Goal: Task Accomplishment & Management: Use online tool/utility

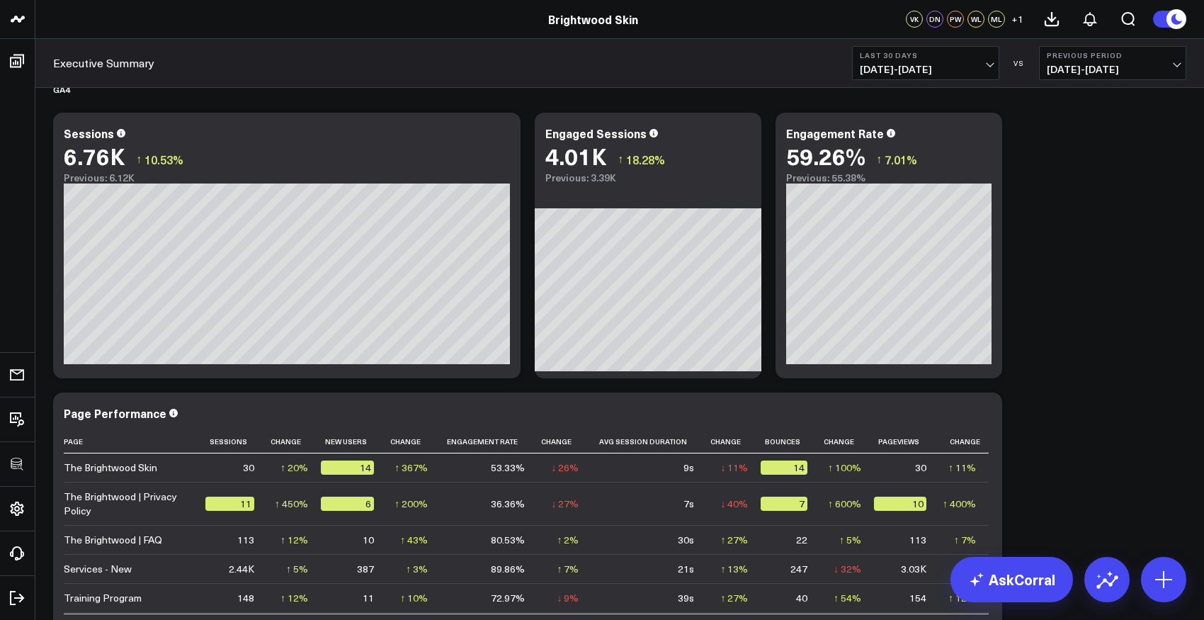
scroll to position [1031, 0]
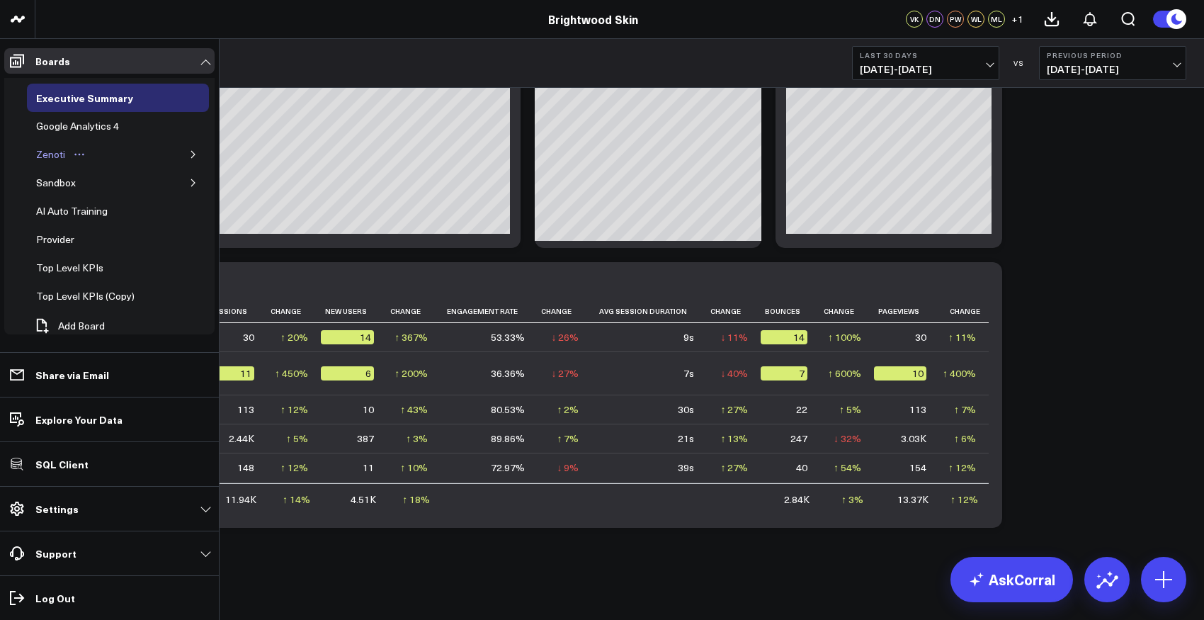
click at [52, 141] on link "Zenoti" at bounding box center [61, 154] width 69 height 28
click at [52, 154] on div "Zenoti" at bounding box center [51, 154] width 36 height 17
click at [51, 160] on div "Zenoti" at bounding box center [51, 154] width 36 height 17
click at [186, 160] on button "button" at bounding box center [193, 154] width 14 height 14
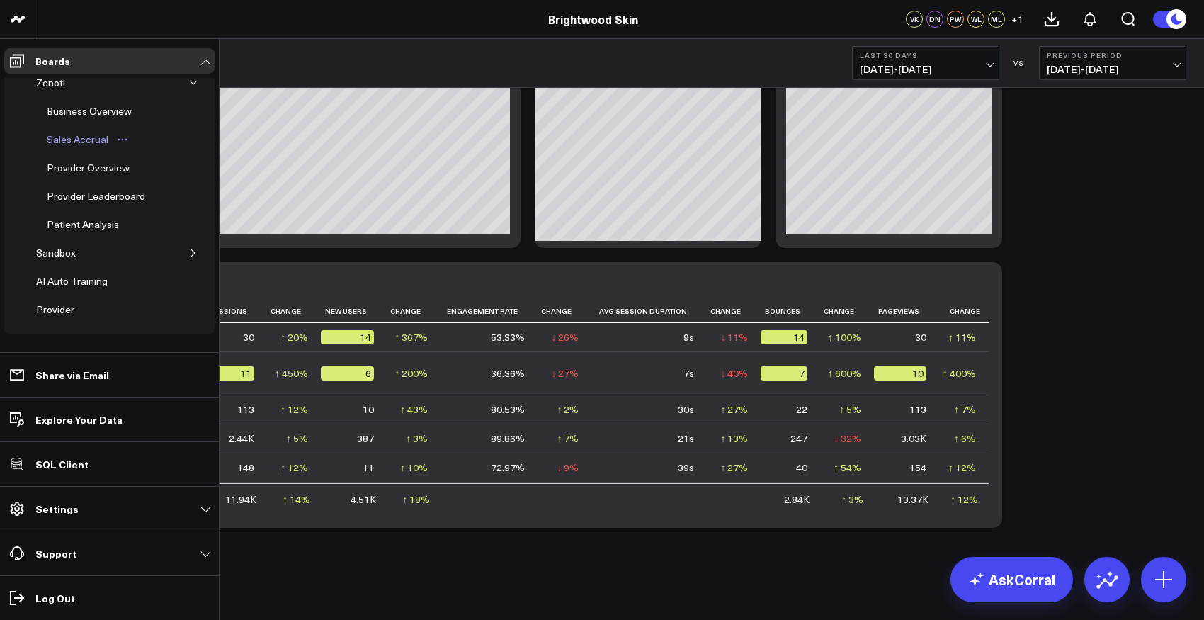
scroll to position [154, 0]
click at [72, 147] on div "Patient Analysis" at bounding box center [82, 141] width 79 height 17
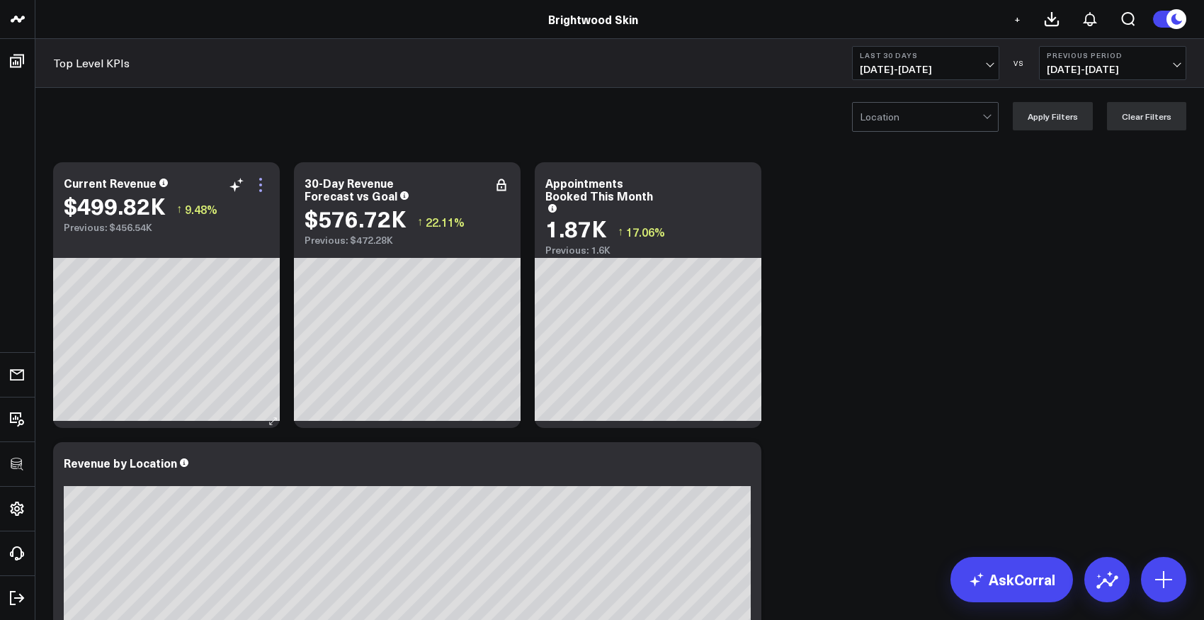
click at [261, 188] on icon at bounding box center [260, 184] width 17 height 17
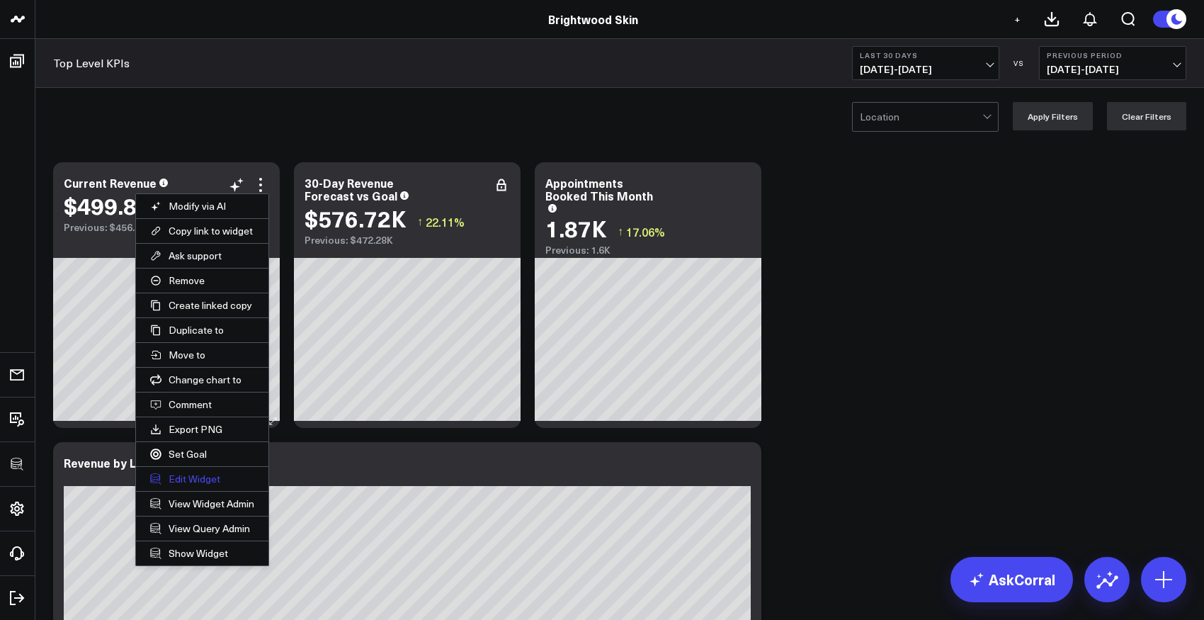
click at [175, 480] on button "Edit Widget" at bounding box center [202, 479] width 132 height 24
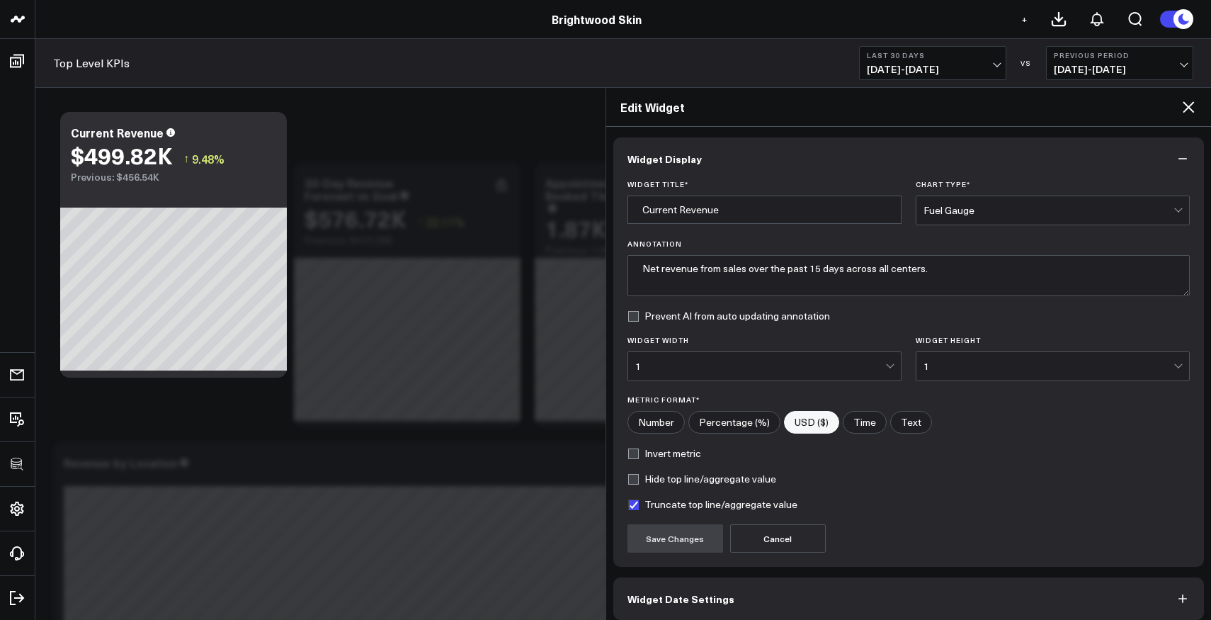
scroll to position [64, 0]
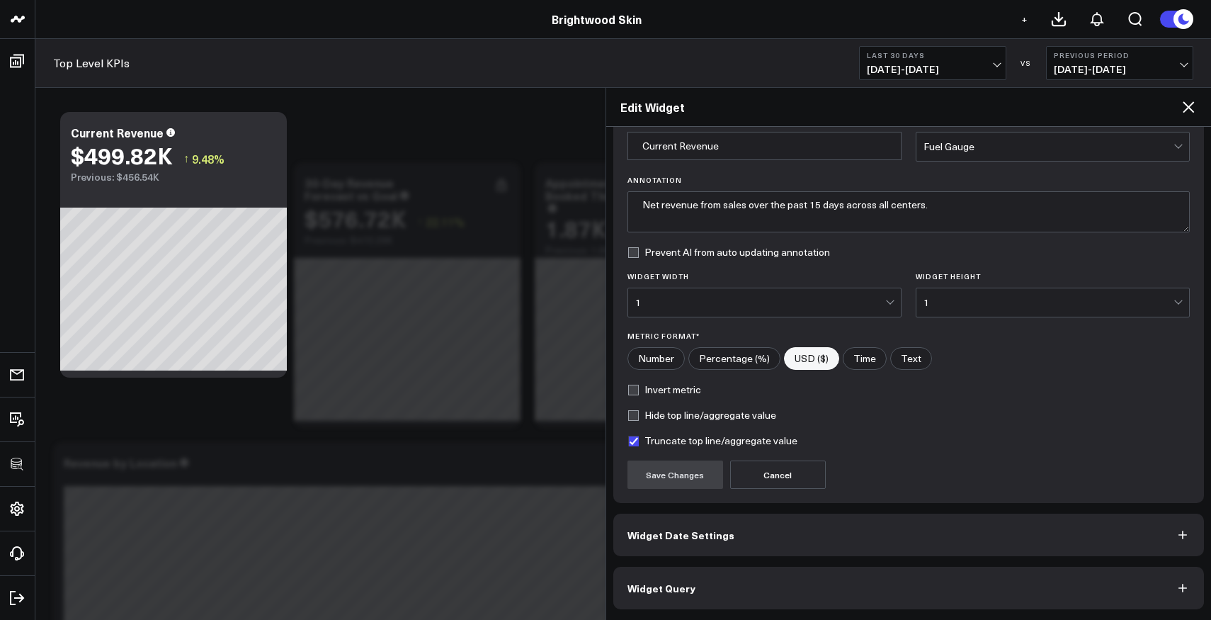
click at [683, 579] on button "Widget Query" at bounding box center [908, 587] width 591 height 42
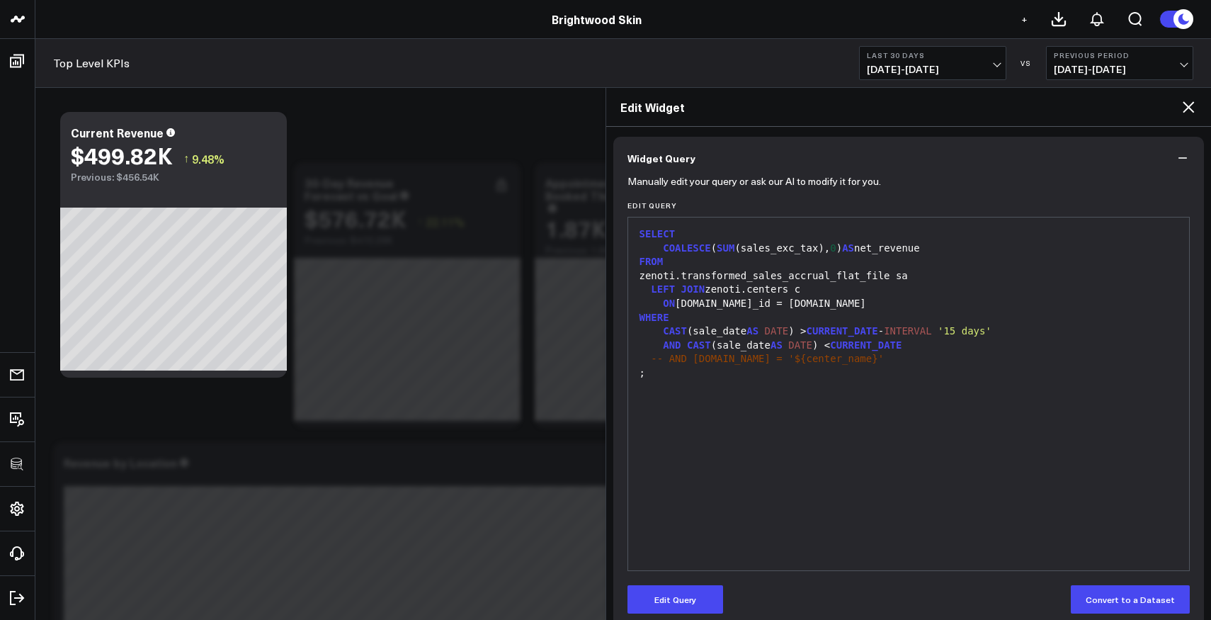
scroll to position [0, 0]
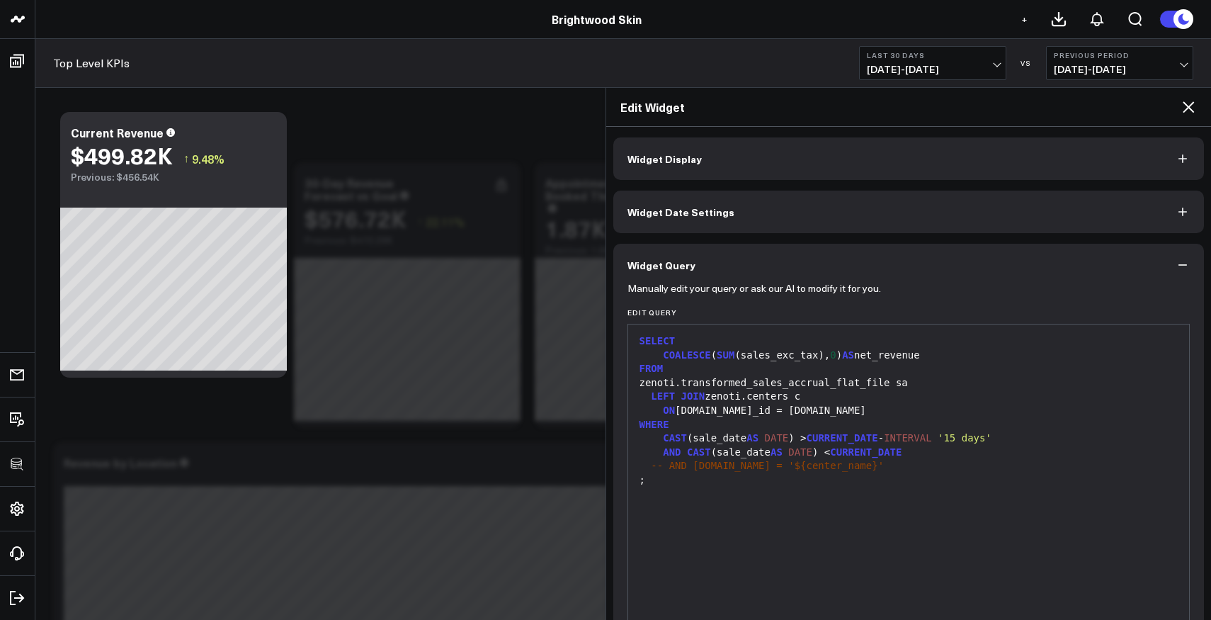
click at [691, 209] on span "Widget Date Settings" at bounding box center [680, 211] width 107 height 11
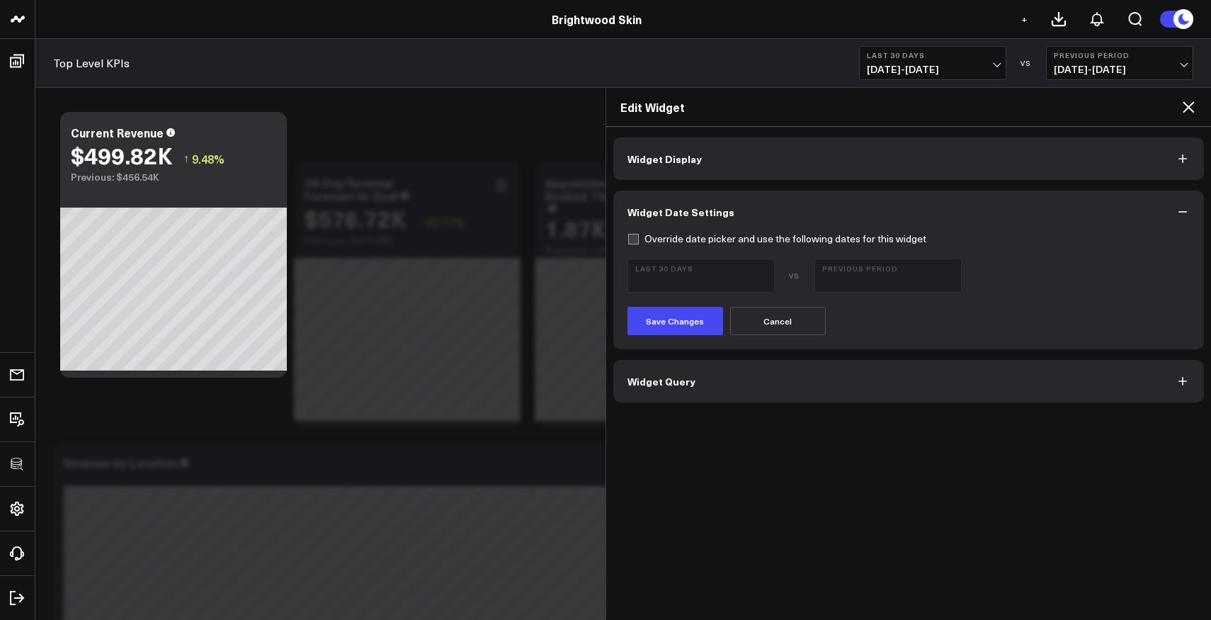
click at [678, 161] on span "Widget Display" at bounding box center [664, 158] width 74 height 11
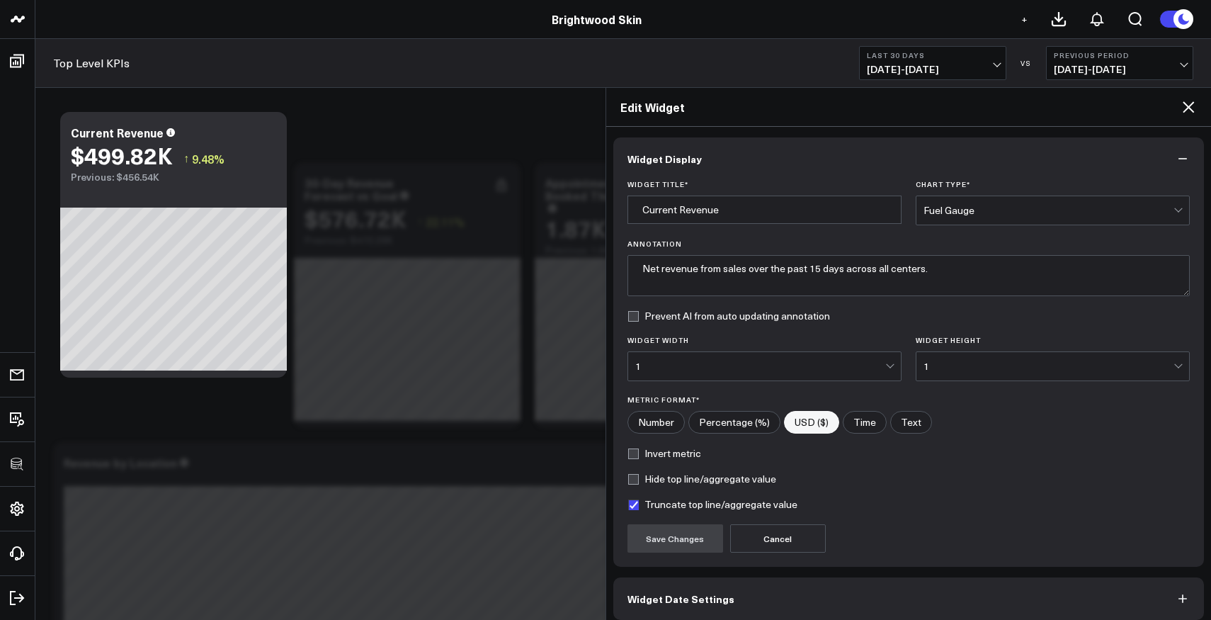
scroll to position [64, 0]
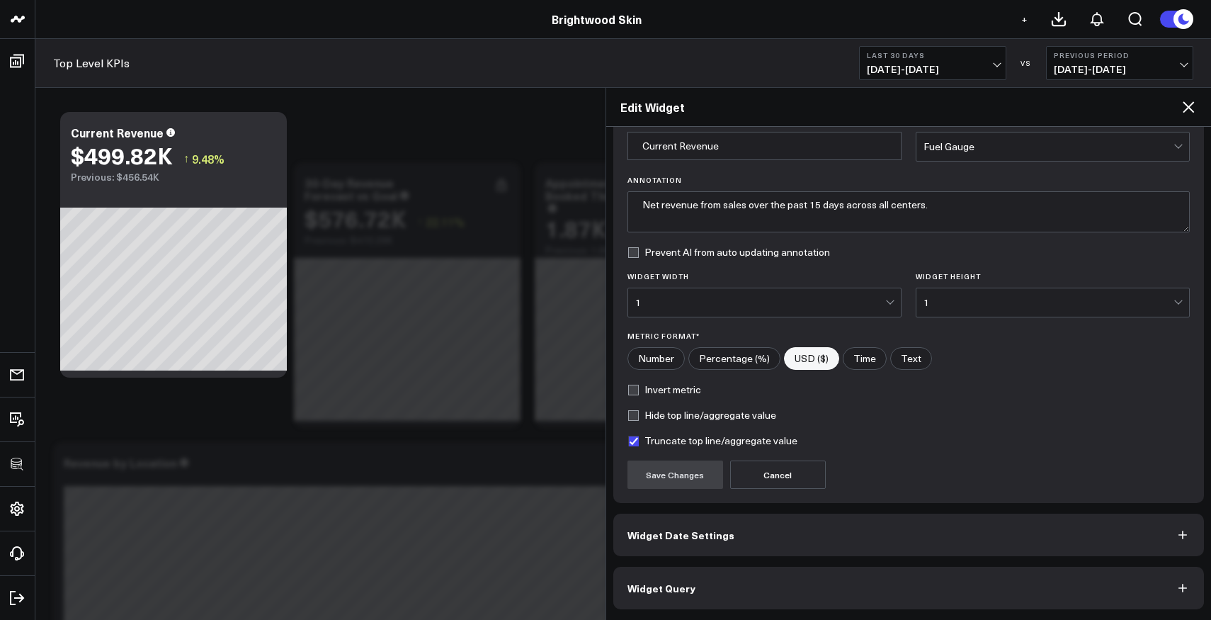
click at [659, 583] on span "Widget Query" at bounding box center [661, 587] width 68 height 11
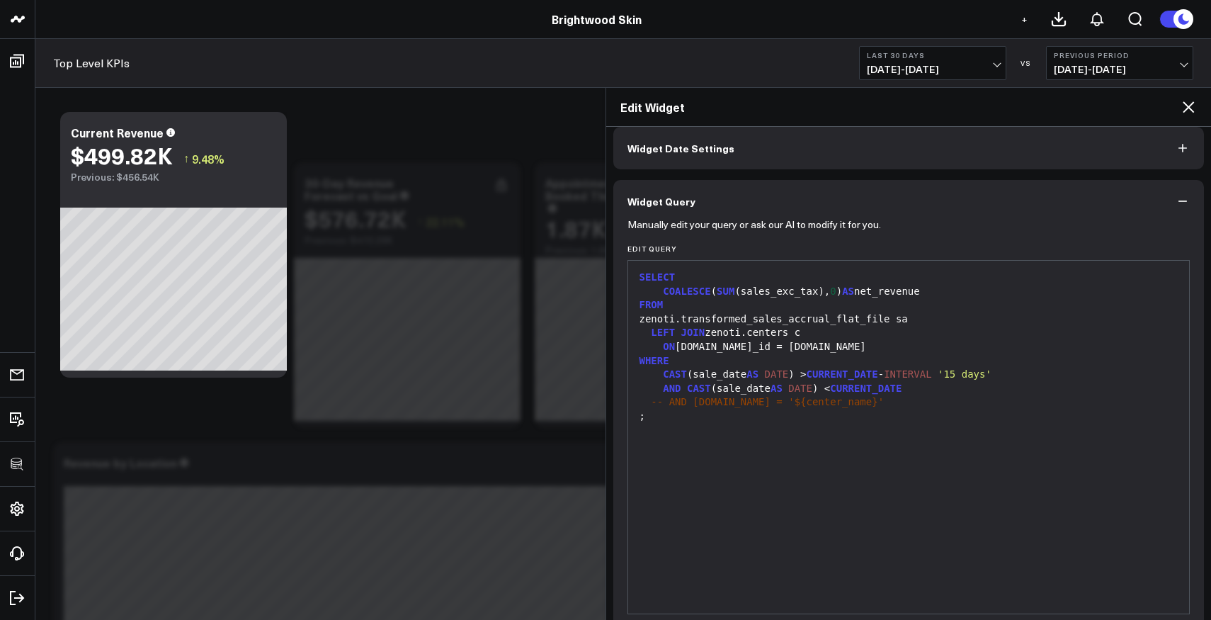
scroll to position [0, 0]
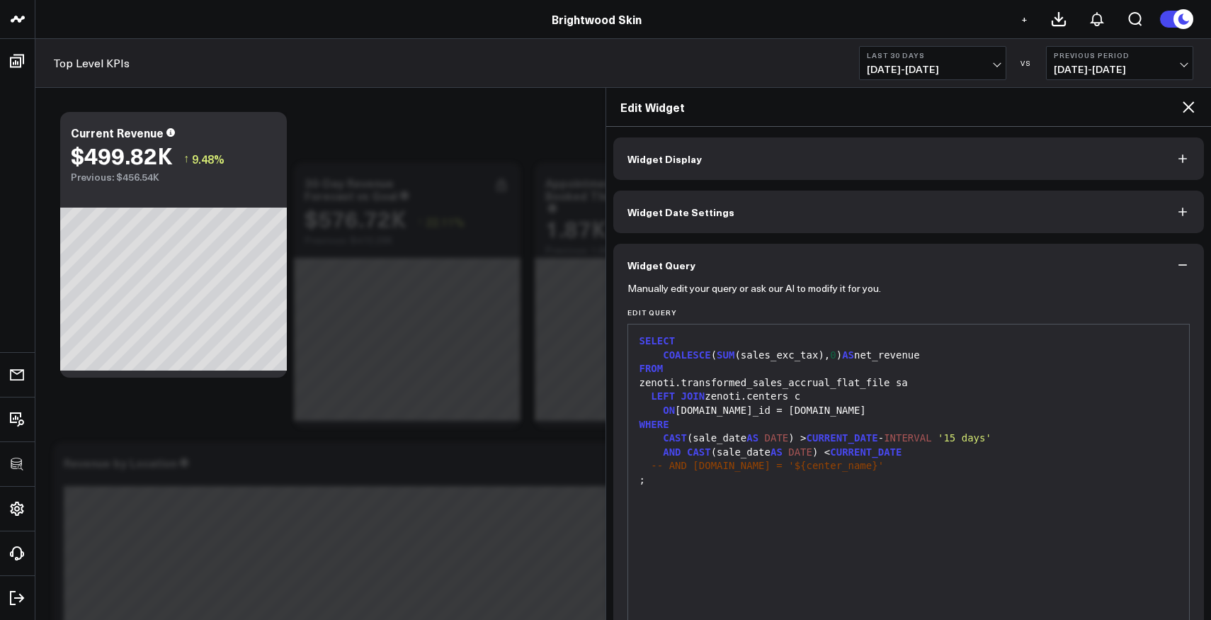
click at [1189, 107] on icon at bounding box center [1187, 106] width 11 height 11
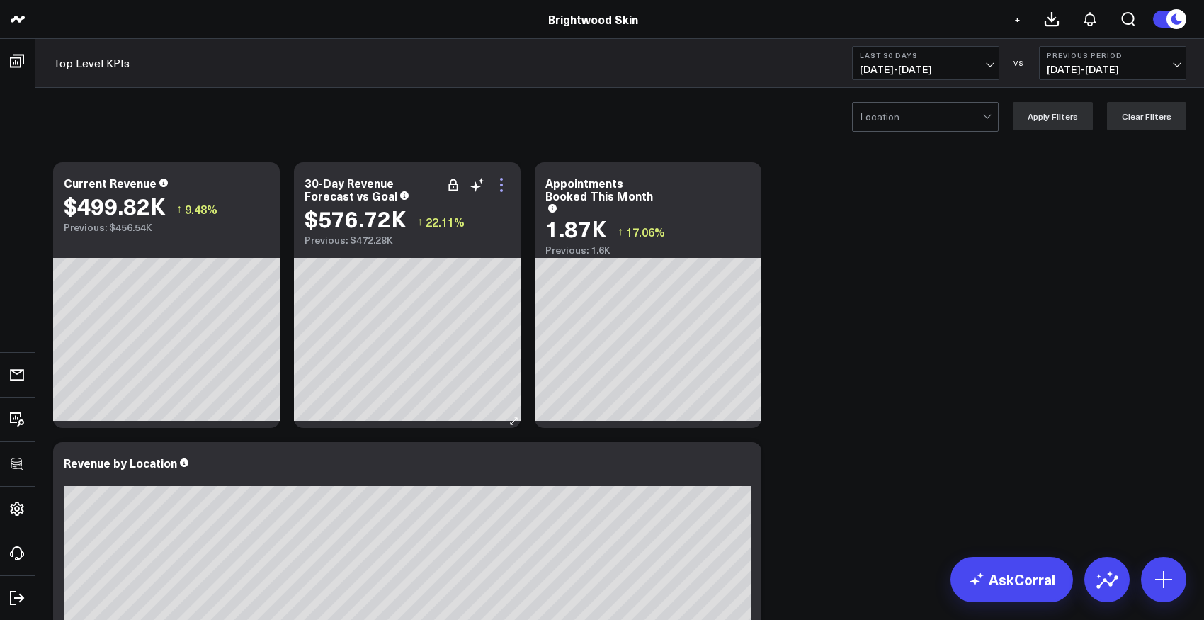
click at [503, 186] on icon at bounding box center [501, 184] width 17 height 17
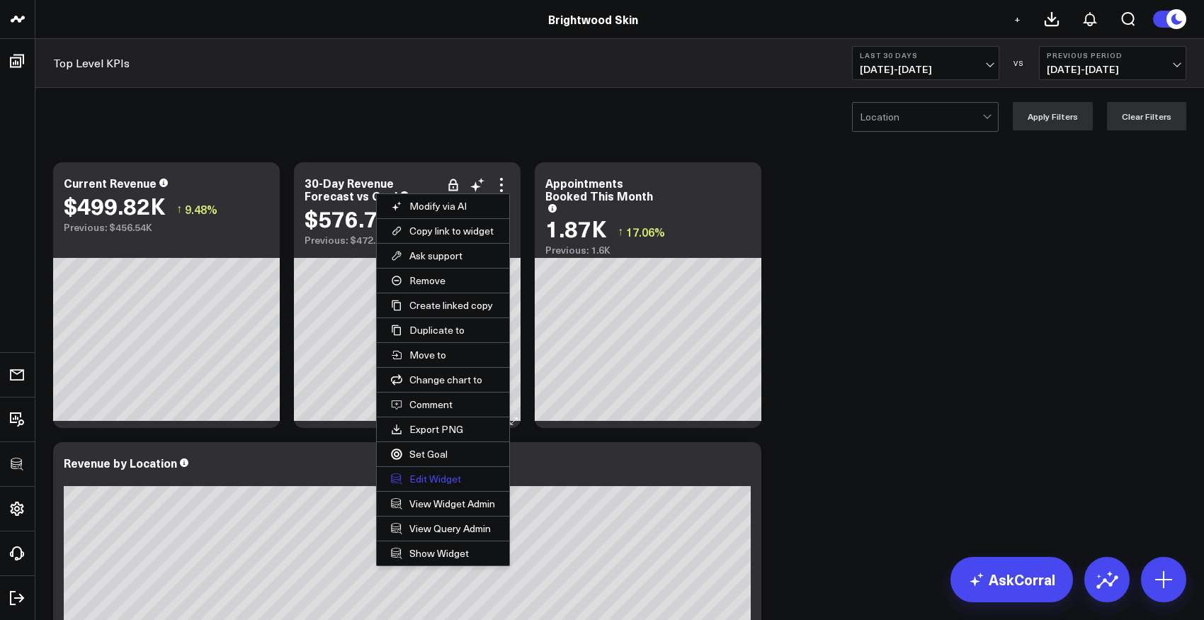
click at [453, 473] on button "Edit Widget" at bounding box center [443, 479] width 132 height 24
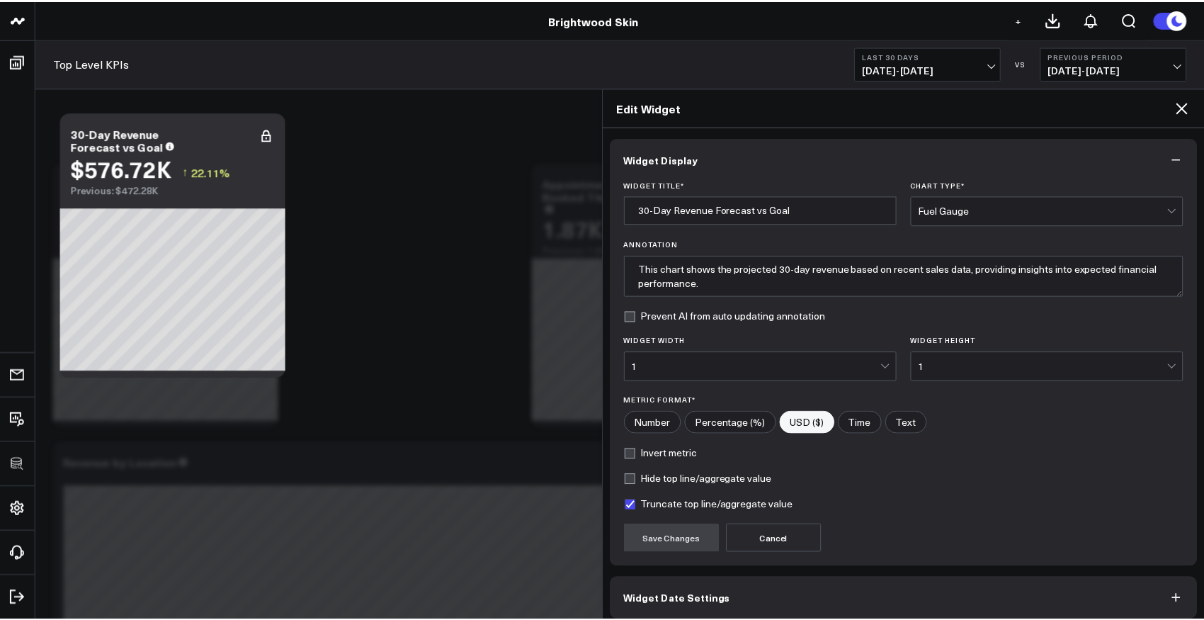
scroll to position [64, 0]
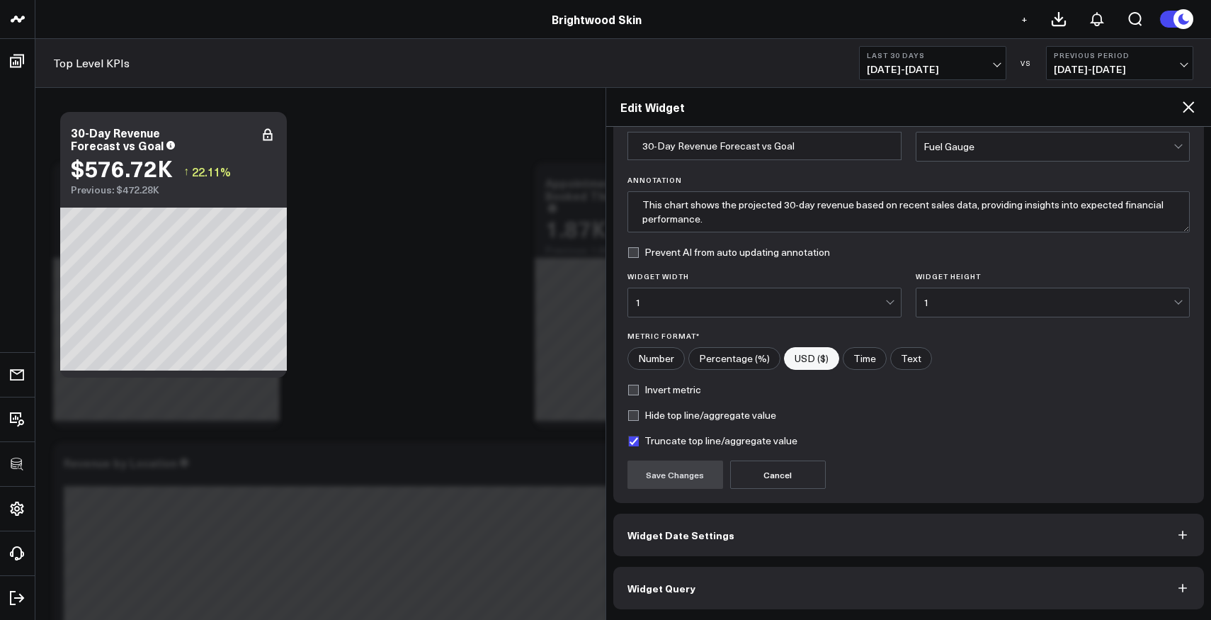
click at [684, 588] on span "Widget Query" at bounding box center [661, 587] width 68 height 11
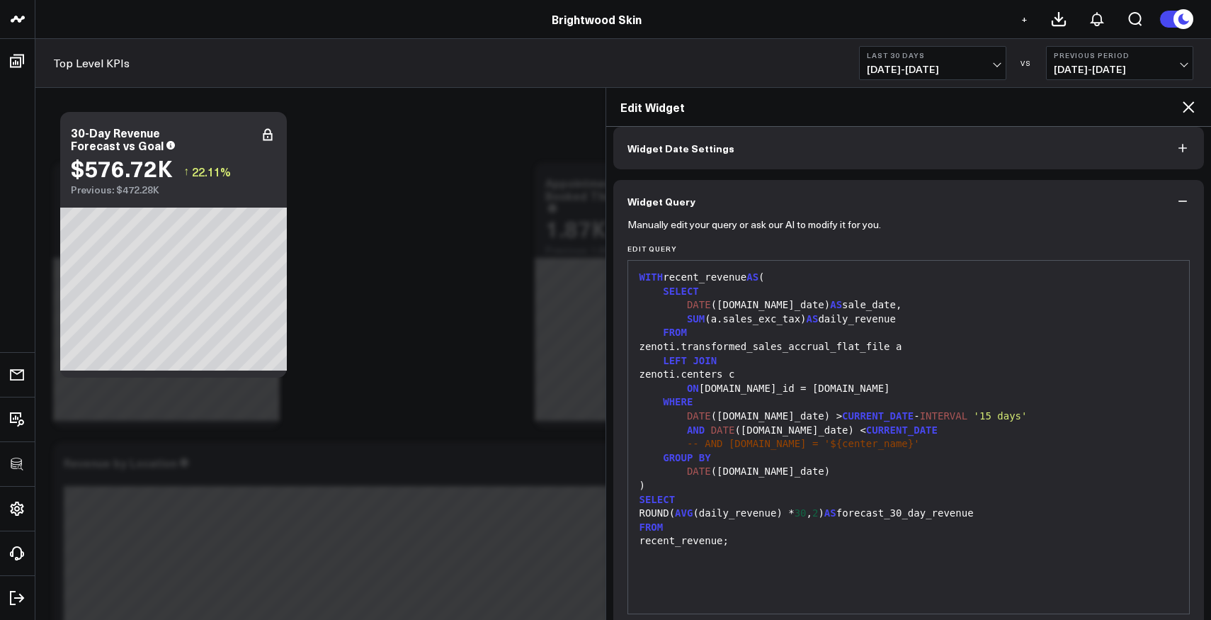
click at [806, 547] on div "recent_revenue;" at bounding box center [908, 541] width 547 height 14
click at [1189, 113] on icon at bounding box center [1188, 106] width 17 height 17
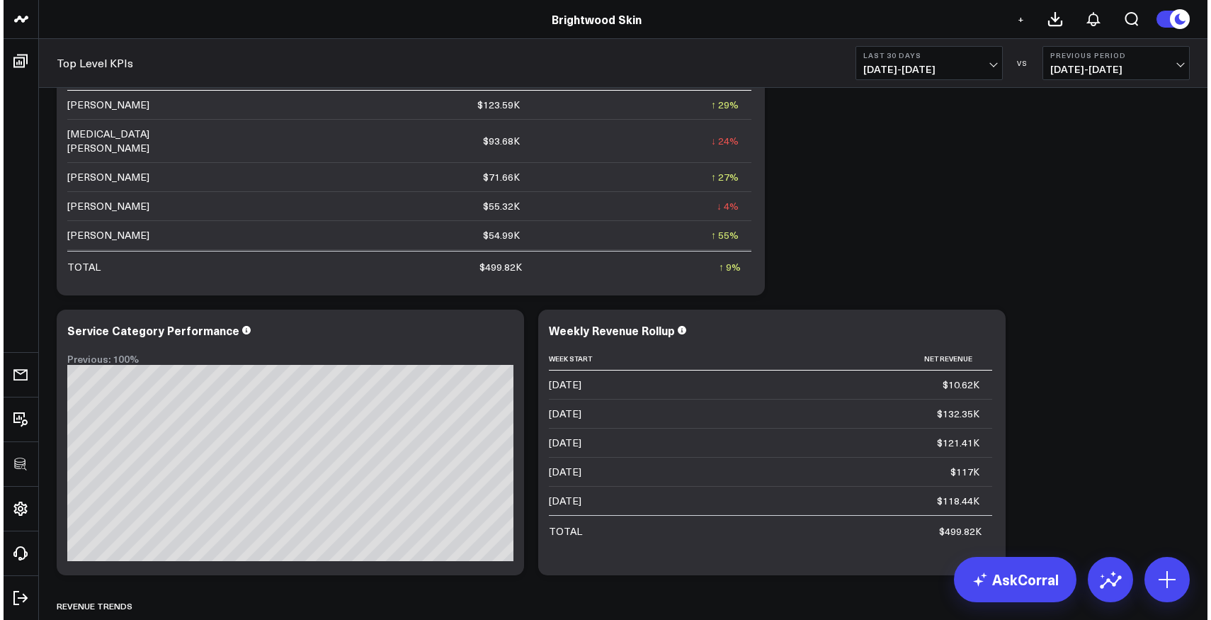
scroll to position [689, 0]
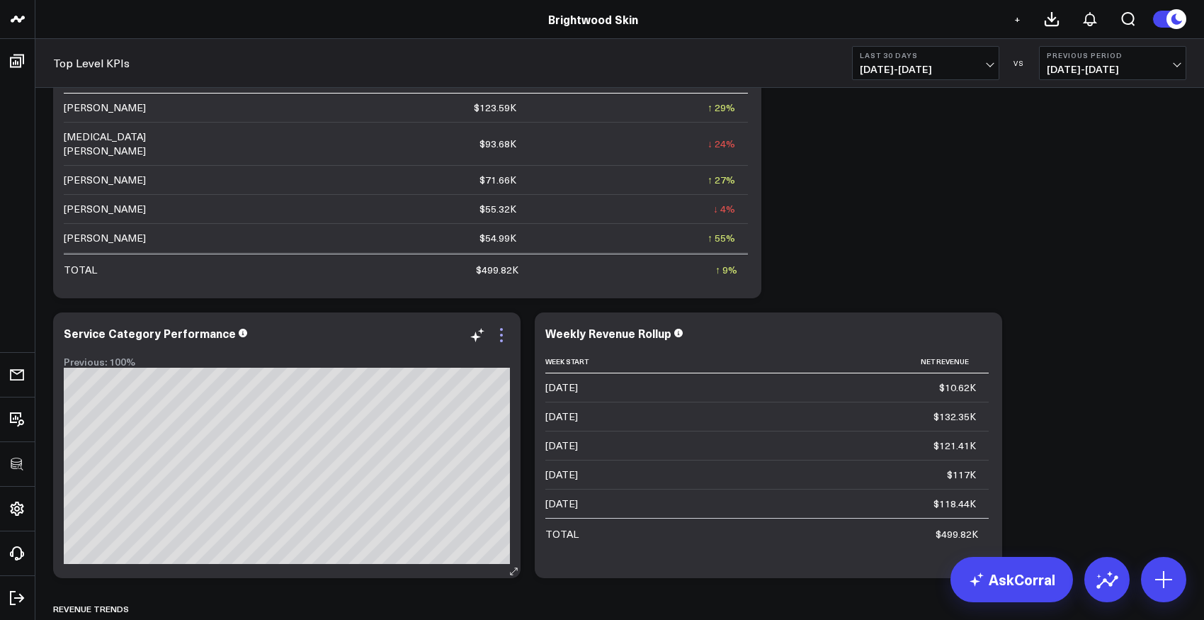
click at [499, 333] on icon at bounding box center [501, 334] width 17 height 17
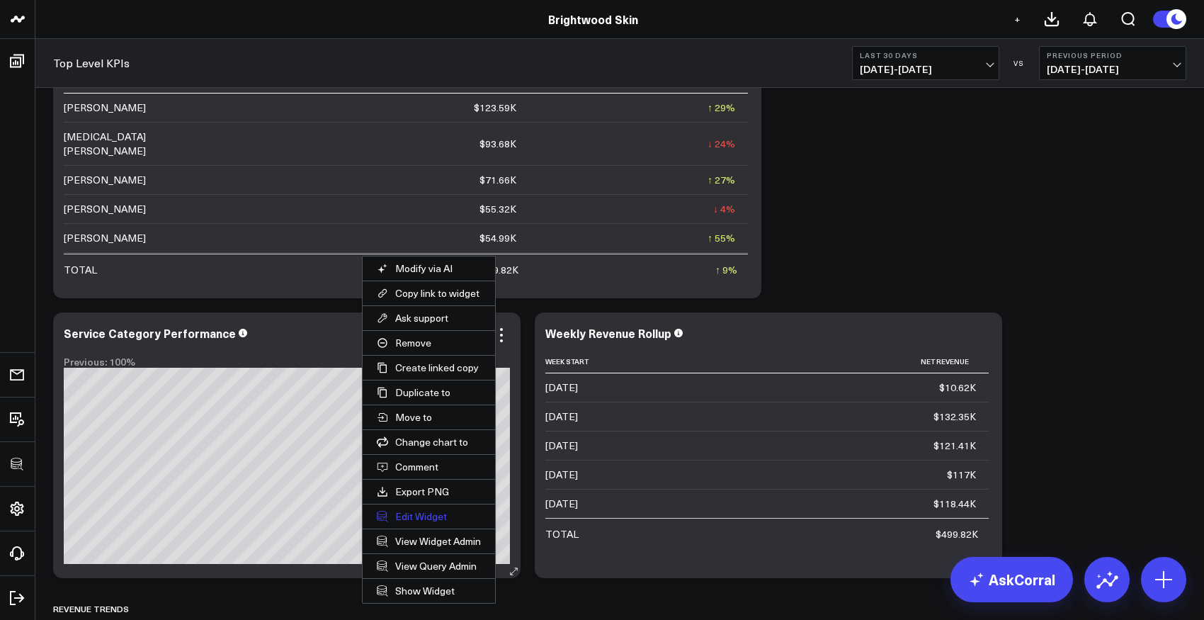
click at [425, 521] on button "Edit Widget" at bounding box center [429, 516] width 132 height 24
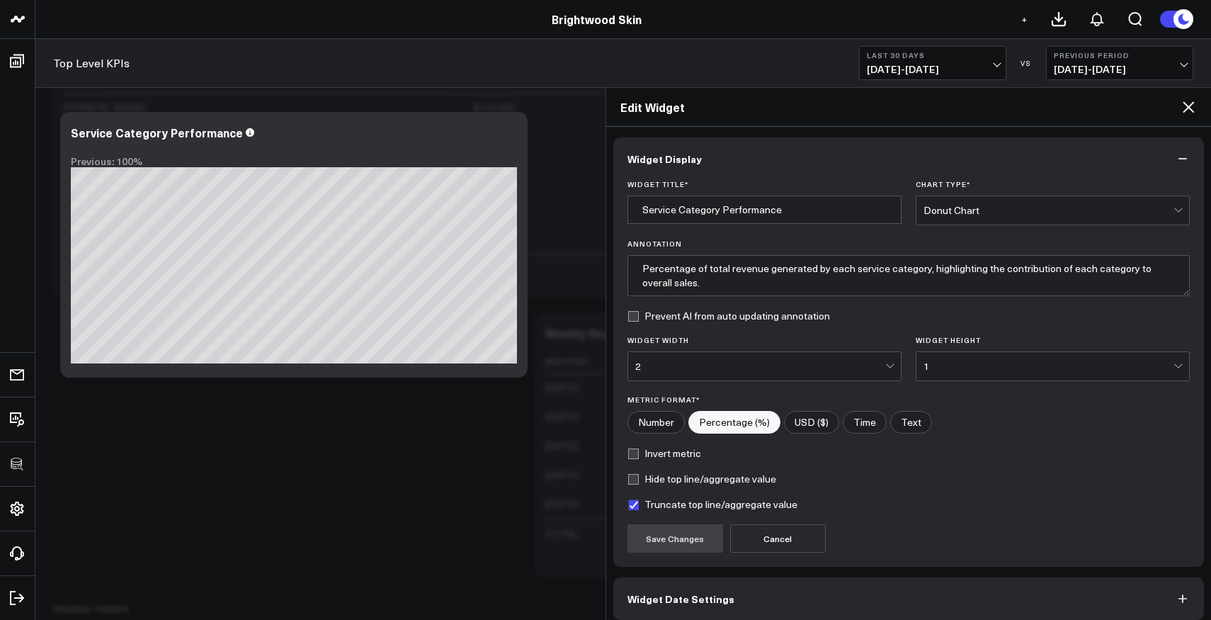
scroll to position [64, 0]
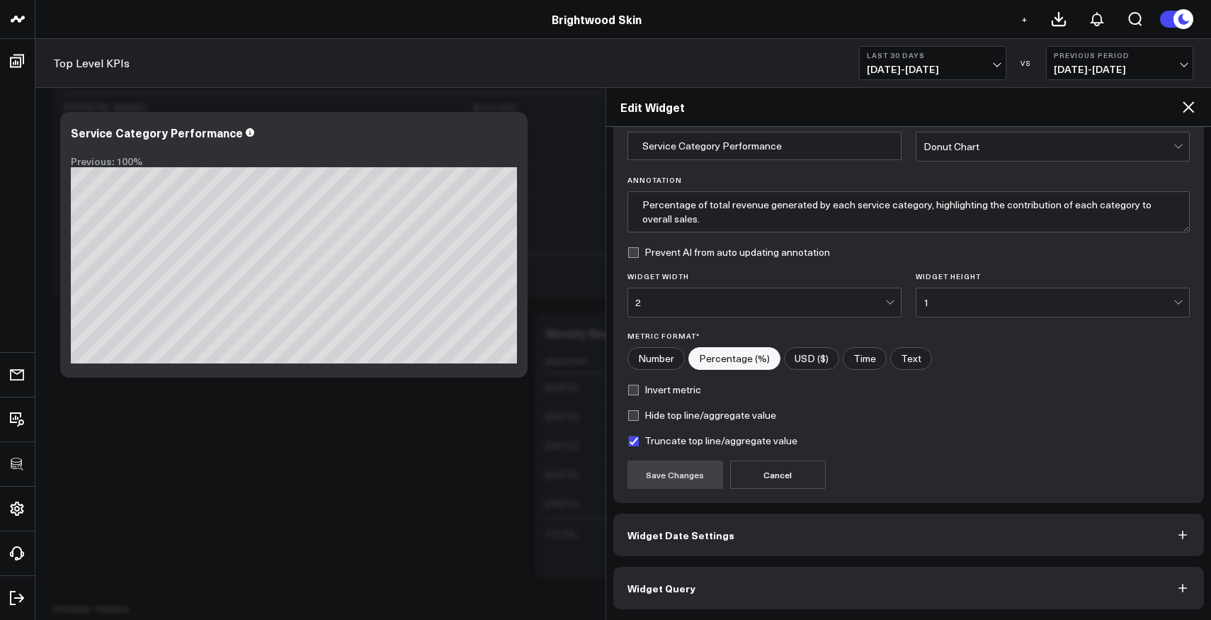
click at [690, 585] on button "Widget Query" at bounding box center [908, 587] width 591 height 42
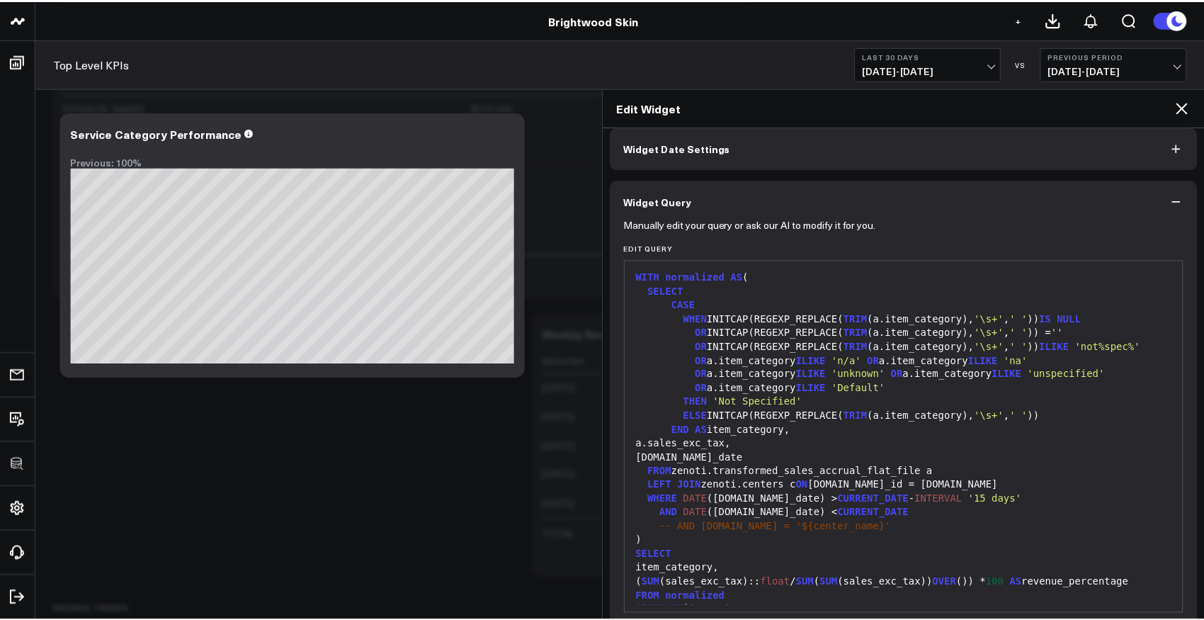
scroll to position [69, 0]
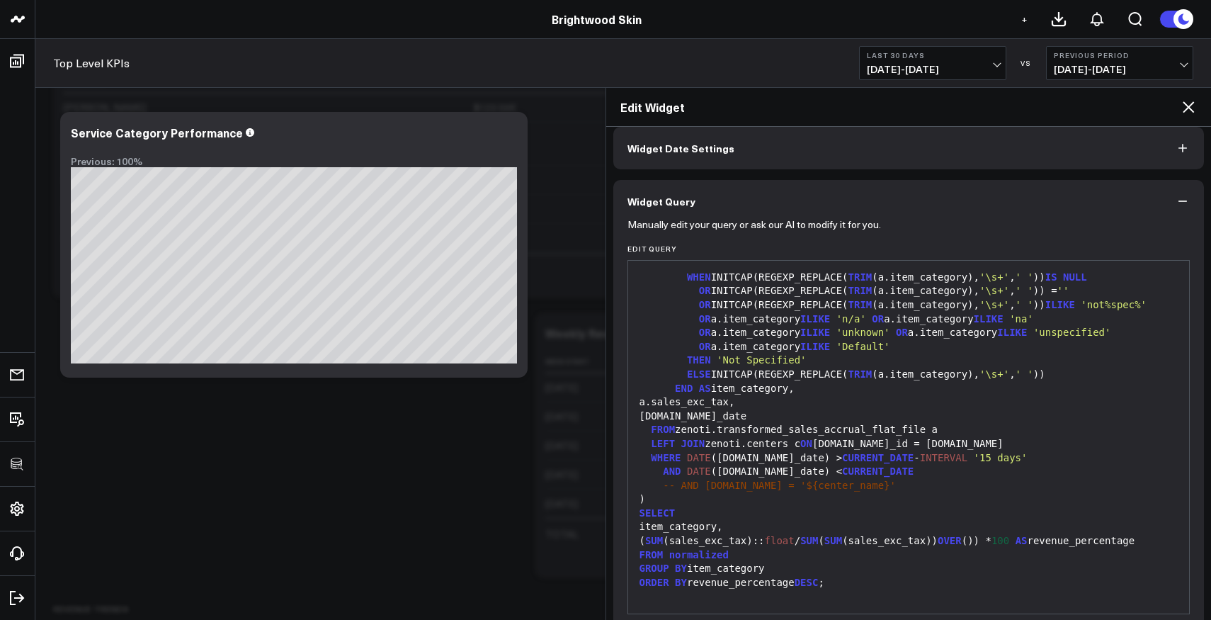
click at [1187, 112] on icon at bounding box center [1188, 106] width 17 height 17
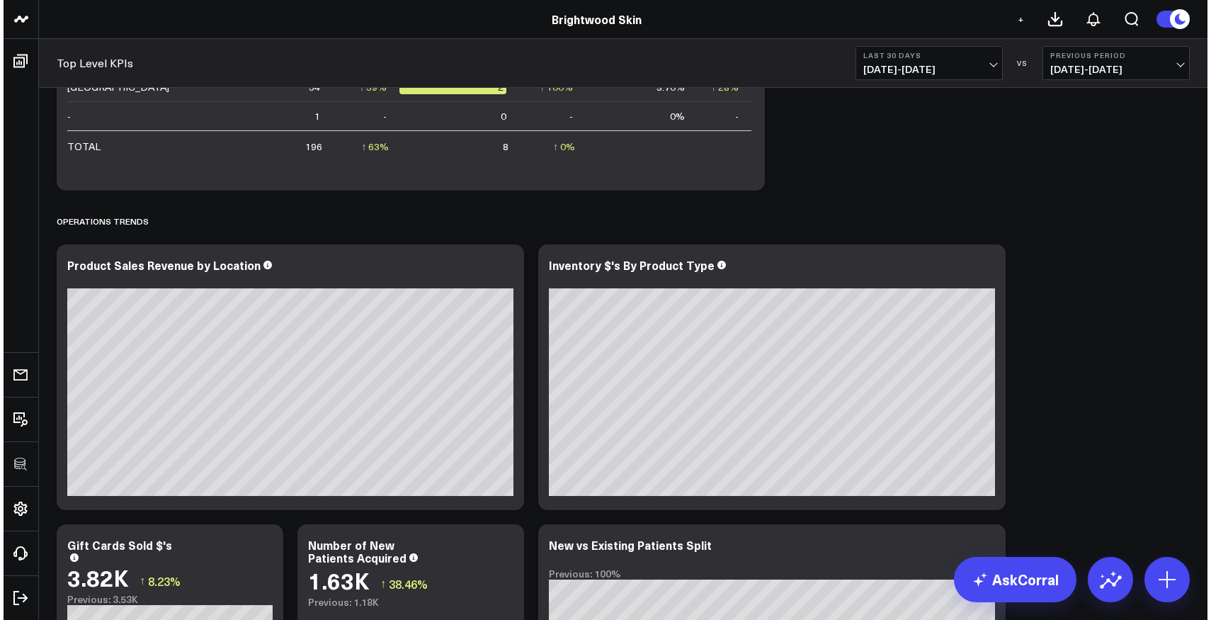
scroll to position [2012, 0]
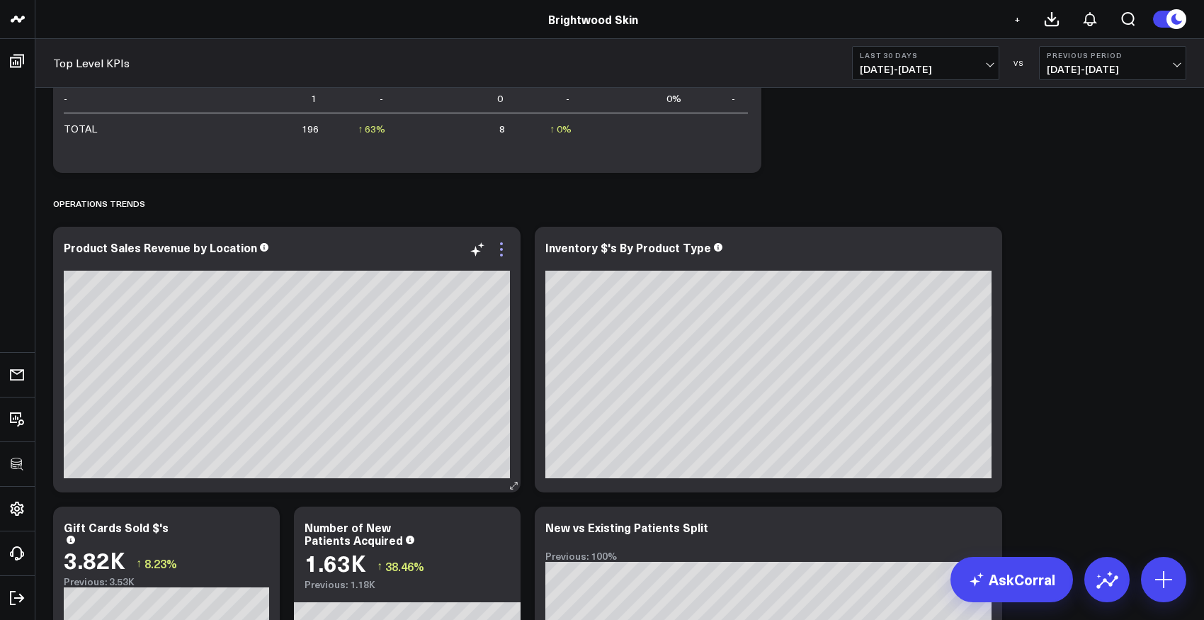
click at [498, 249] on icon at bounding box center [501, 249] width 17 height 17
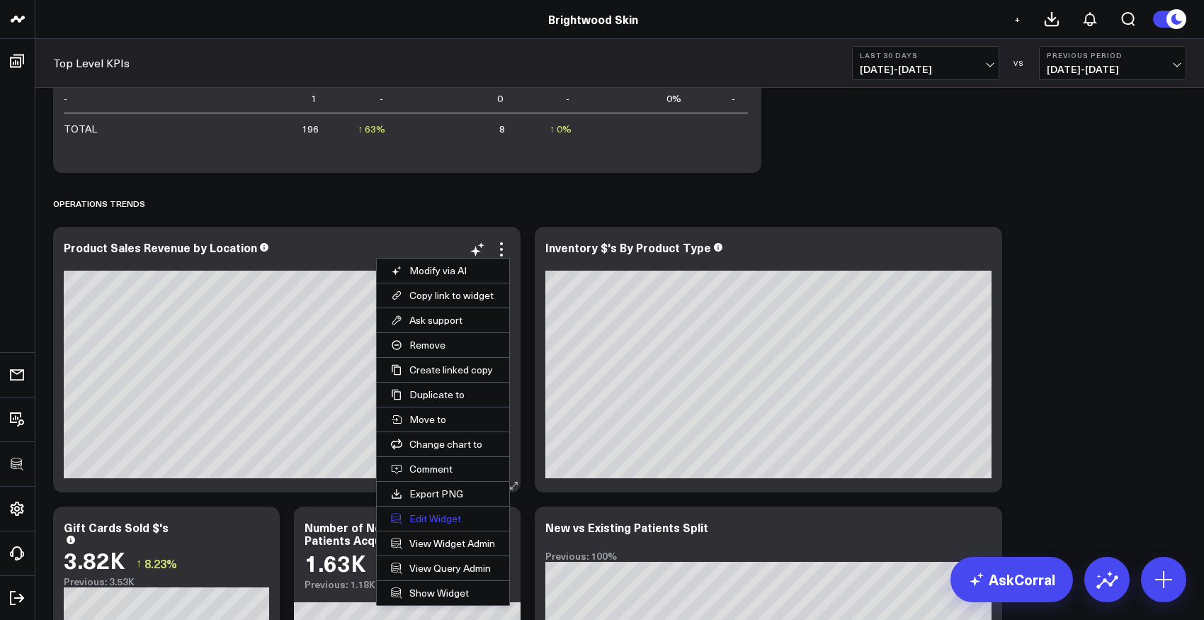
click at [430, 520] on button "Edit Widget" at bounding box center [443, 518] width 132 height 24
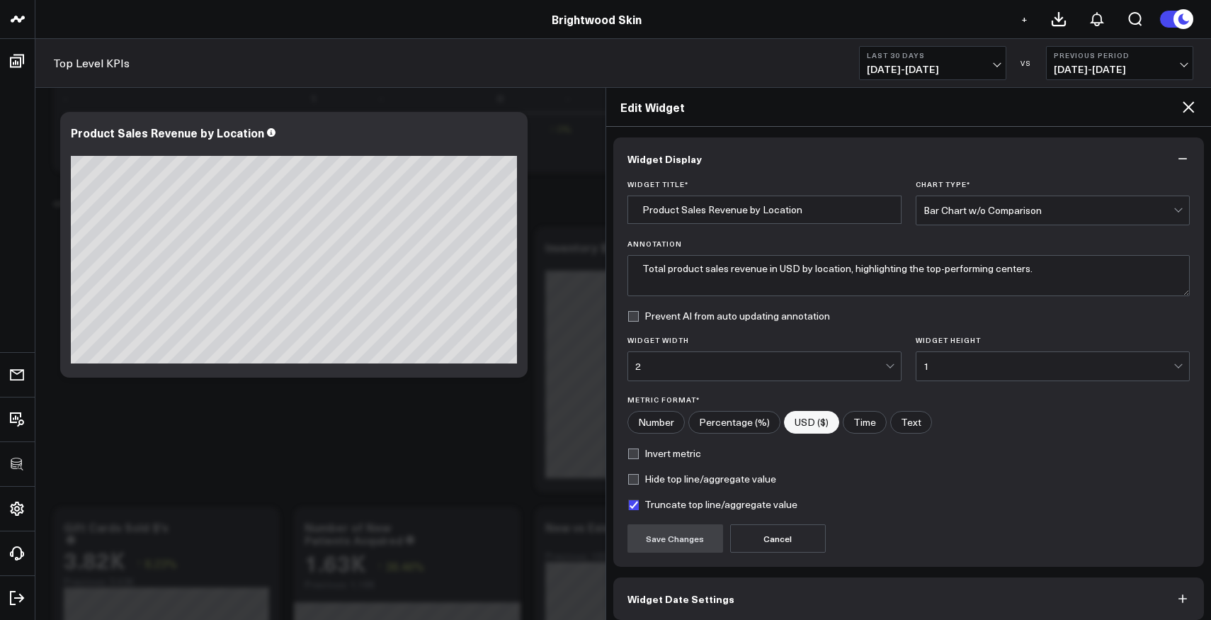
scroll to position [64, 0]
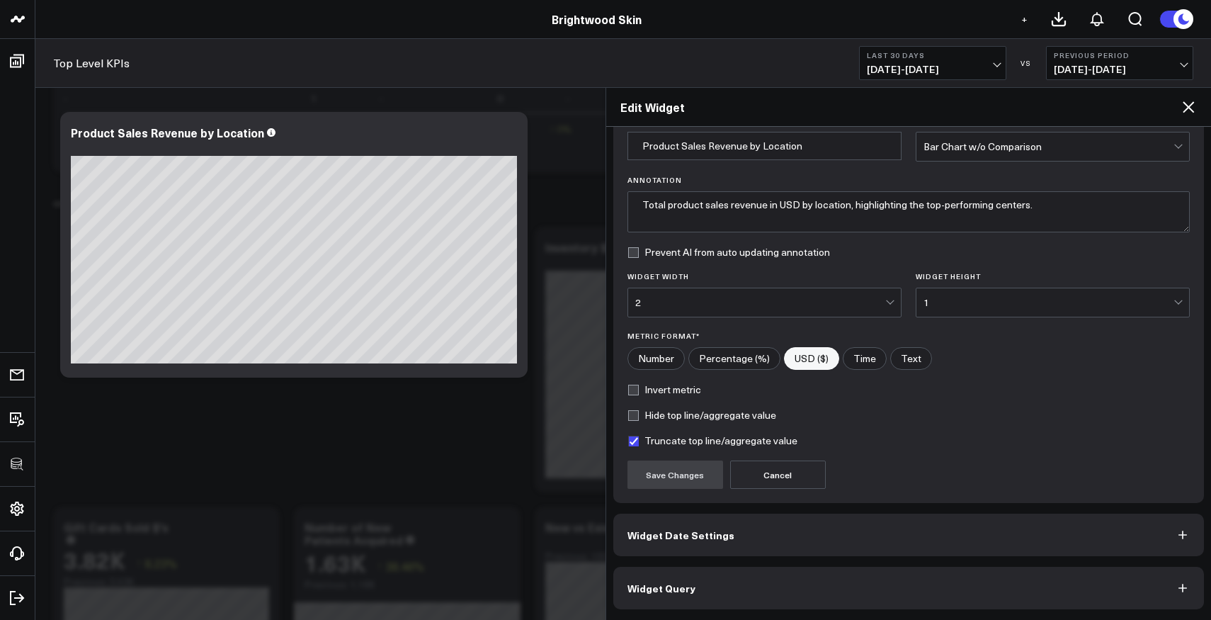
click at [693, 576] on button "Widget Query" at bounding box center [908, 587] width 591 height 42
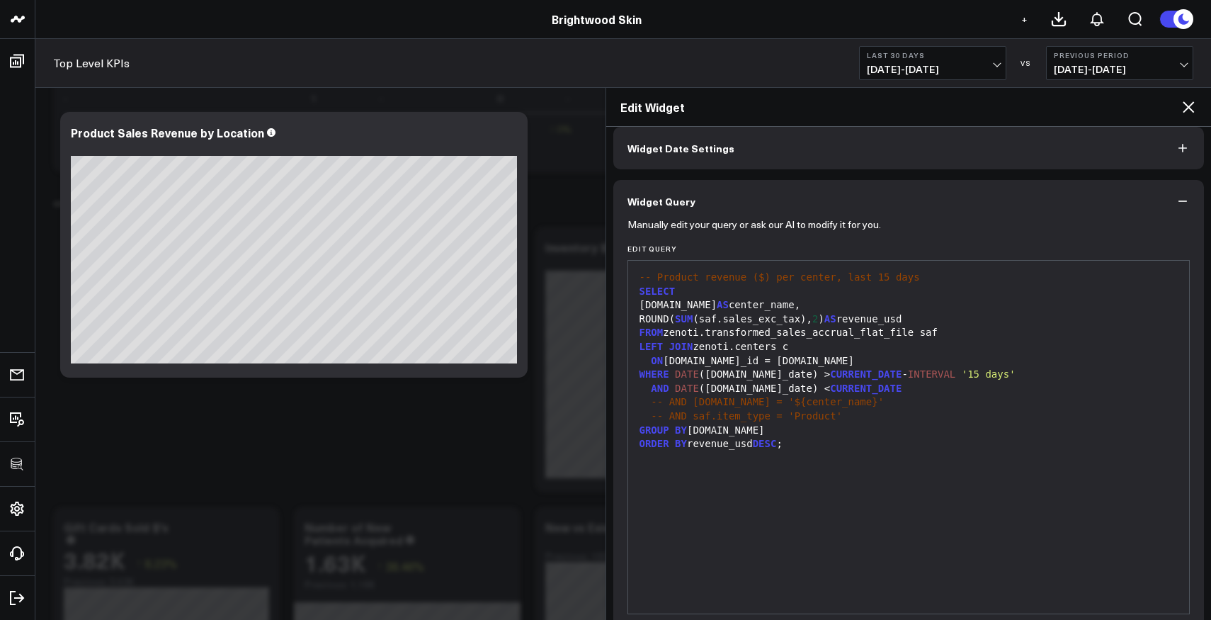
scroll to position [0, 0]
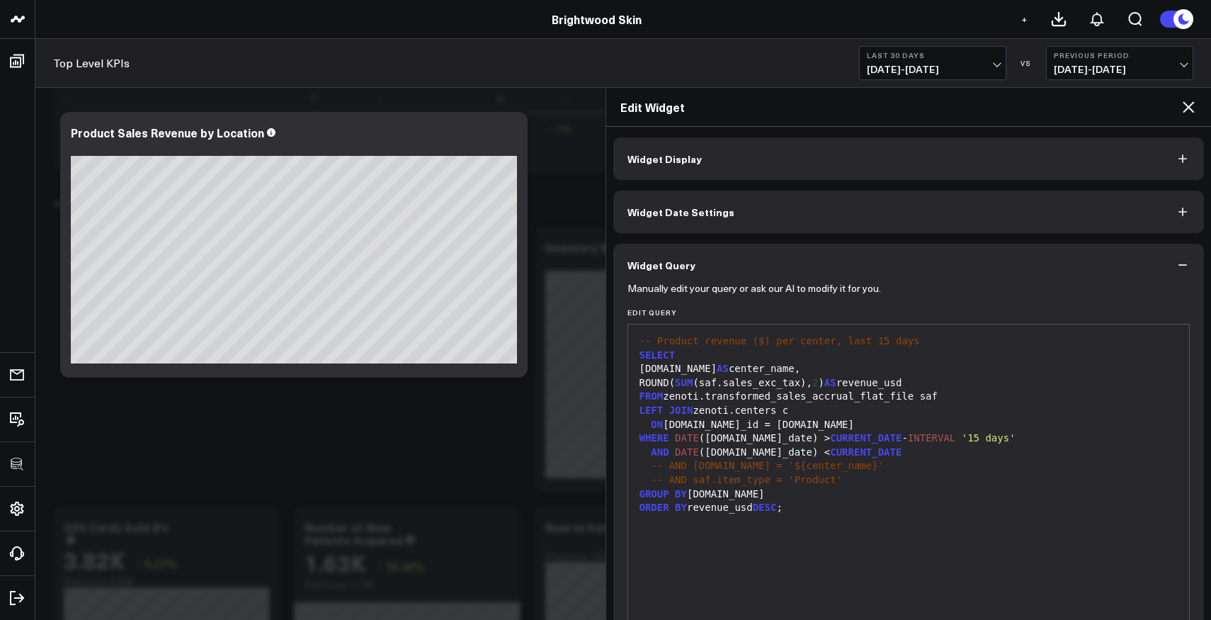
click at [768, 163] on button "Widget Display" at bounding box center [908, 158] width 591 height 42
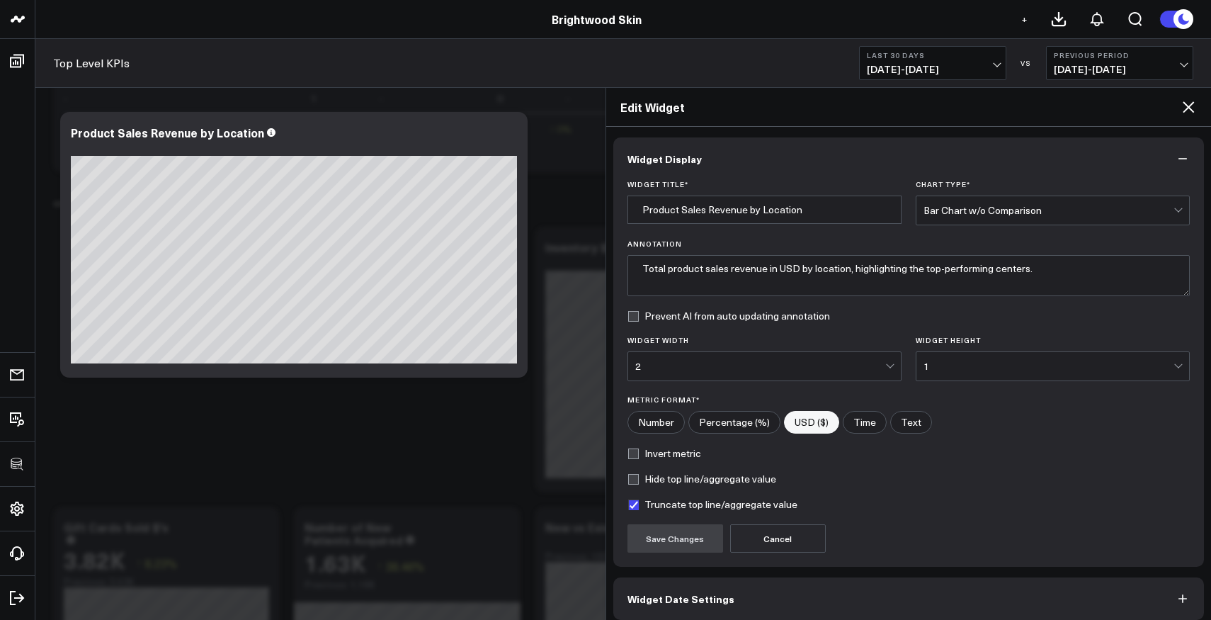
scroll to position [64, 0]
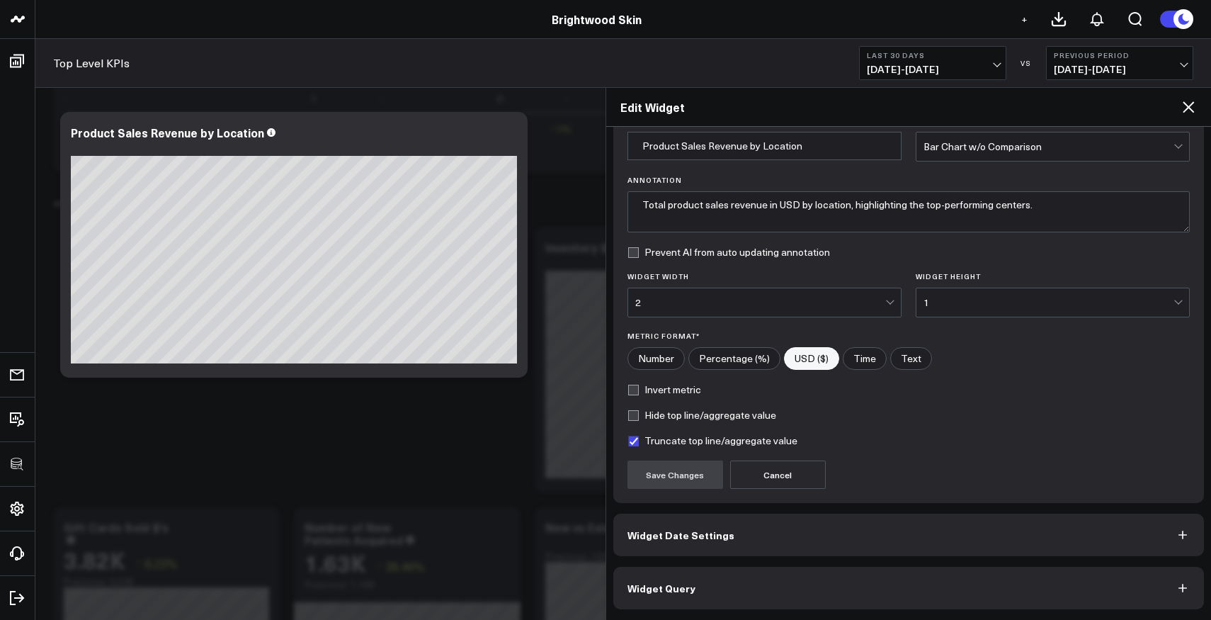
click at [852, 583] on button "Widget Query" at bounding box center [908, 587] width 591 height 42
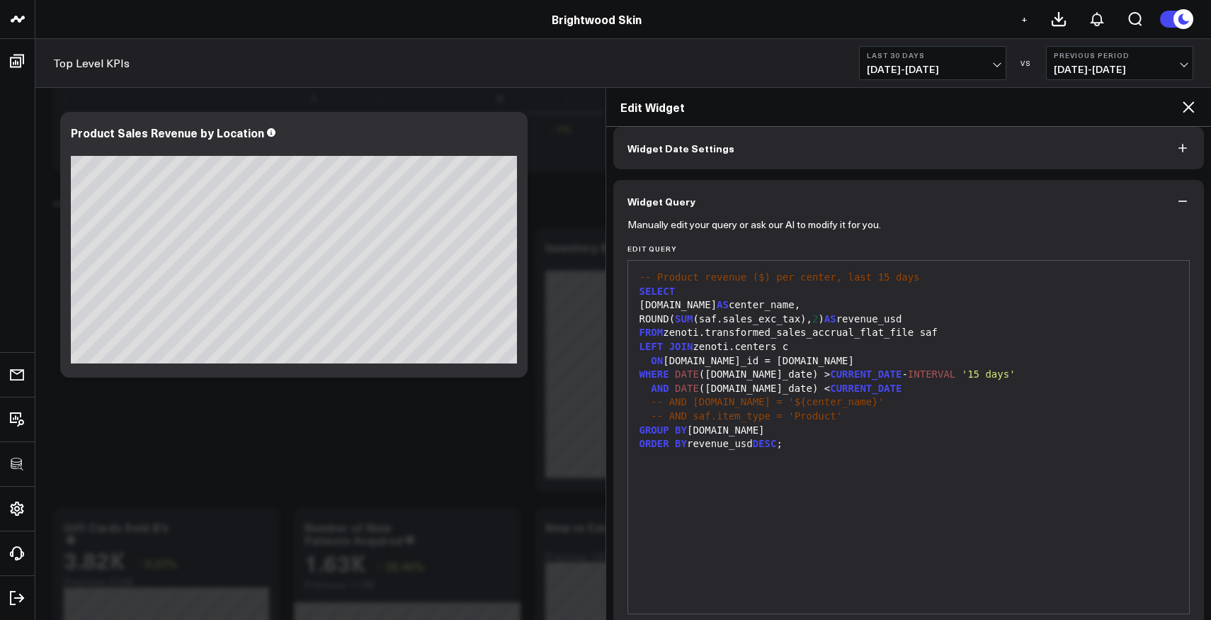
click at [1188, 105] on icon at bounding box center [1187, 106] width 11 height 11
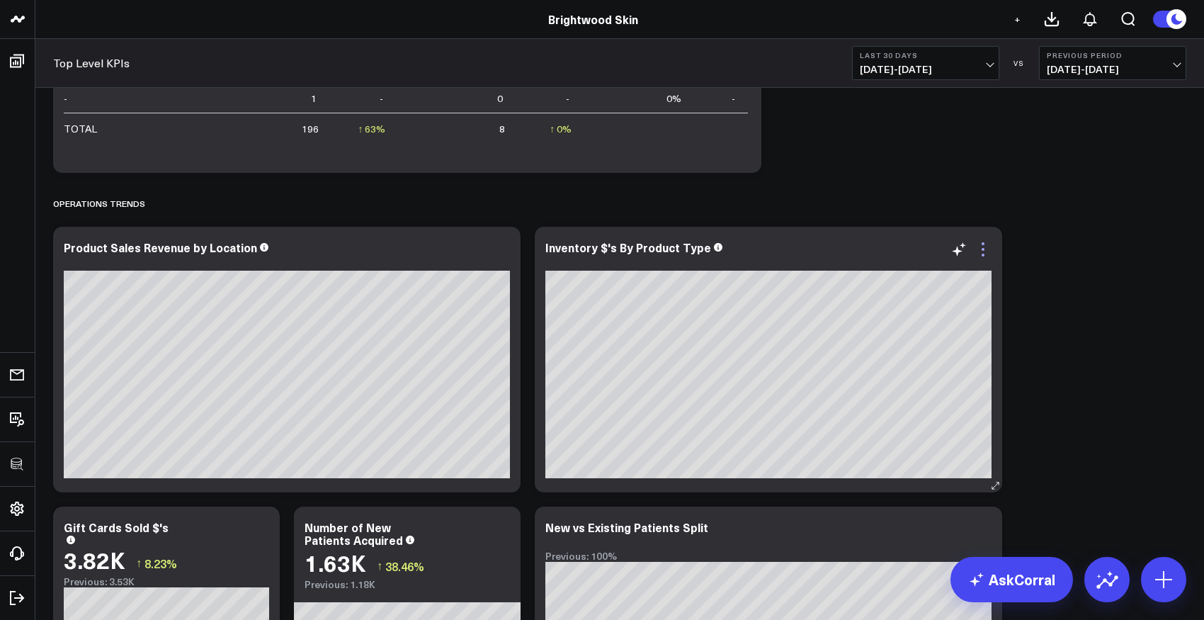
click at [987, 246] on icon at bounding box center [982, 249] width 17 height 17
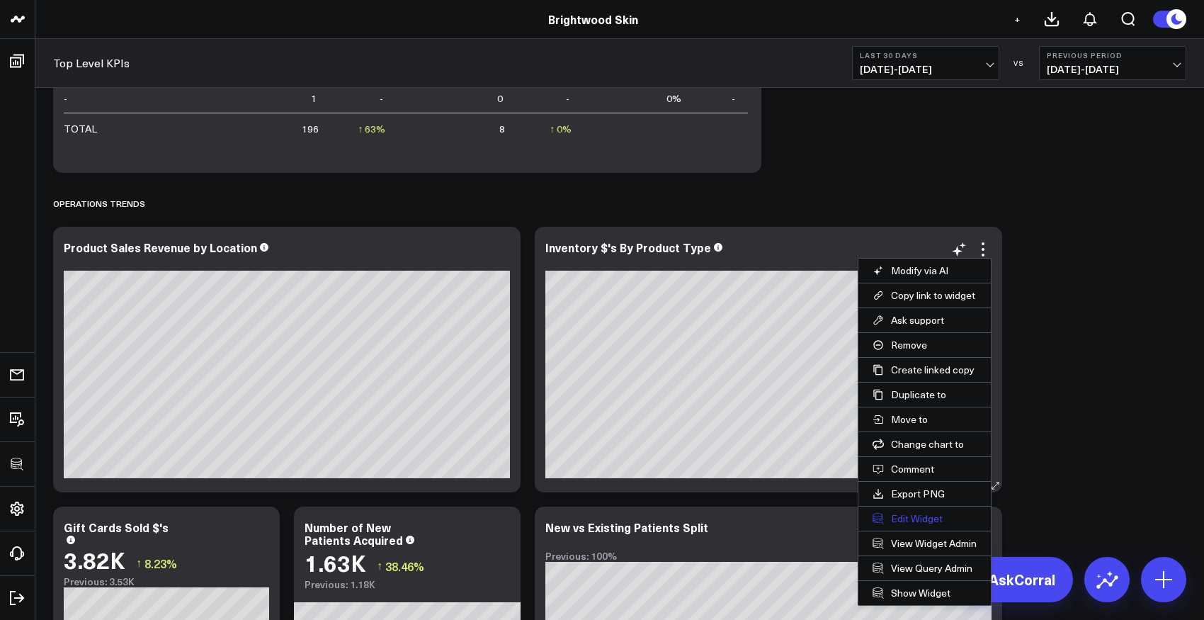
click at [911, 514] on button "Edit Widget" at bounding box center [924, 518] width 132 height 24
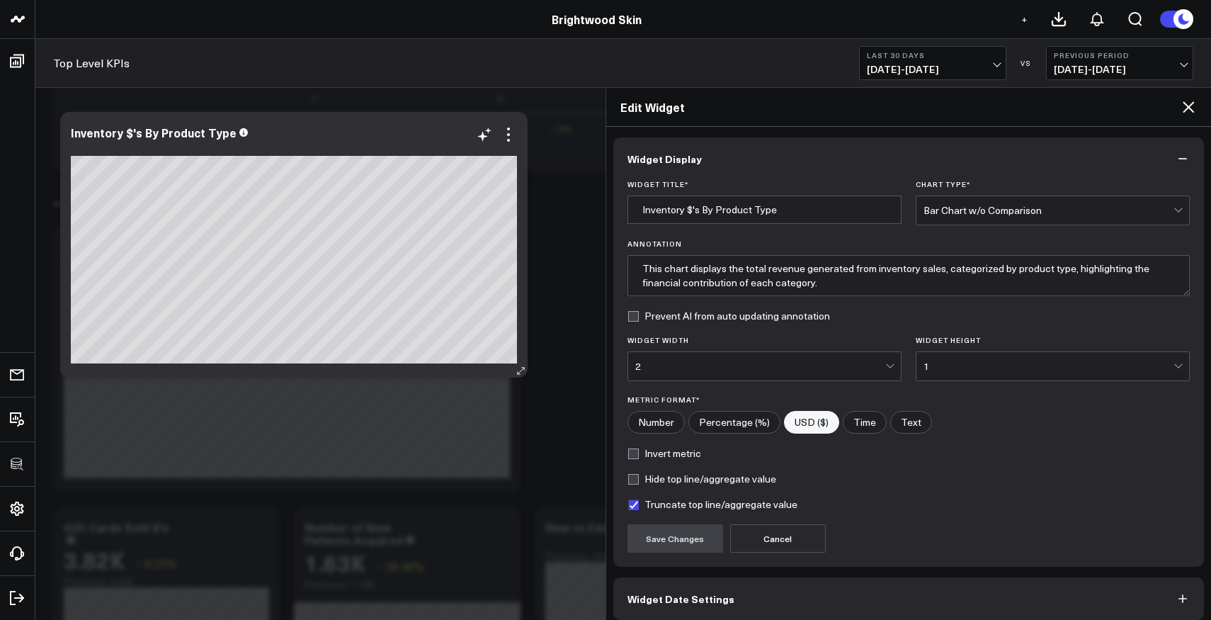
scroll to position [64, 0]
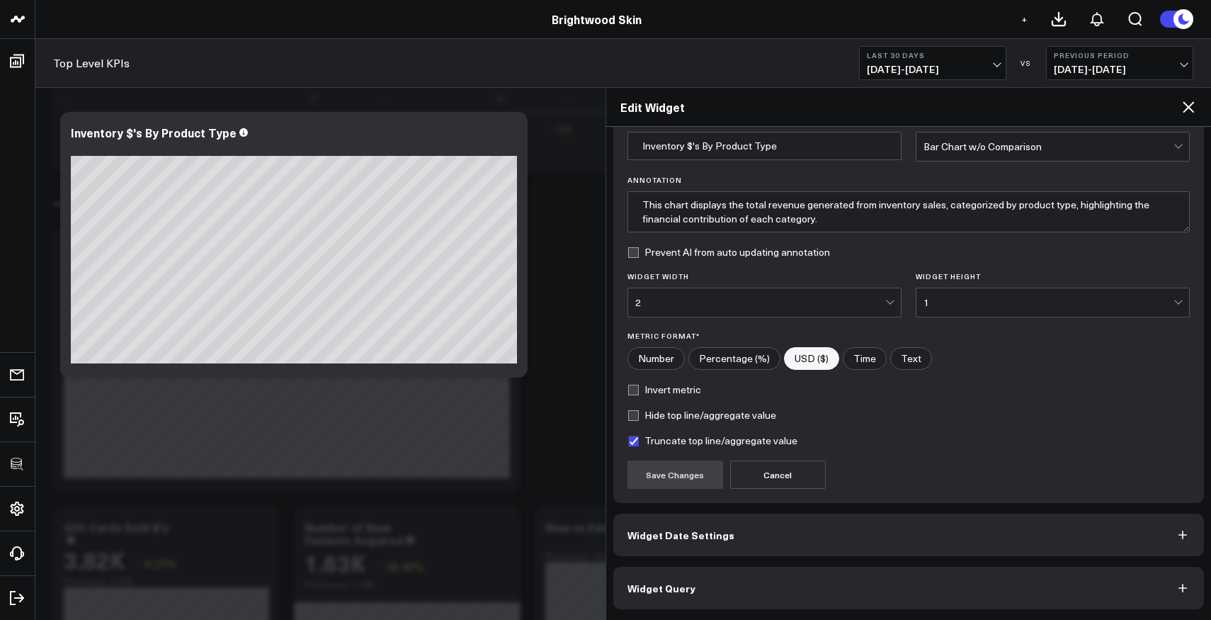
click at [738, 575] on button "Widget Query" at bounding box center [908, 587] width 591 height 42
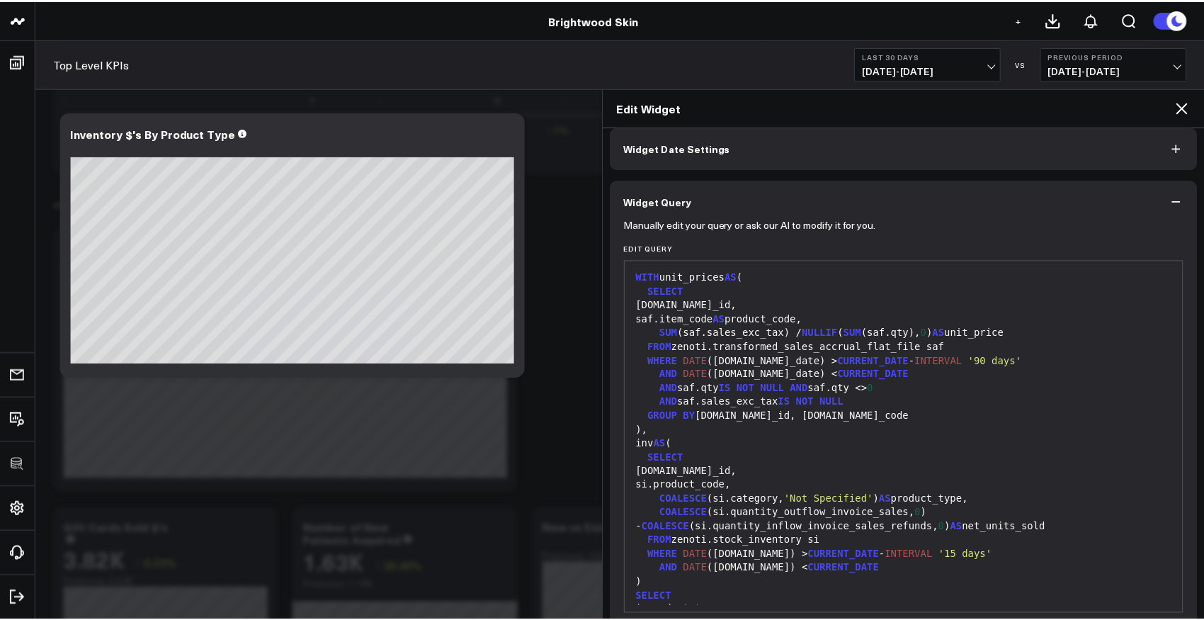
scroll to position [125, 0]
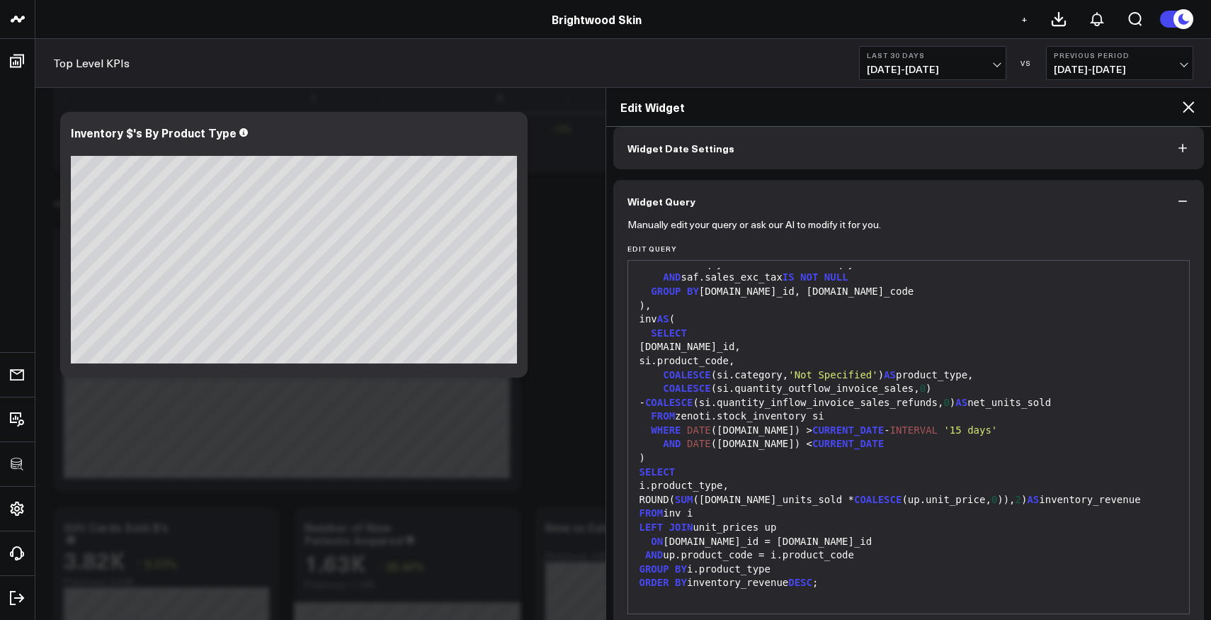
click at [1189, 108] on icon at bounding box center [1187, 106] width 11 height 11
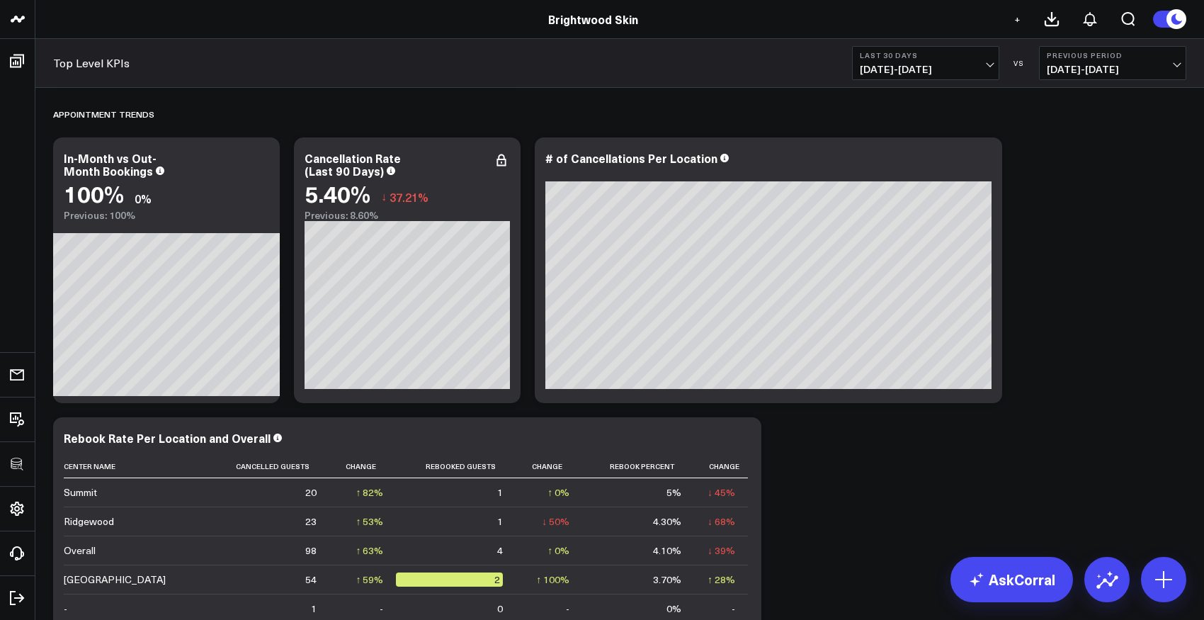
scroll to position [1499, 0]
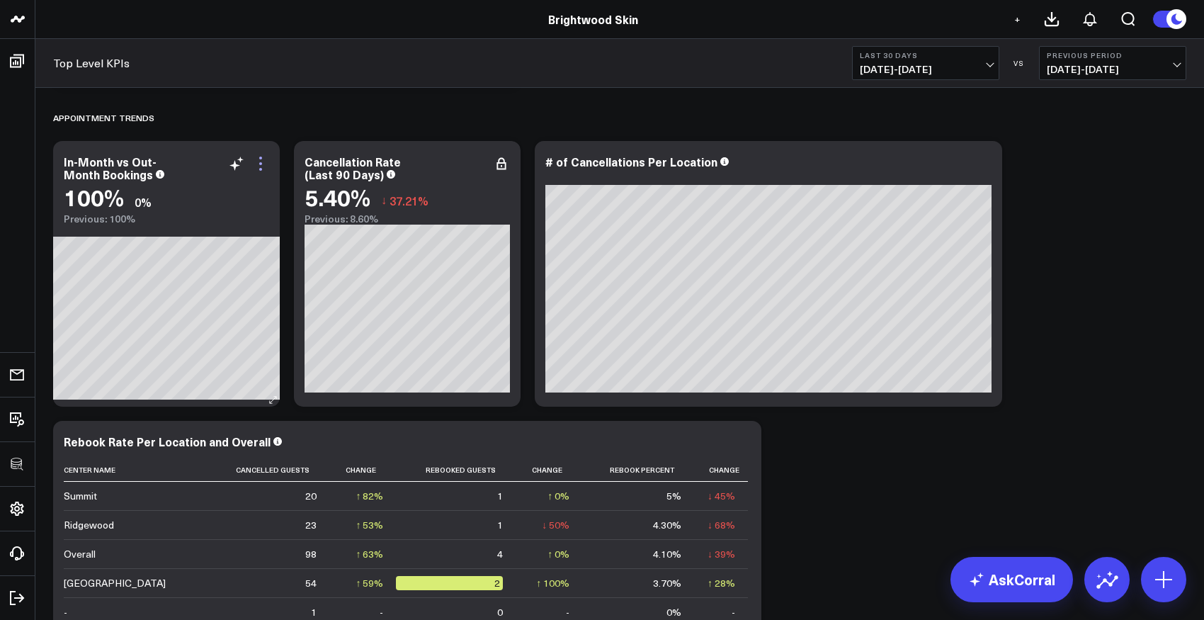
click at [260, 164] on icon at bounding box center [260, 163] width 17 height 17
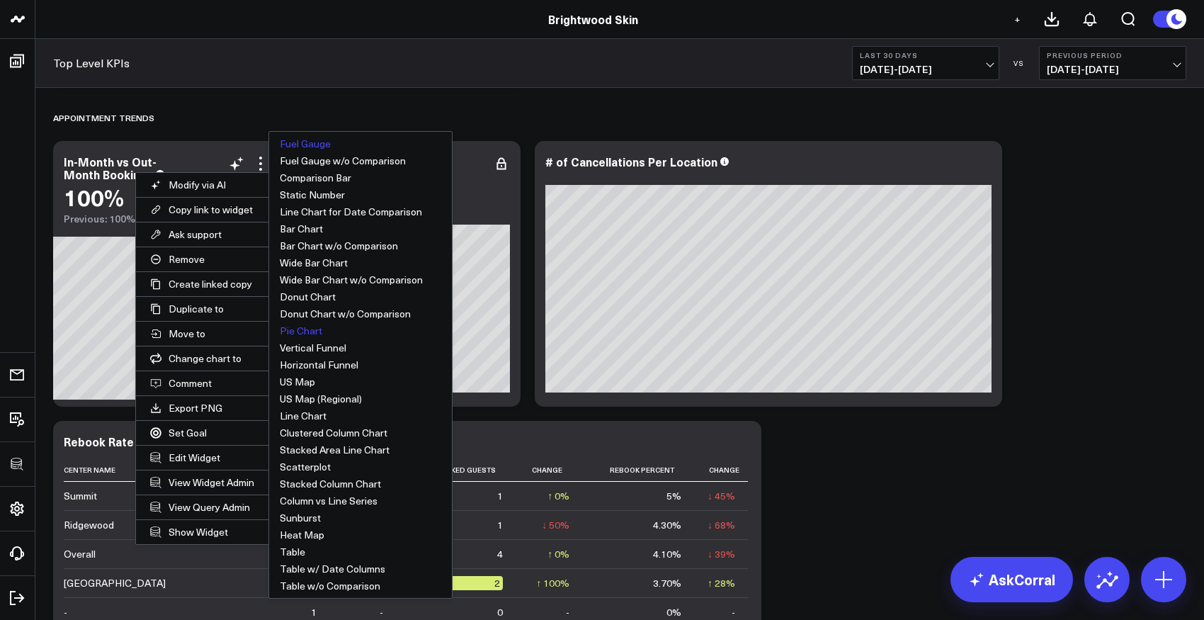
click at [290, 333] on button "Pie Chart" at bounding box center [360, 330] width 183 height 17
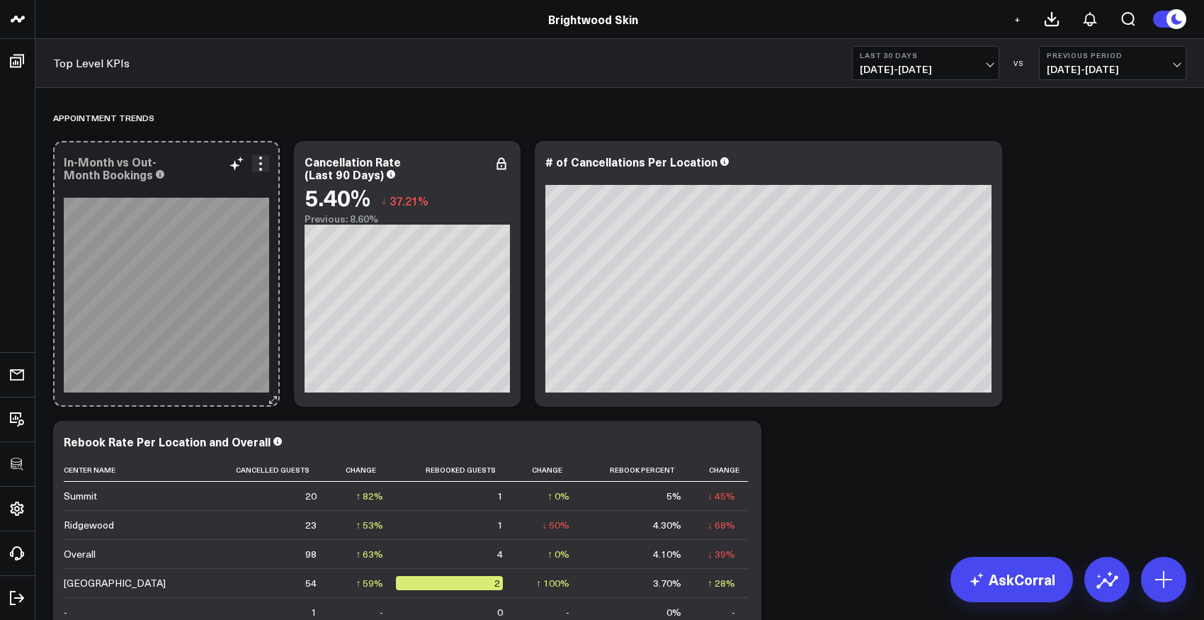
click at [268, 375] on div "In-Month vs Out-Month Bookings [fontSize:14px lineHeight:16px]Current Month[/]:…" at bounding box center [166, 274] width 227 height 266
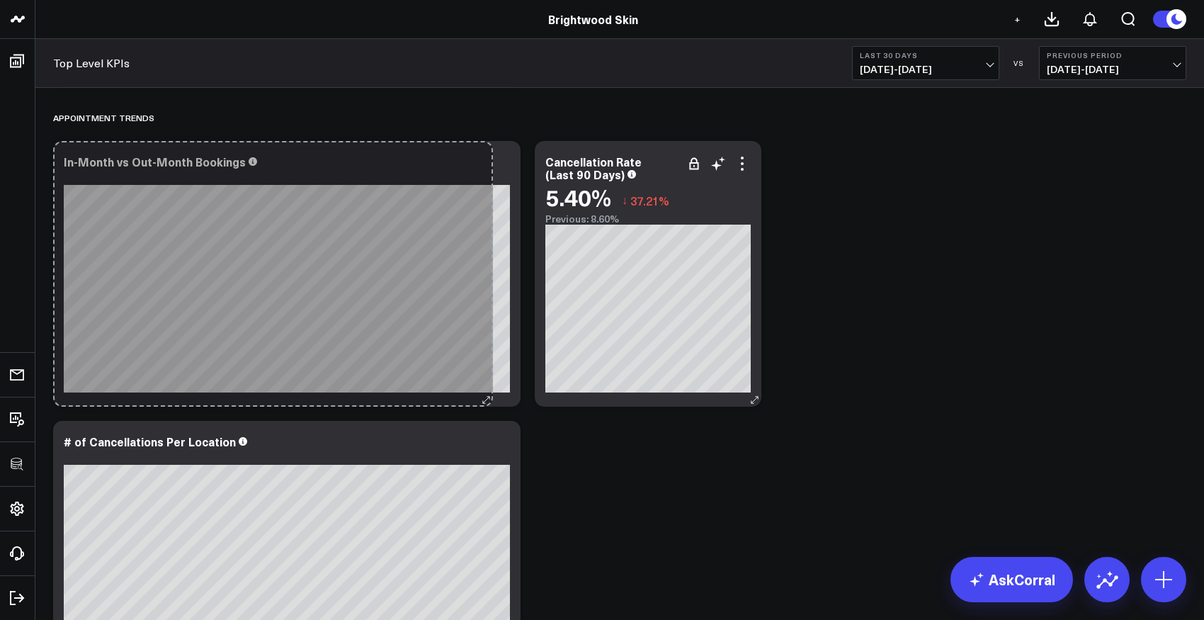
click at [487, 388] on div "In-Month vs Out-Month Bookings [fontSize:14px lineHeight:16px]Current Month[/]:…" at bounding box center [286, 274] width 467 height 266
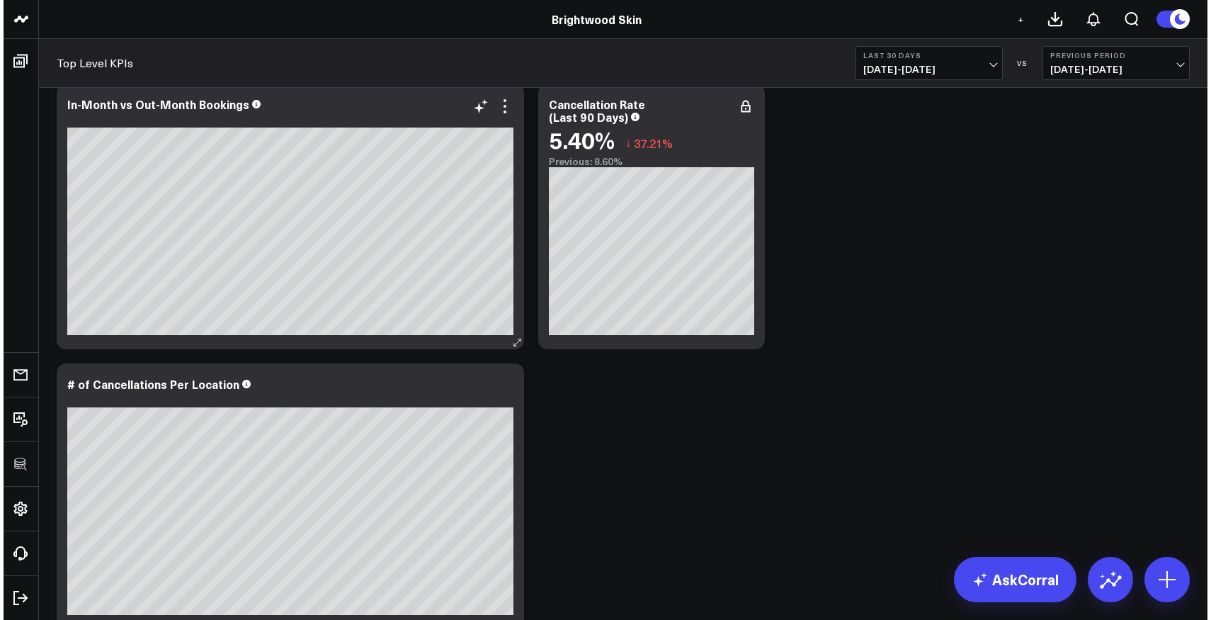
scroll to position [1472, 0]
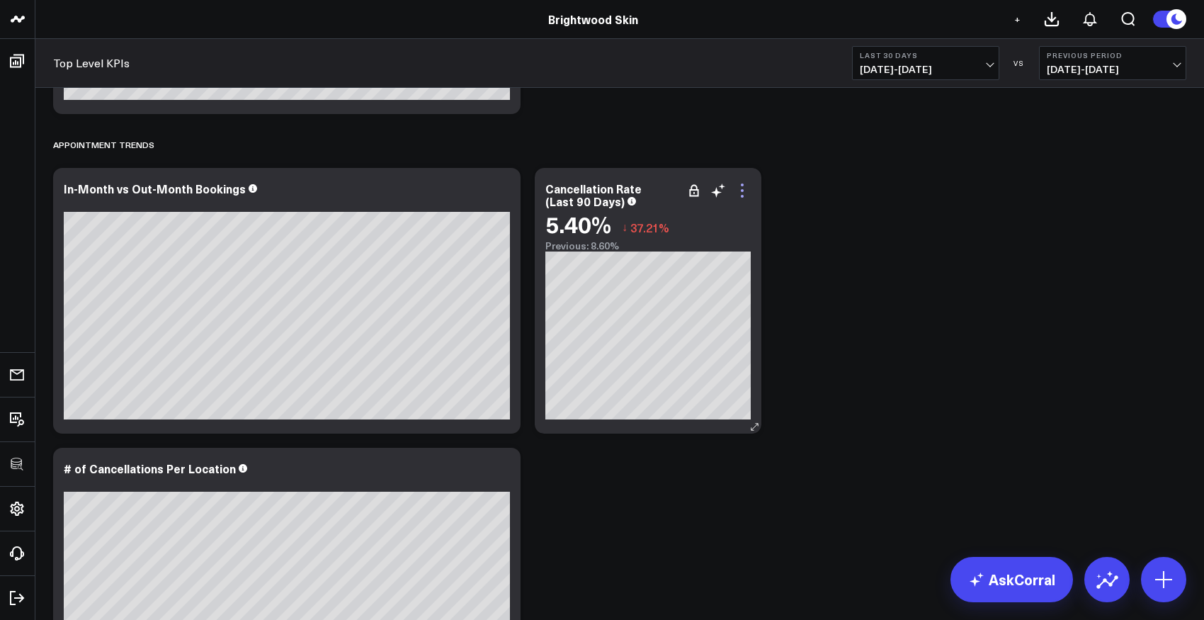
click at [747, 190] on icon at bounding box center [742, 190] width 17 height 17
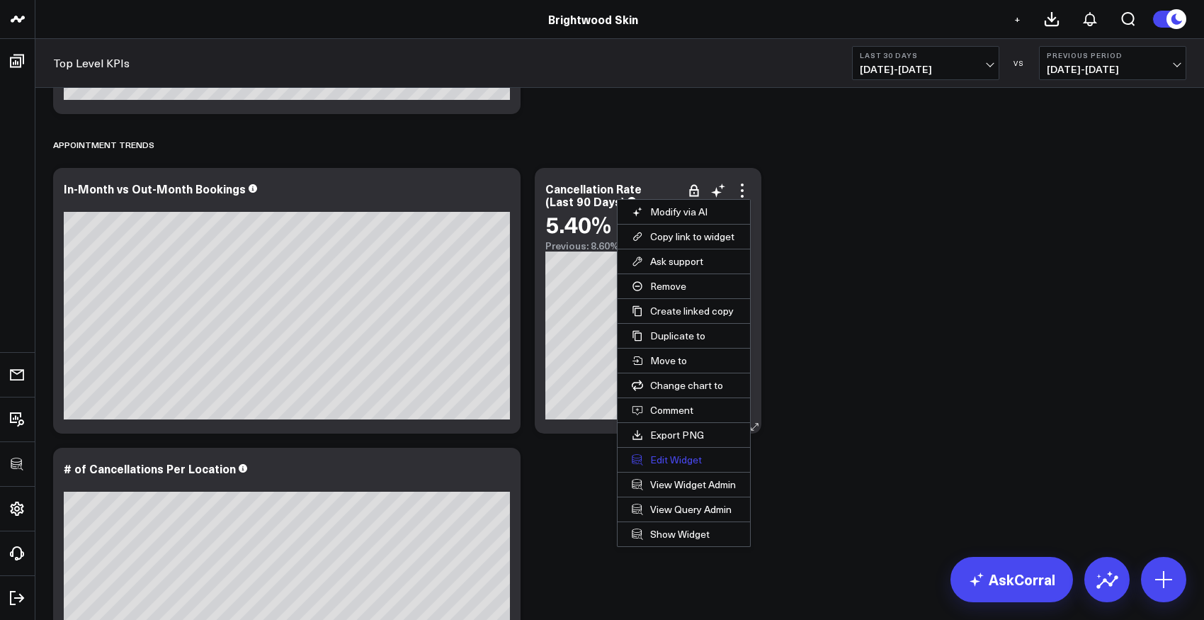
click at [664, 464] on button "Edit Widget" at bounding box center [683, 459] width 132 height 24
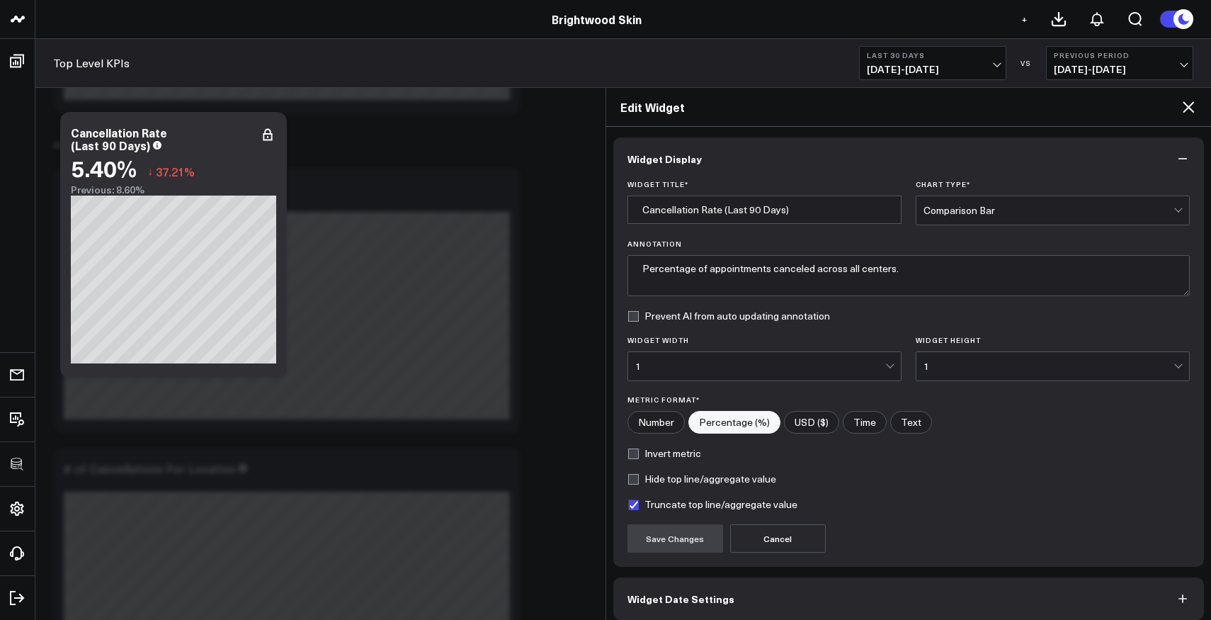
scroll to position [64, 0]
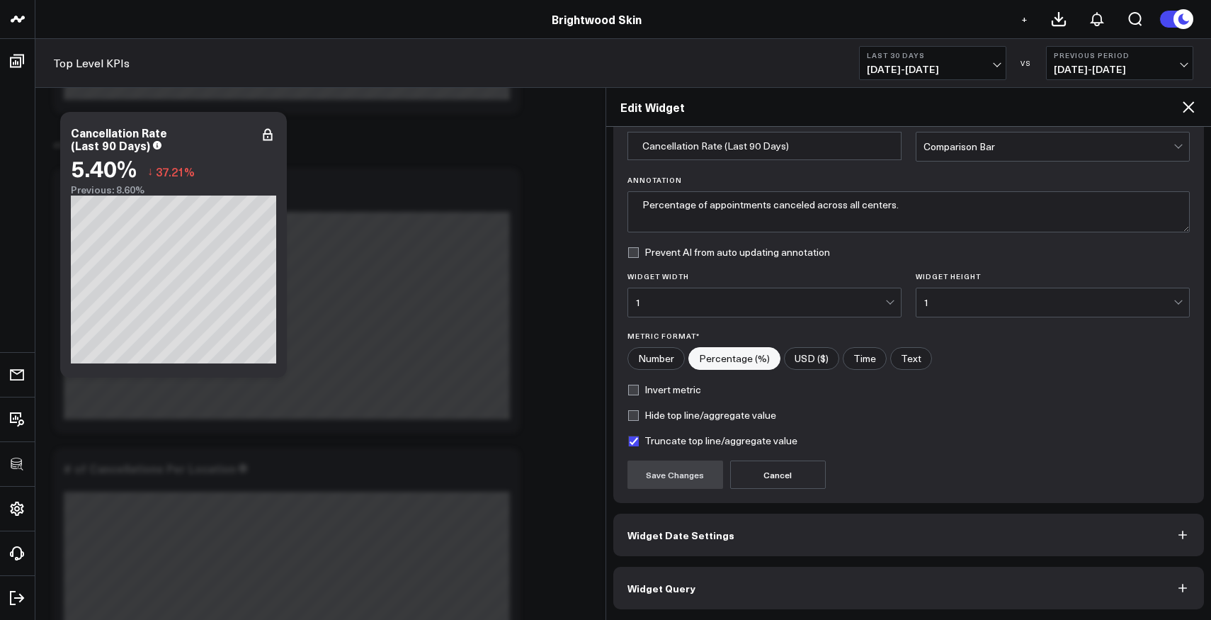
click at [734, 530] on button "Widget Date Settings" at bounding box center [908, 534] width 591 height 42
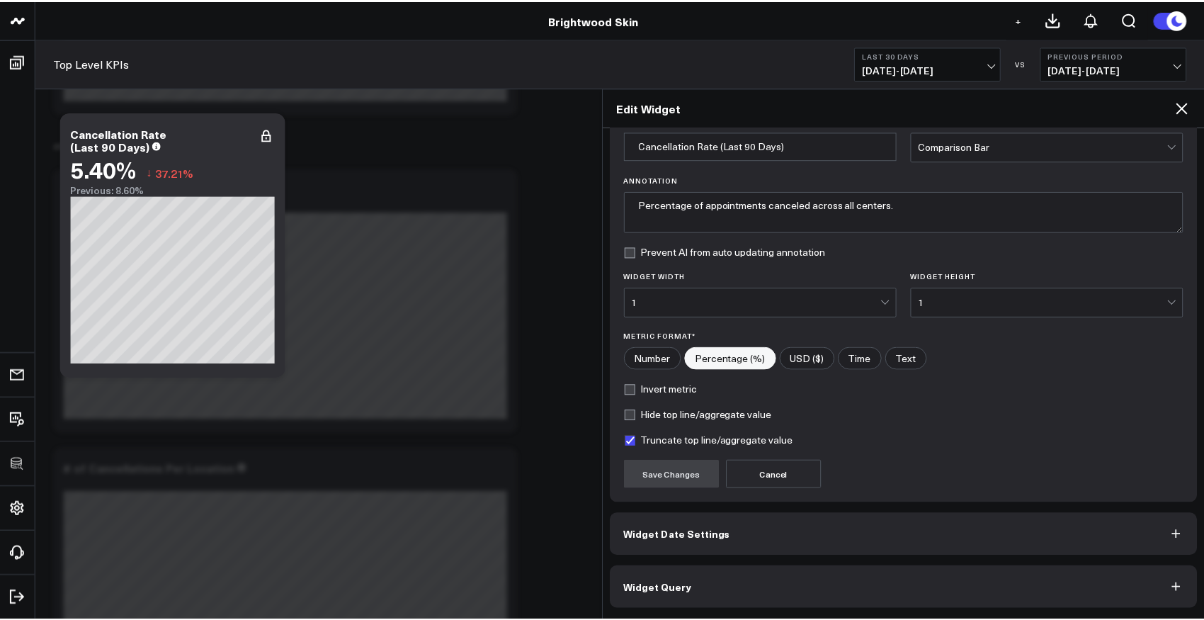
scroll to position [0, 0]
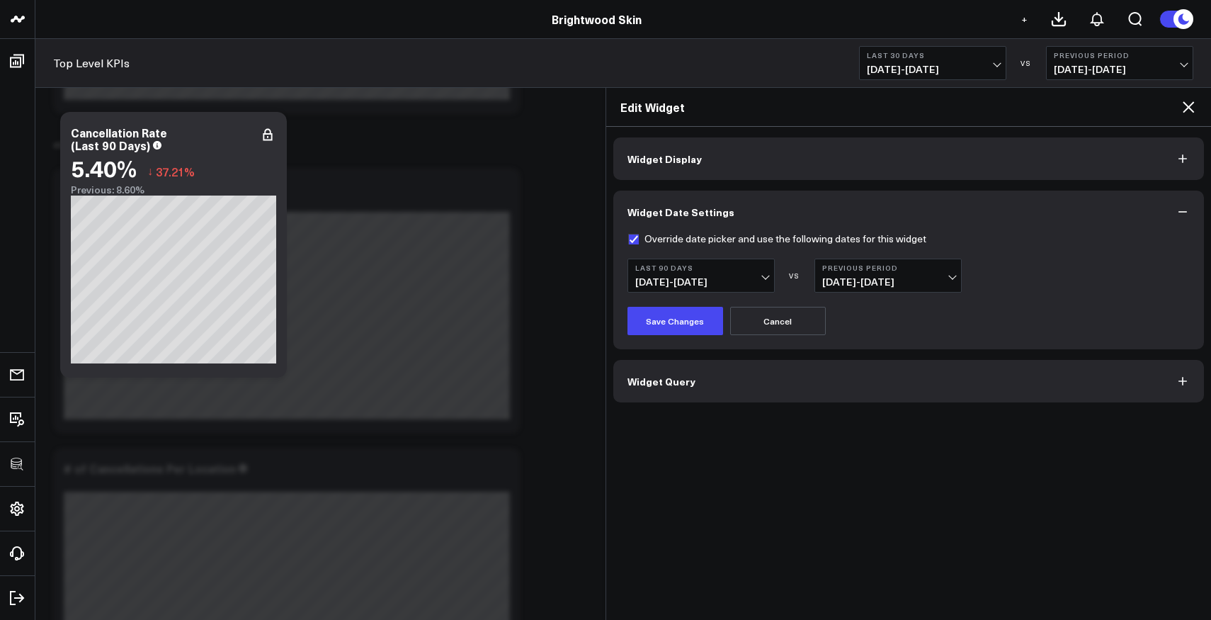
click at [1187, 114] on icon at bounding box center [1188, 106] width 17 height 17
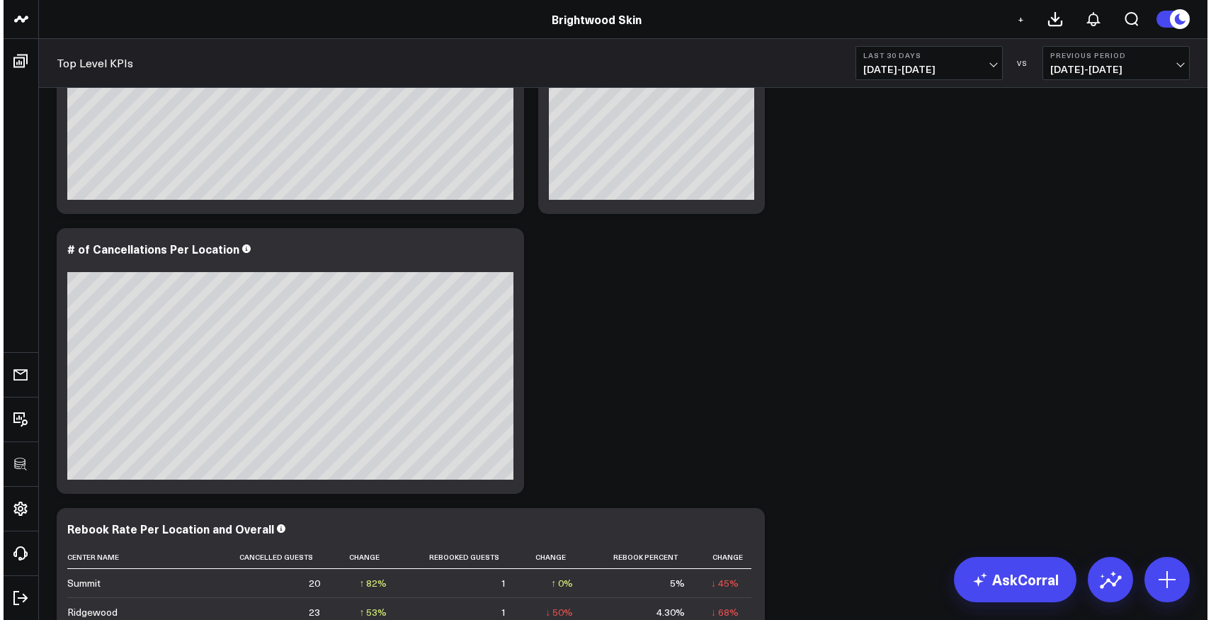
scroll to position [1719, 0]
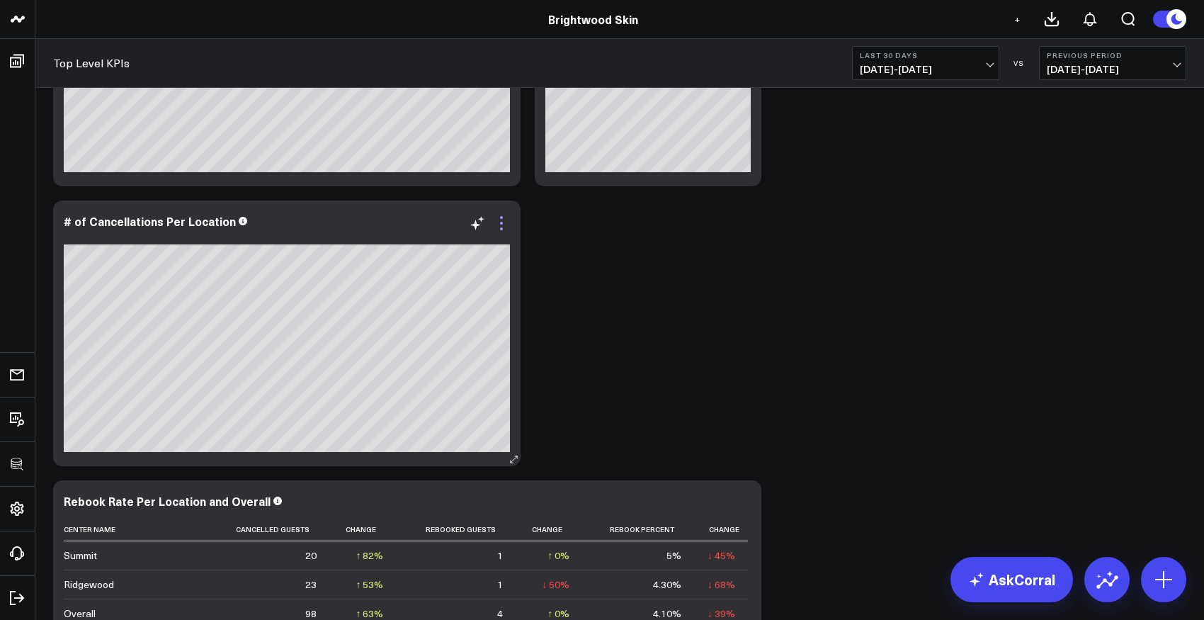
click at [498, 220] on icon at bounding box center [501, 223] width 17 height 17
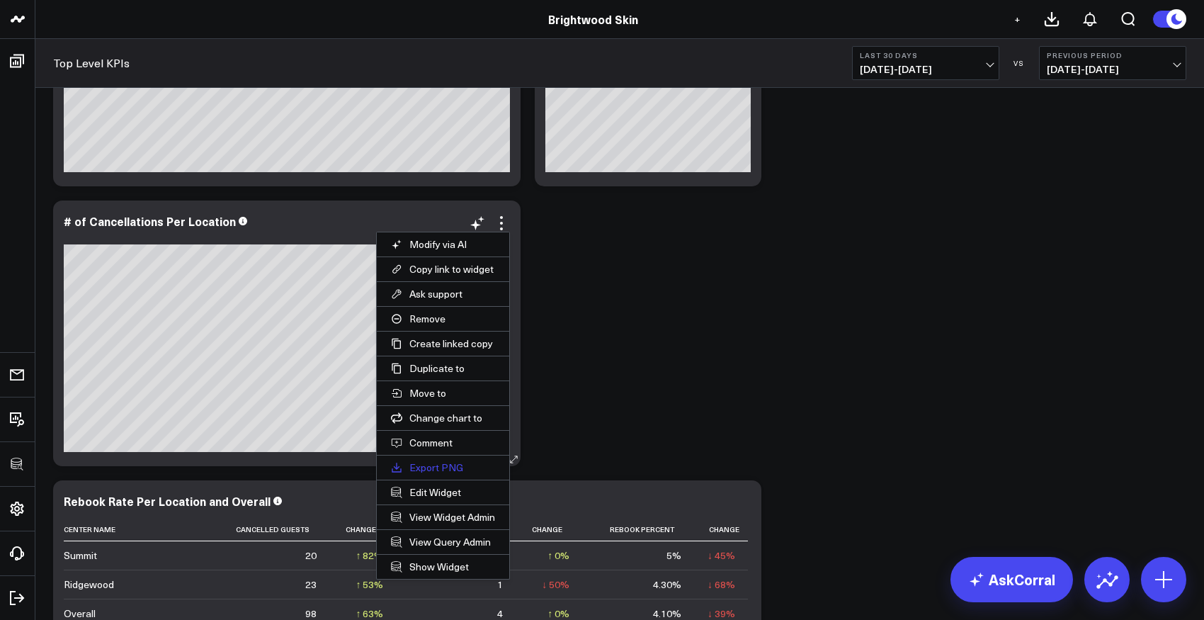
click at [424, 477] on button "Export PNG" at bounding box center [443, 467] width 132 height 24
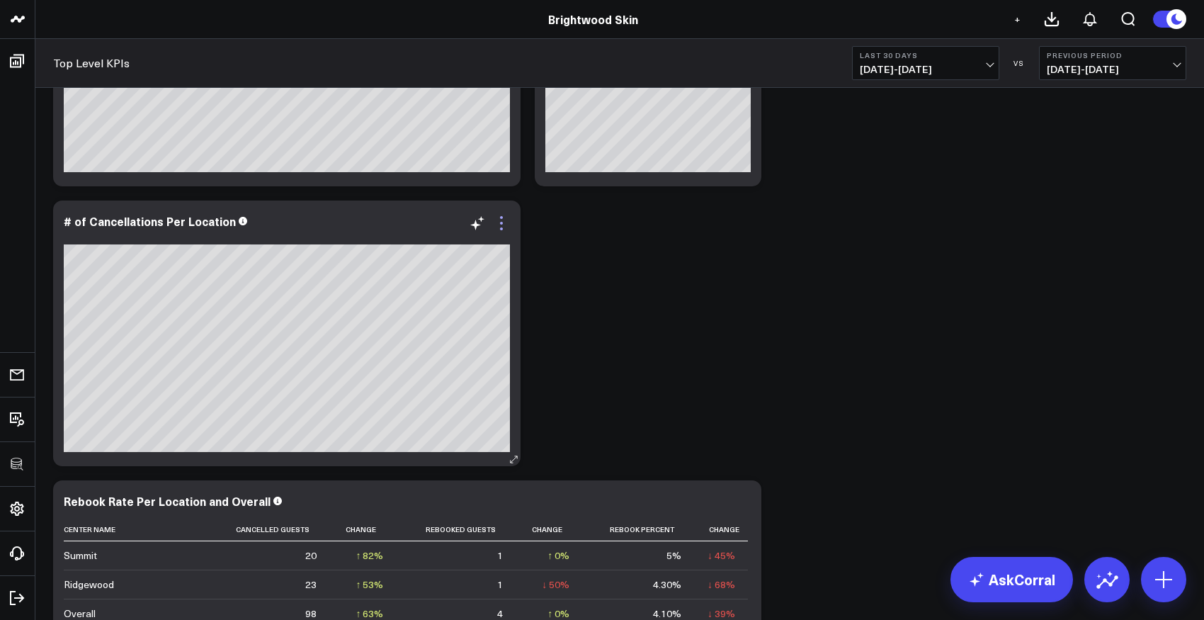
click at [506, 215] on icon at bounding box center [501, 223] width 17 height 17
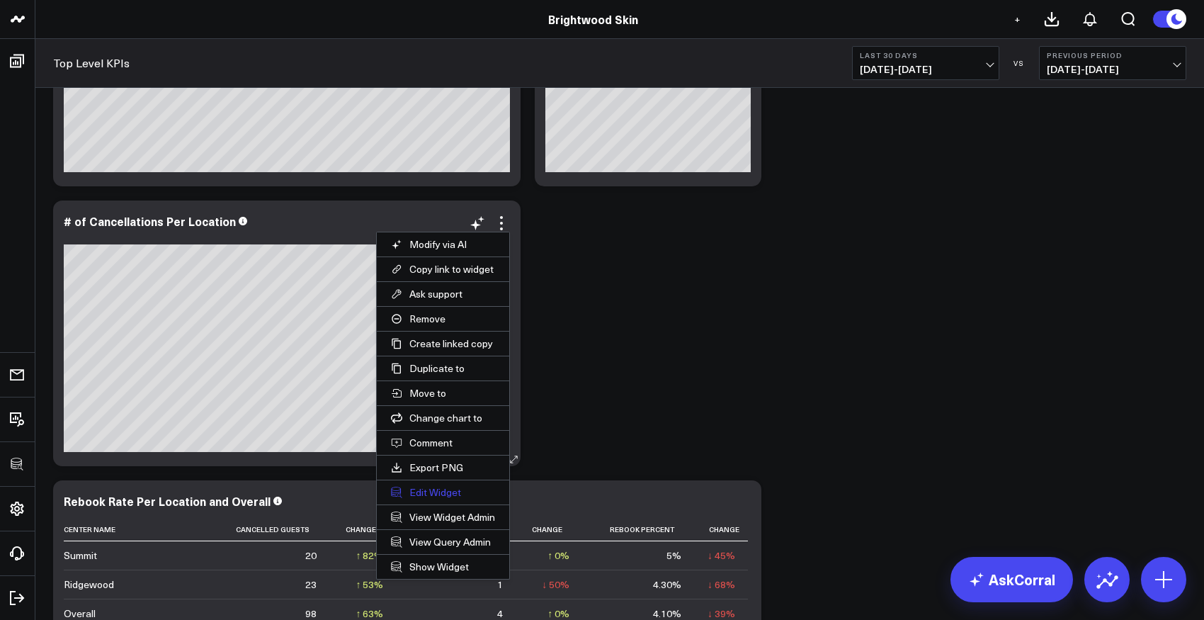
click at [440, 493] on button "Edit Widget" at bounding box center [443, 492] width 132 height 24
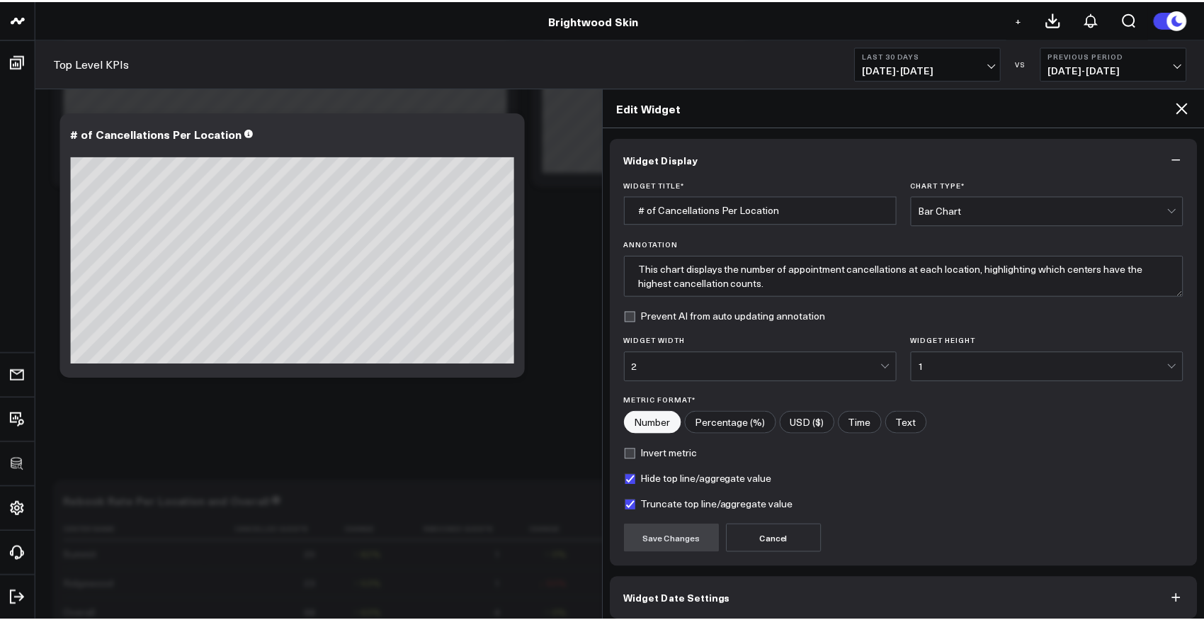
scroll to position [64, 0]
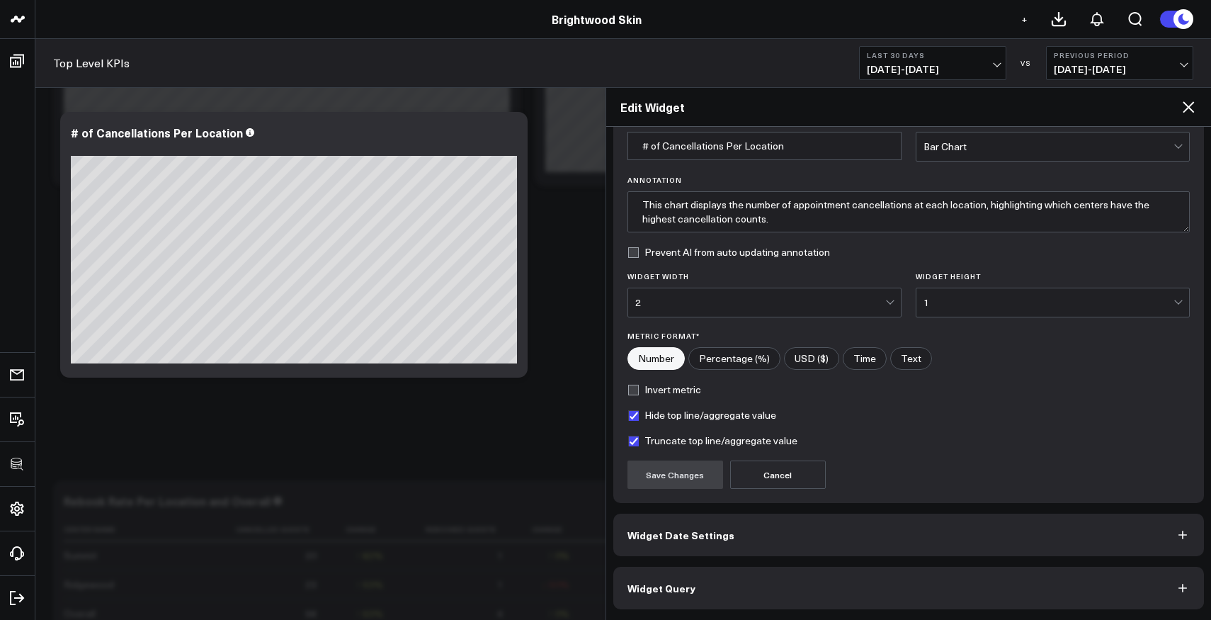
click at [719, 580] on button "Widget Query" at bounding box center [908, 587] width 591 height 42
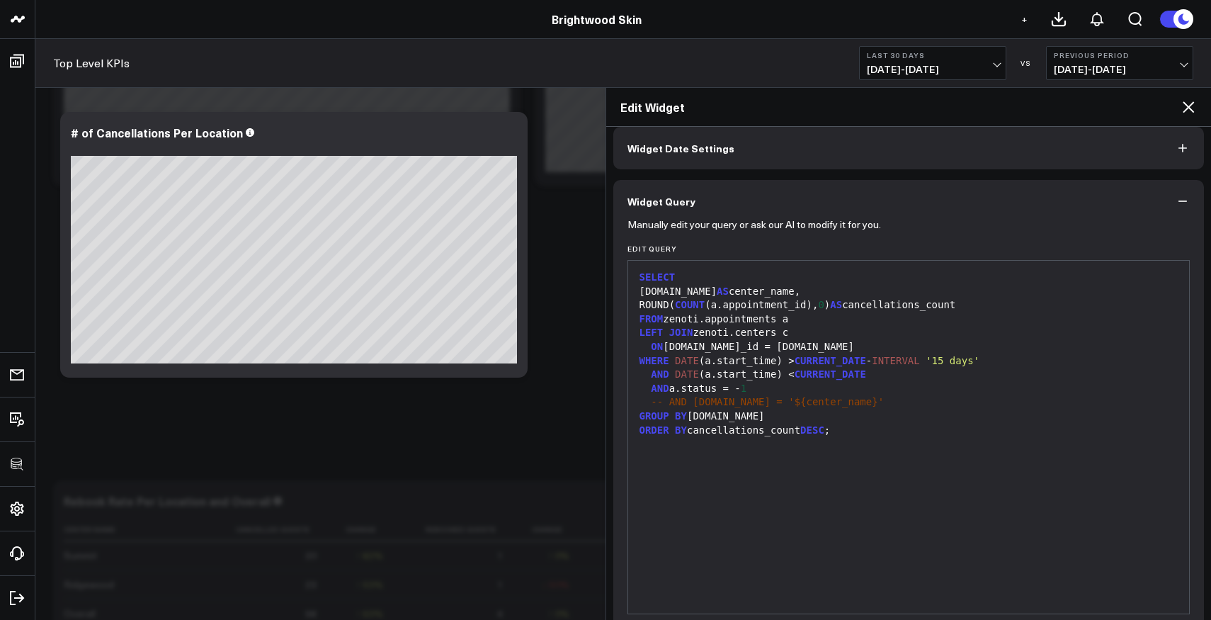
click at [1191, 108] on icon at bounding box center [1188, 106] width 17 height 17
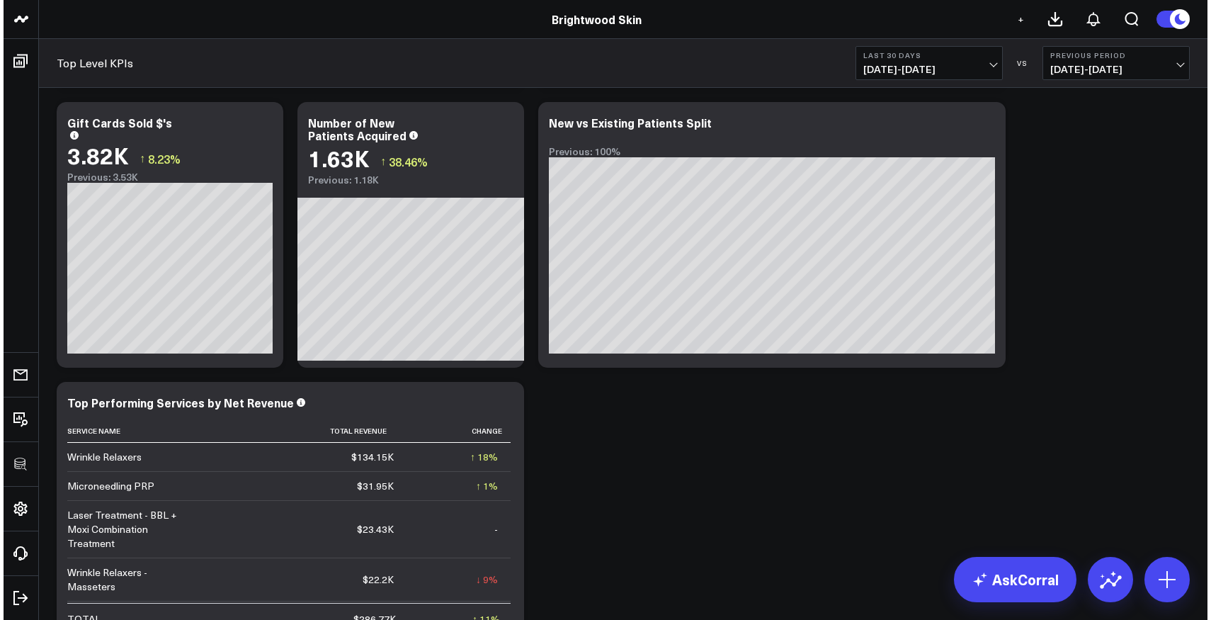
scroll to position [2681, 0]
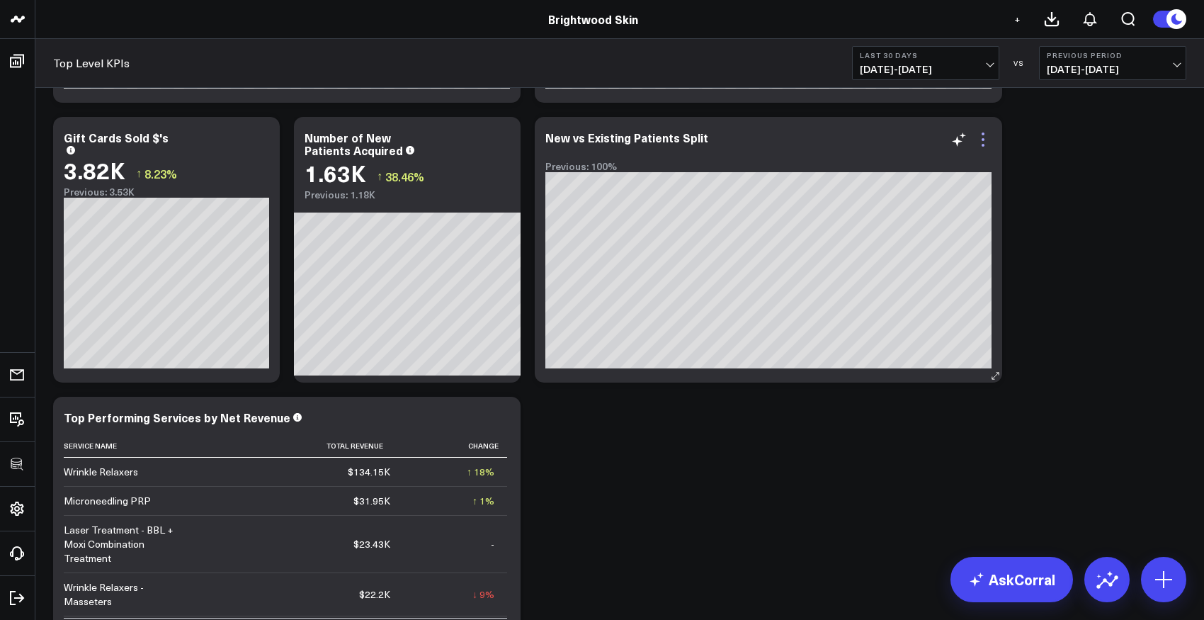
click at [981, 140] on icon at bounding box center [982, 139] width 17 height 17
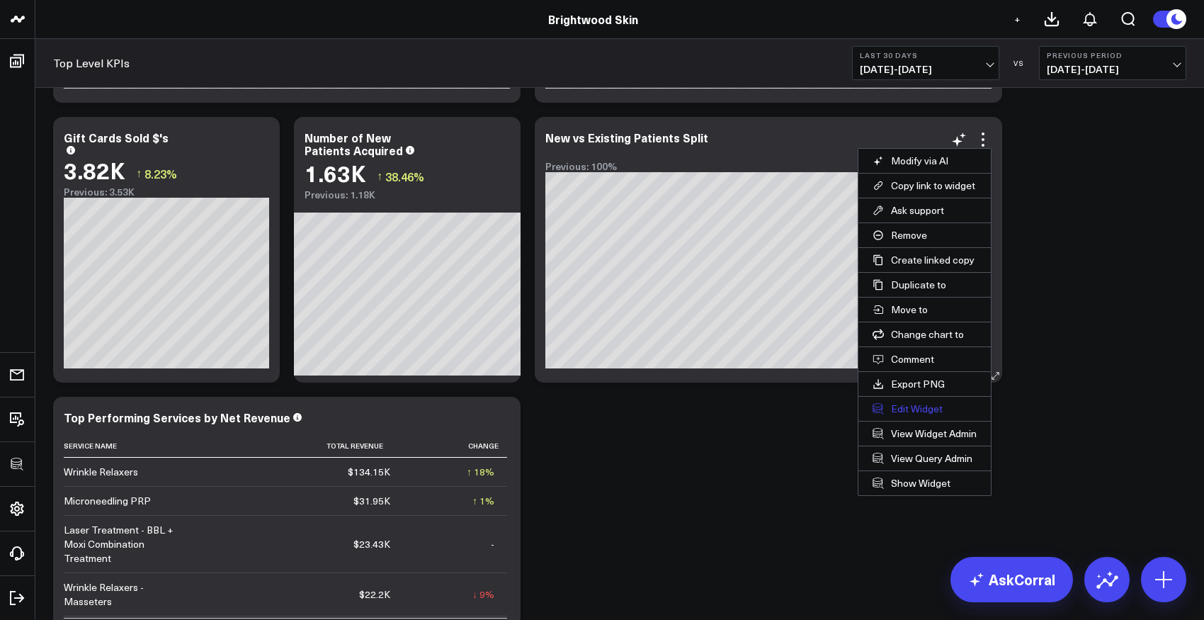
click at [902, 409] on button "Edit Widget" at bounding box center [924, 409] width 132 height 24
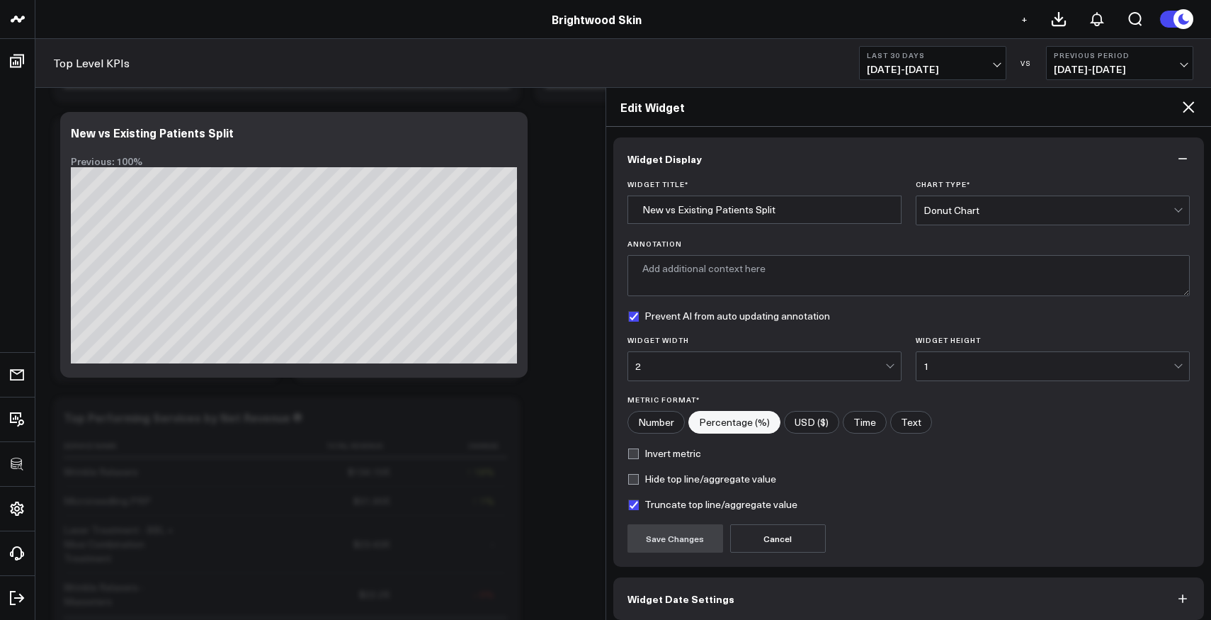
scroll to position [64, 0]
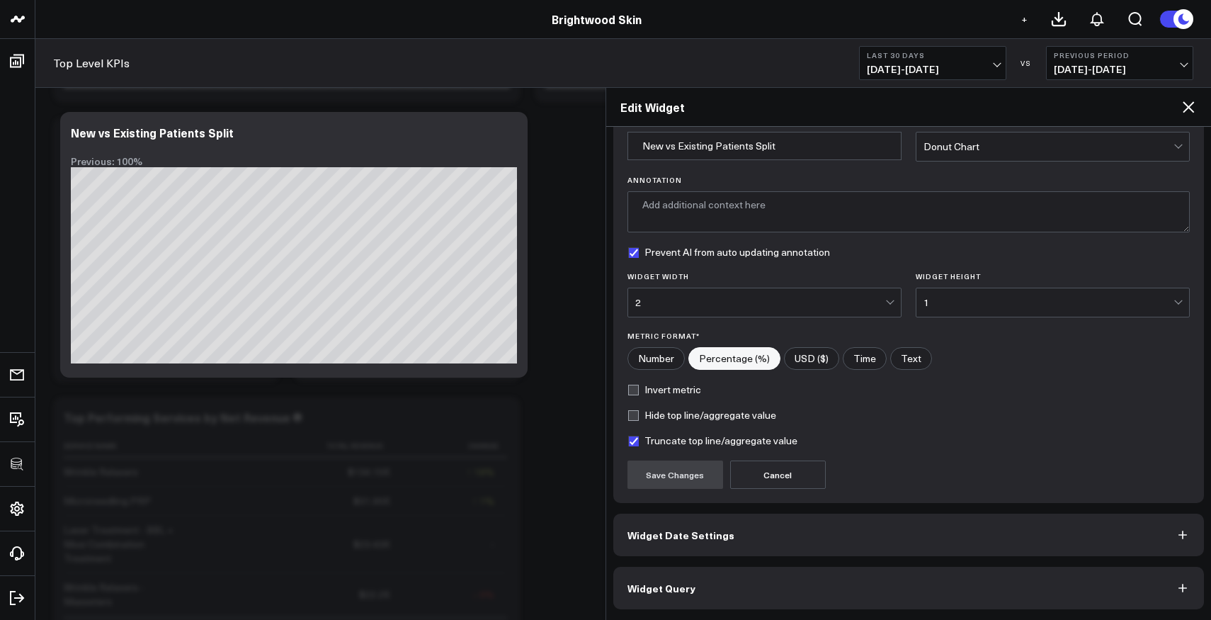
click at [683, 582] on span "Widget Query" at bounding box center [661, 587] width 68 height 11
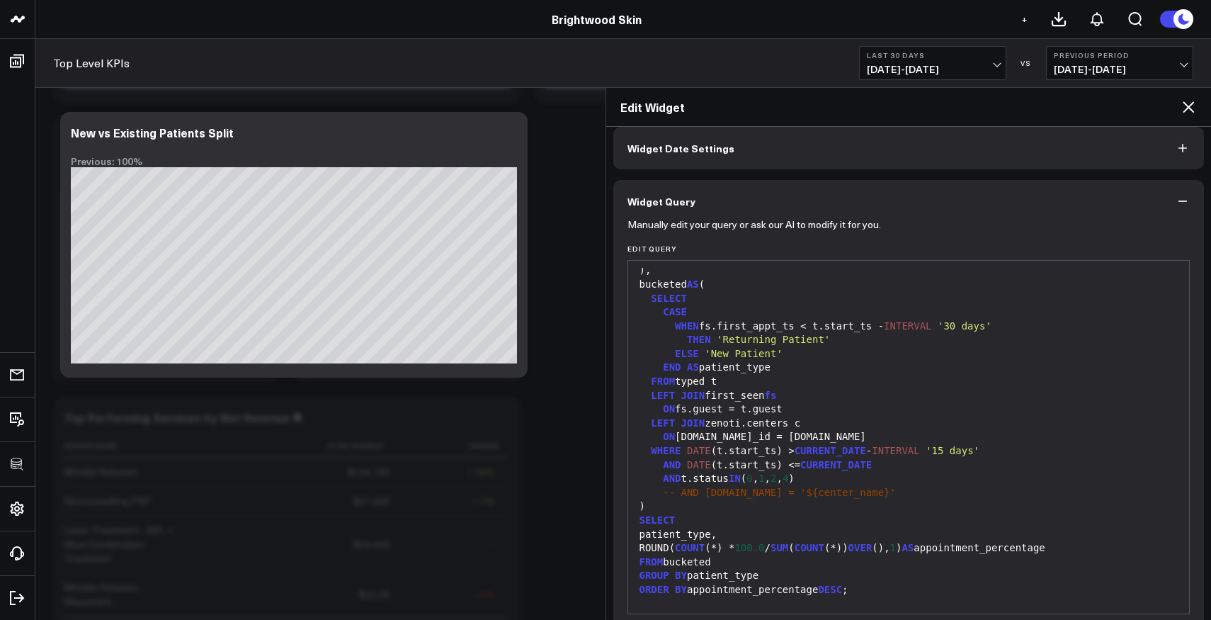
scroll to position [208, 0]
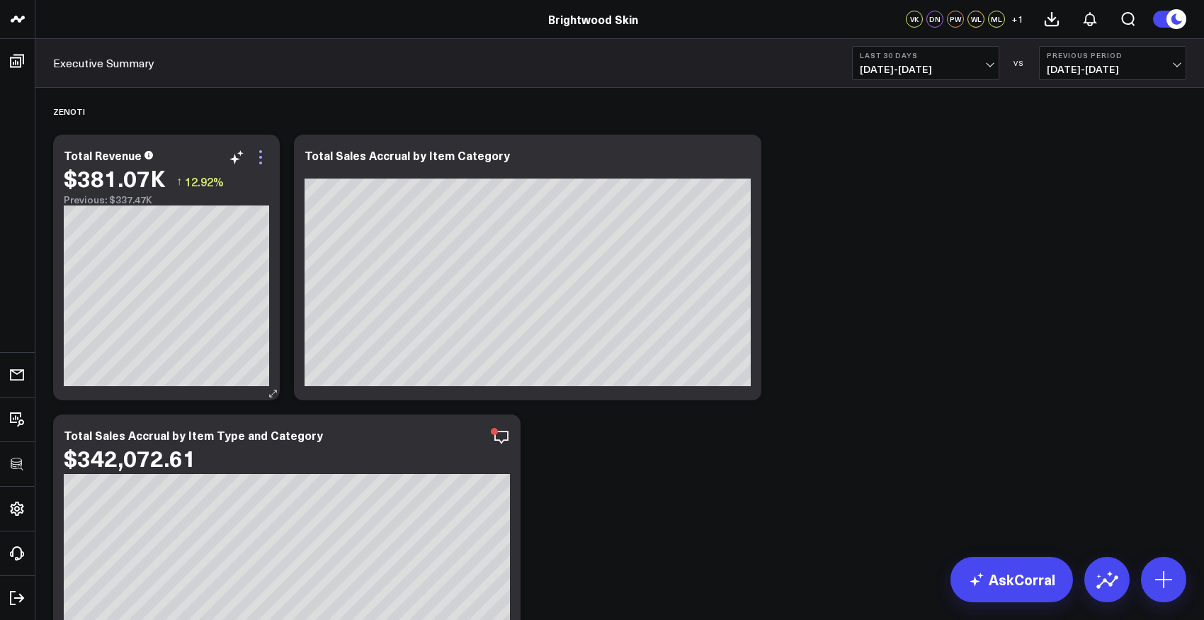
click at [266, 156] on icon at bounding box center [260, 157] width 17 height 17
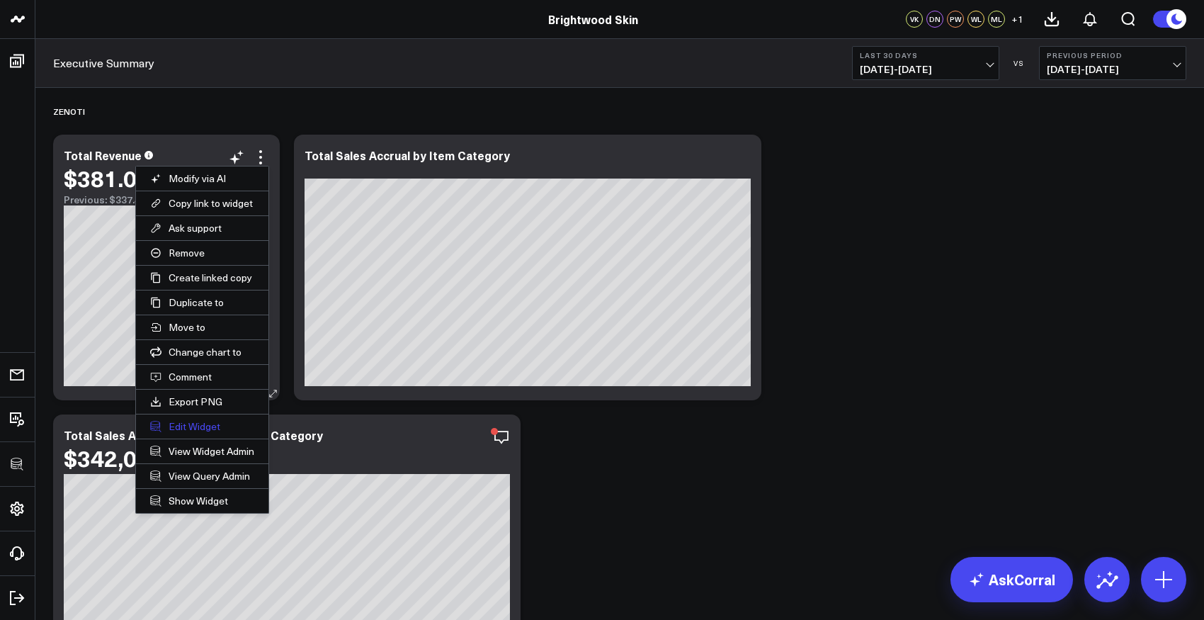
click at [184, 425] on button "Edit Widget" at bounding box center [202, 426] width 132 height 24
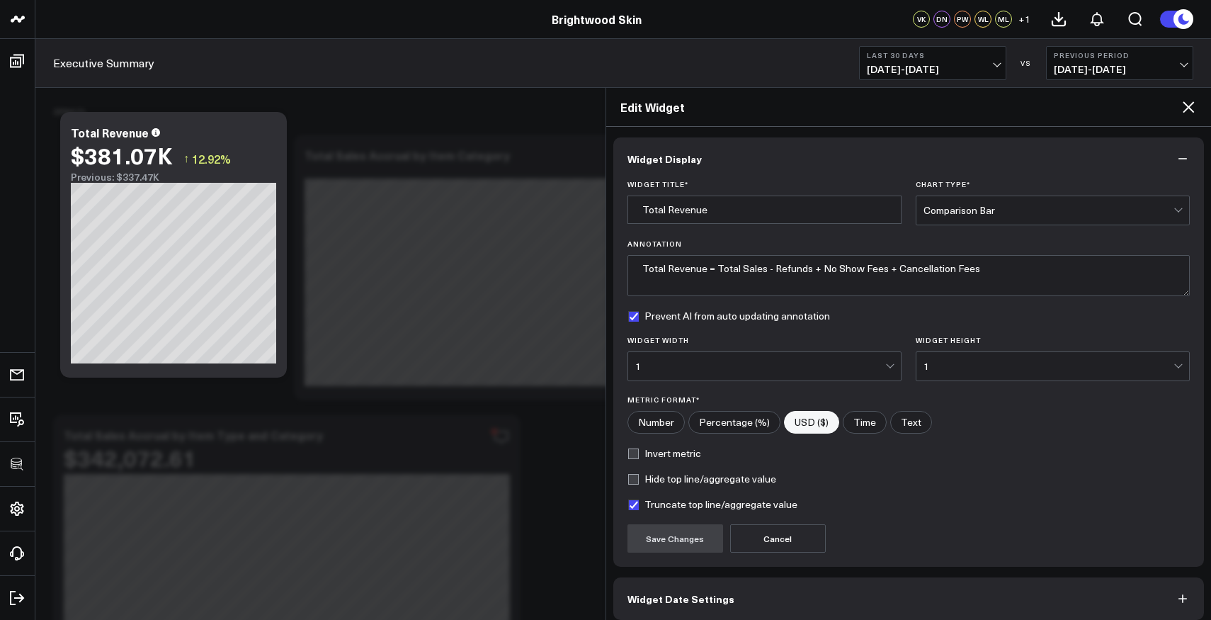
scroll to position [64, 0]
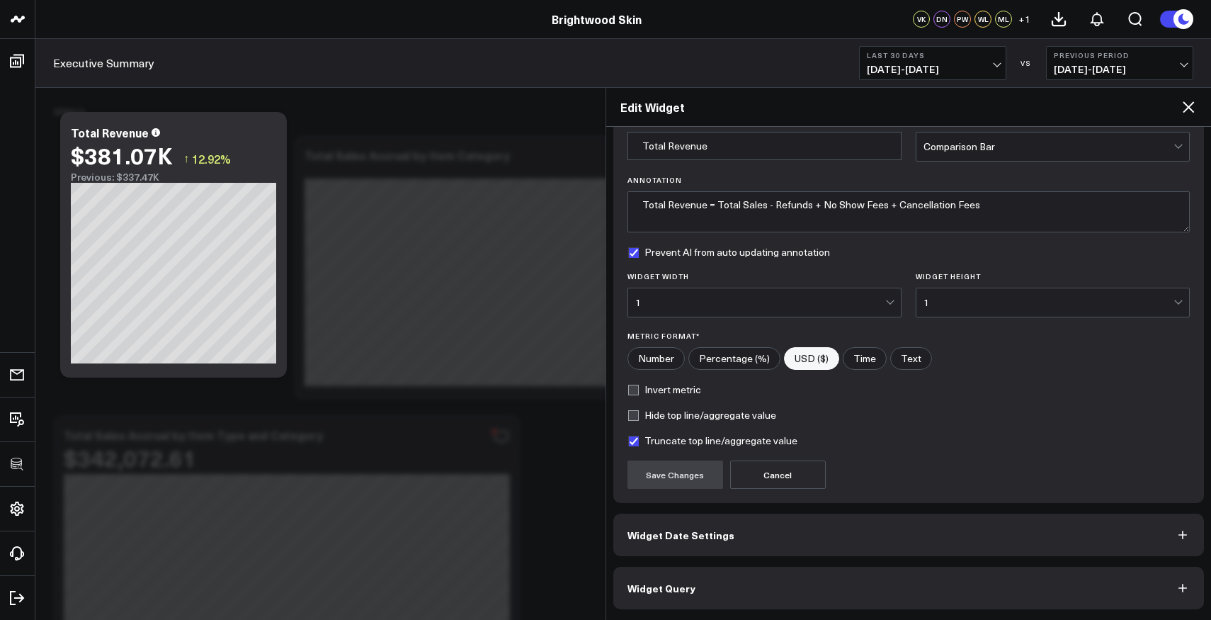
click at [692, 594] on button "Widget Query" at bounding box center [908, 587] width 591 height 42
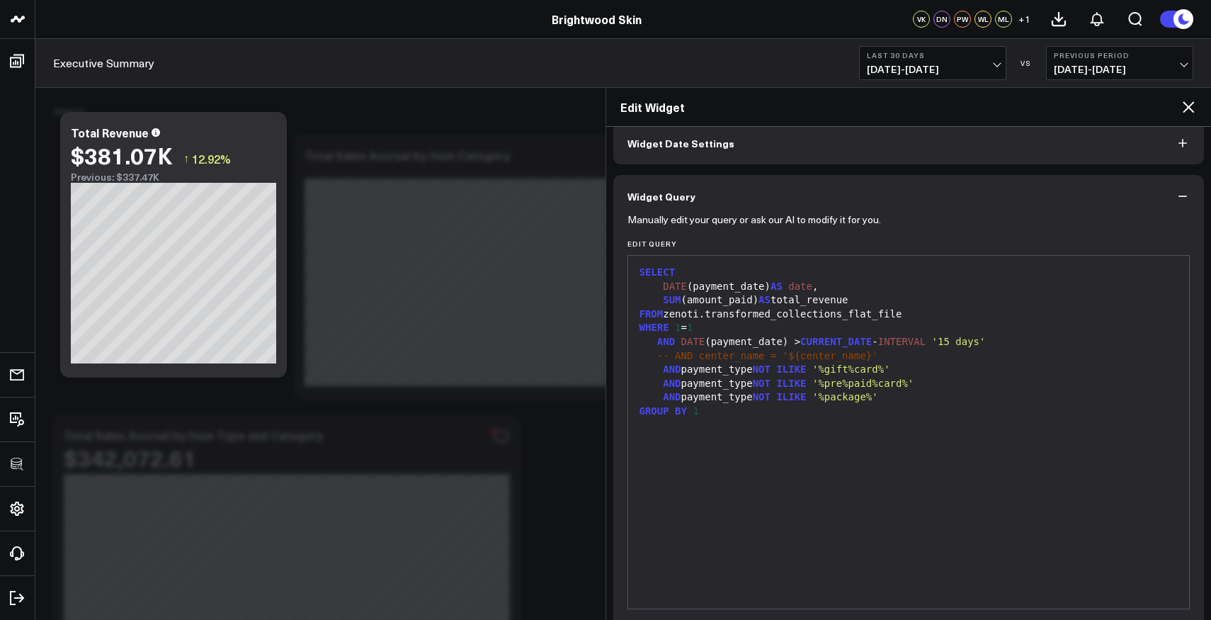
scroll to position [72, 0]
click at [1187, 112] on icon at bounding box center [1188, 106] width 17 height 17
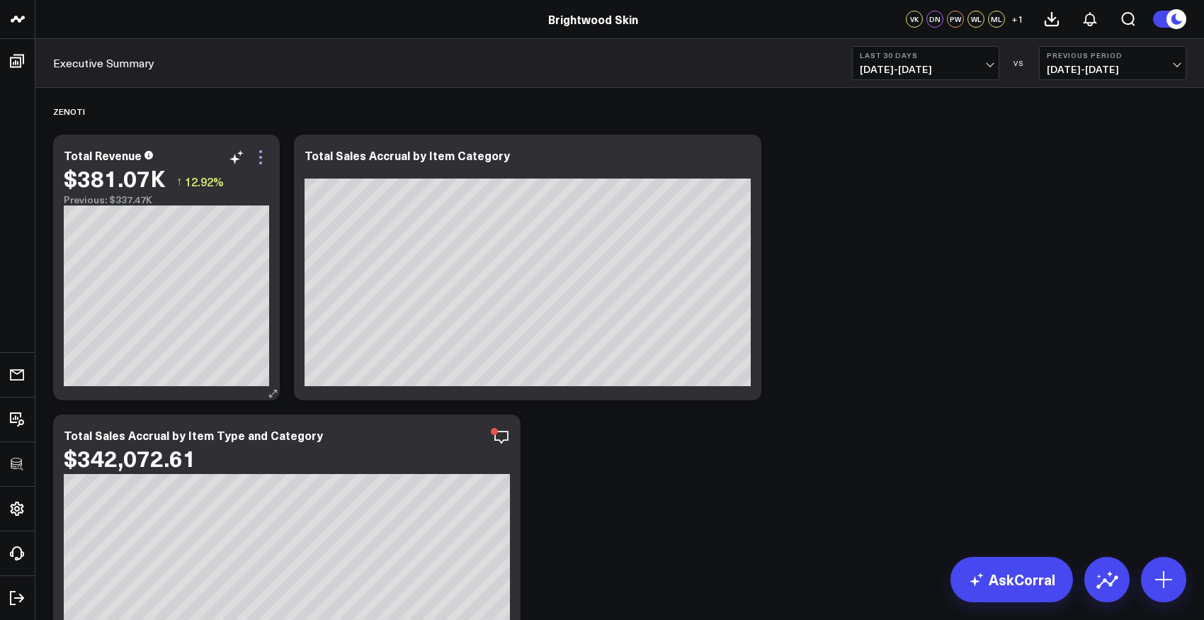
click at [264, 155] on icon at bounding box center [260, 157] width 17 height 17
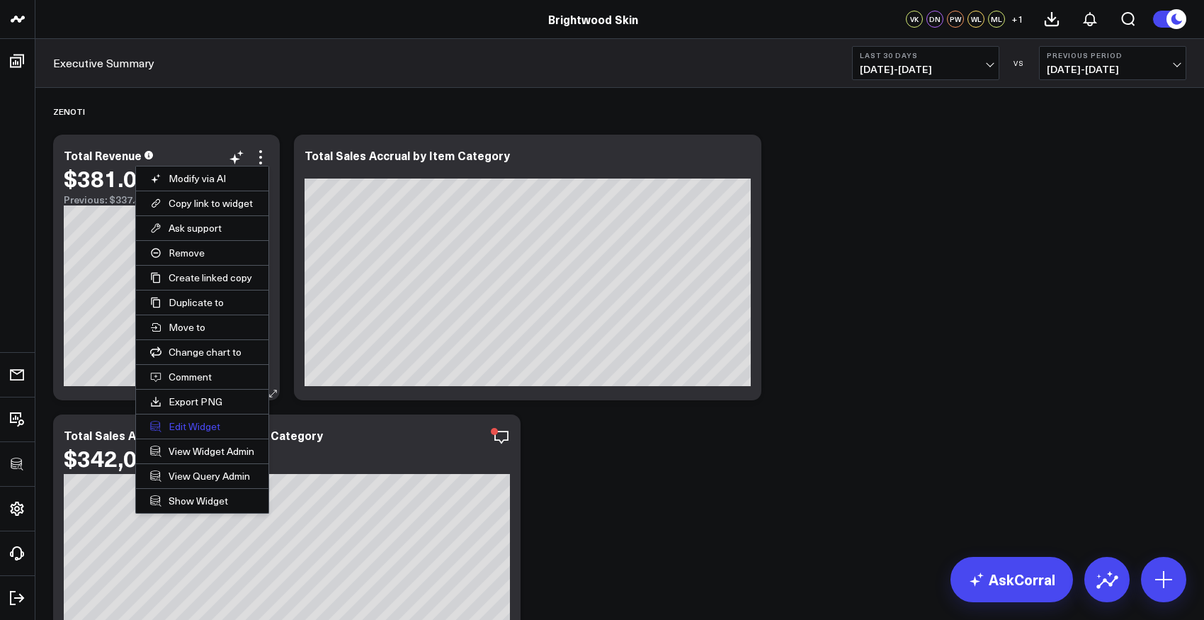
click at [186, 421] on button "Edit Widget" at bounding box center [202, 426] width 132 height 24
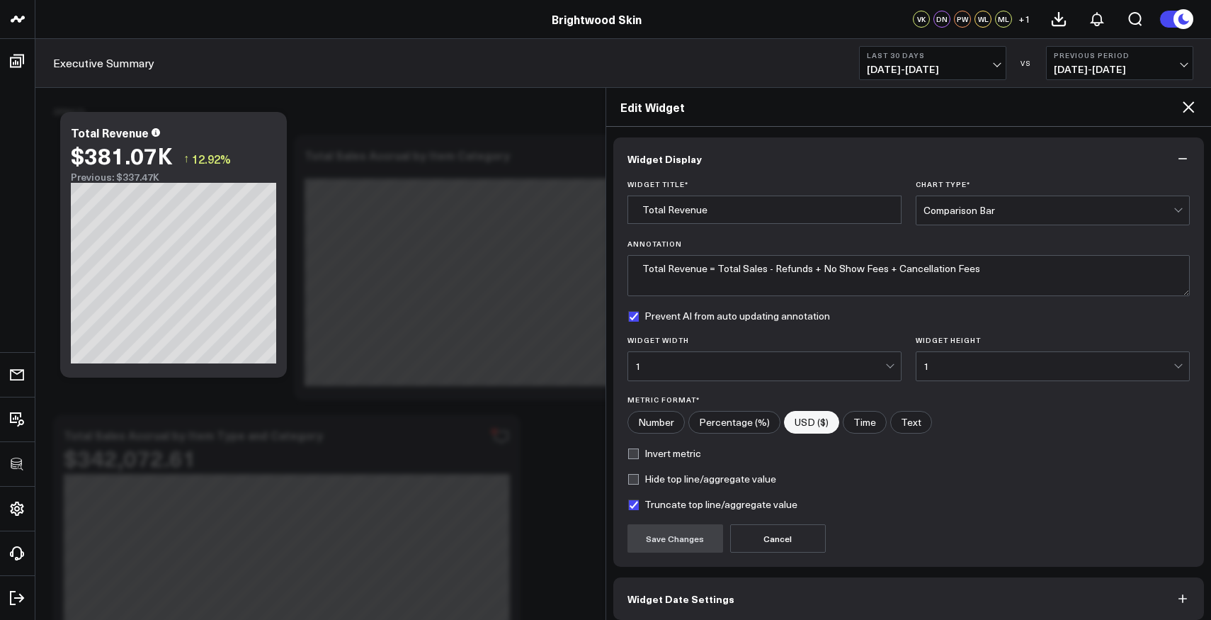
scroll to position [64, 0]
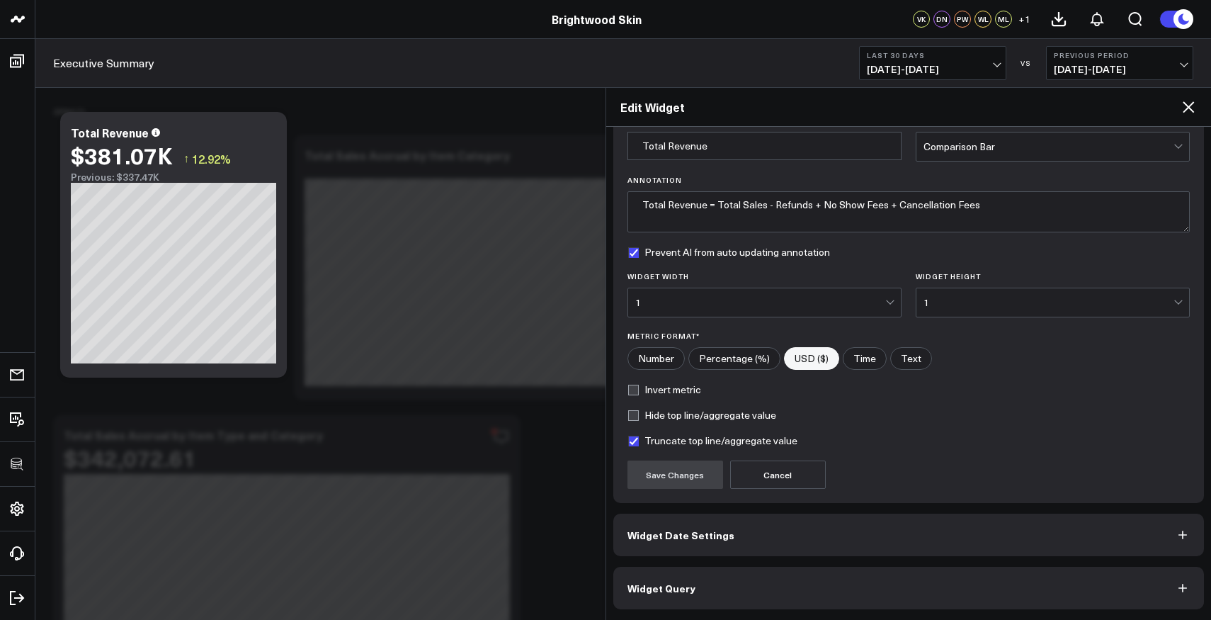
click at [648, 582] on span "Widget Query" at bounding box center [661, 587] width 68 height 11
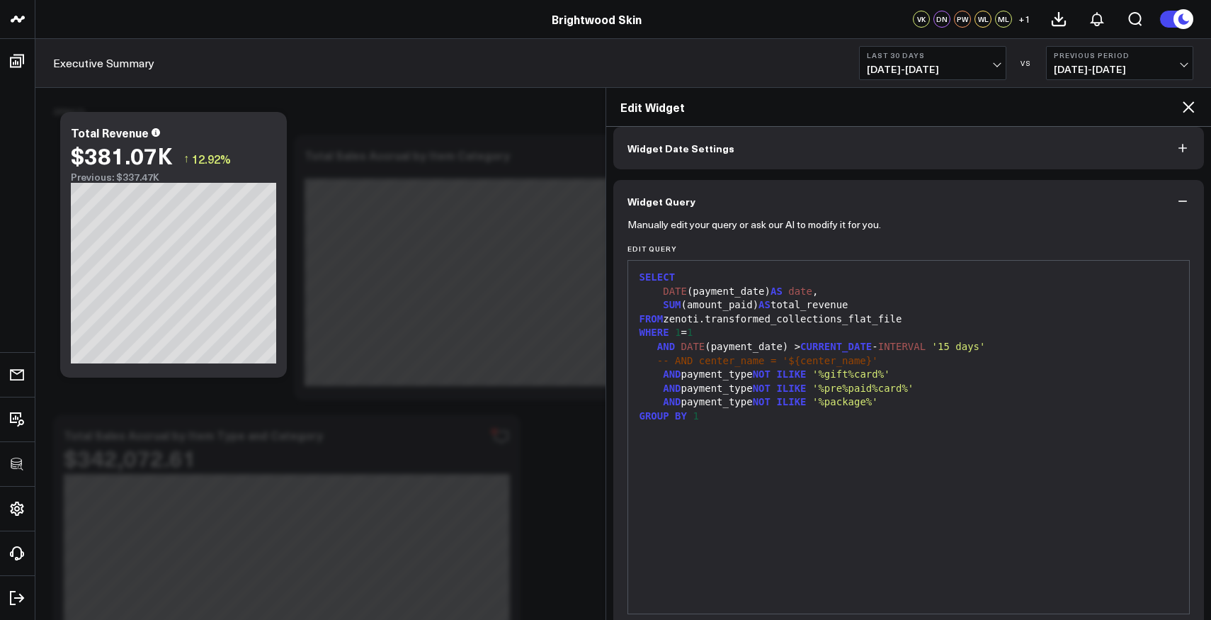
scroll to position [0, 0]
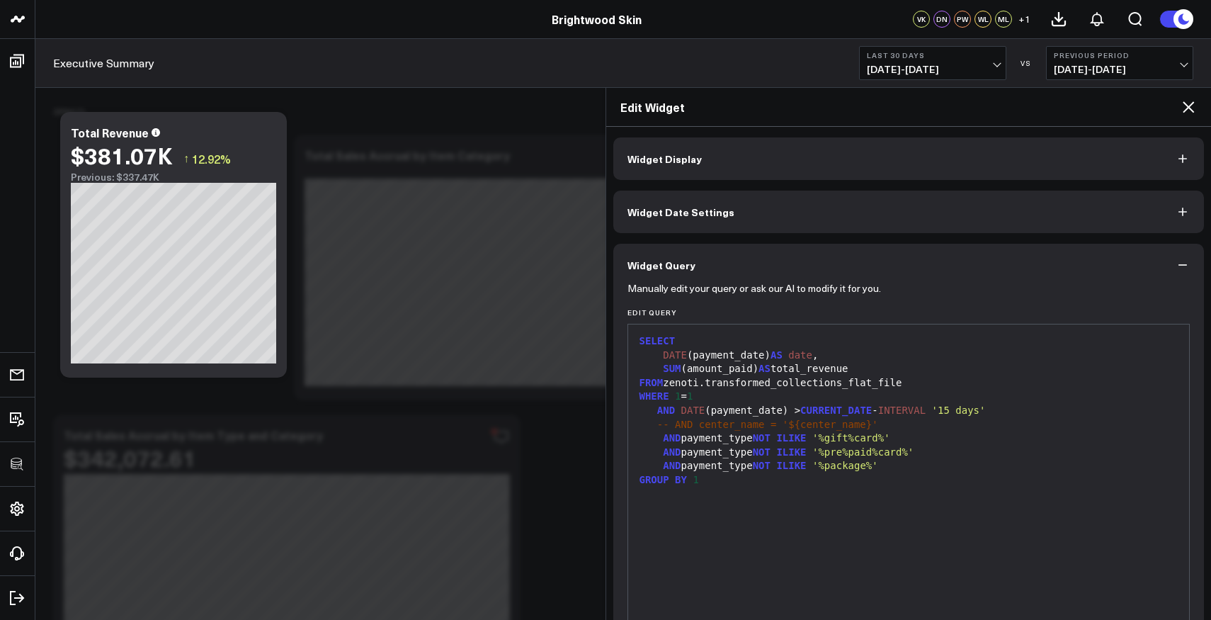
click at [738, 217] on button "Widget Date Settings" at bounding box center [908, 211] width 591 height 42
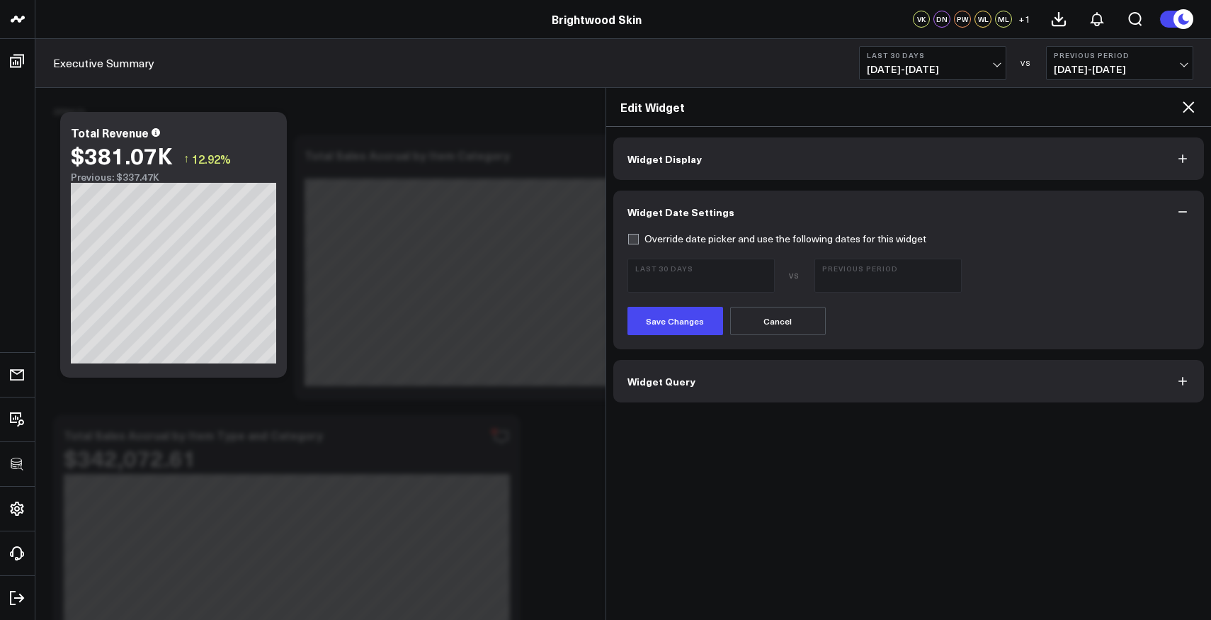
click at [734, 167] on button "Widget Display" at bounding box center [908, 158] width 591 height 42
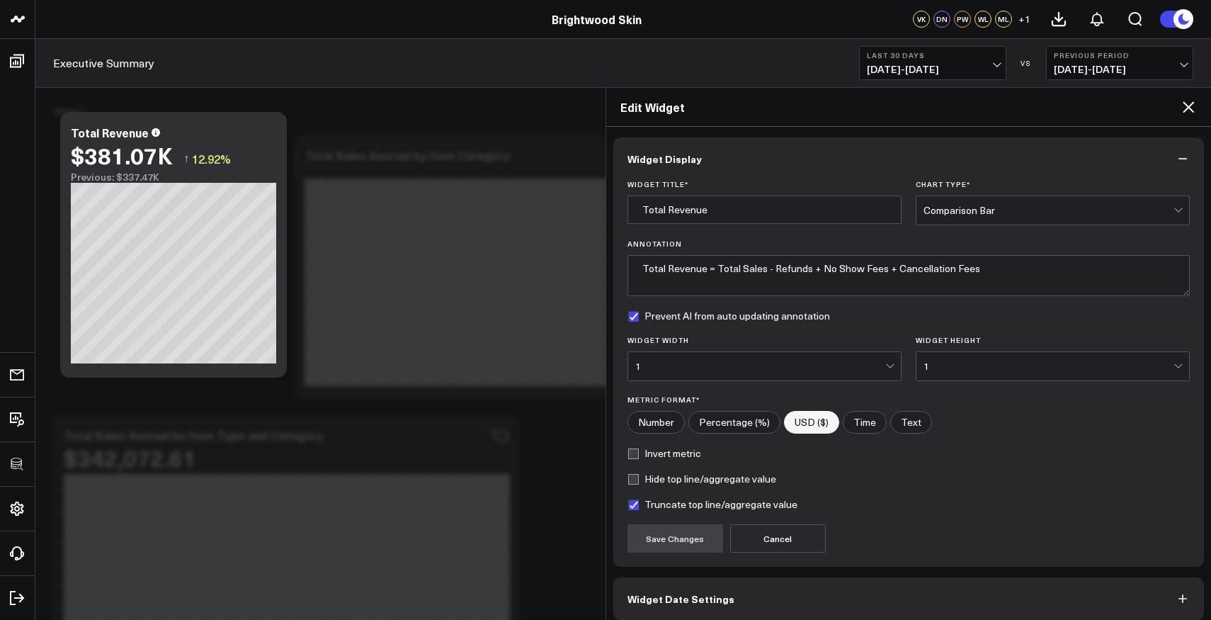
scroll to position [64, 0]
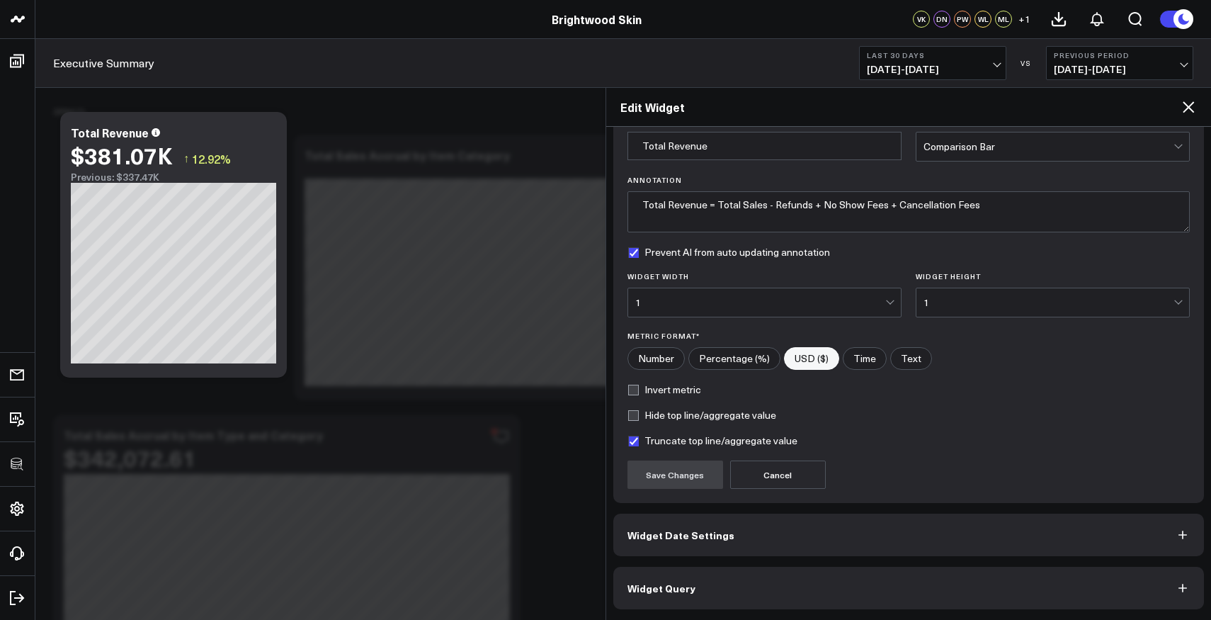
click at [1175, 93] on div "Edit Widget" at bounding box center [908, 107] width 605 height 39
click at [1193, 103] on icon at bounding box center [1188, 106] width 17 height 17
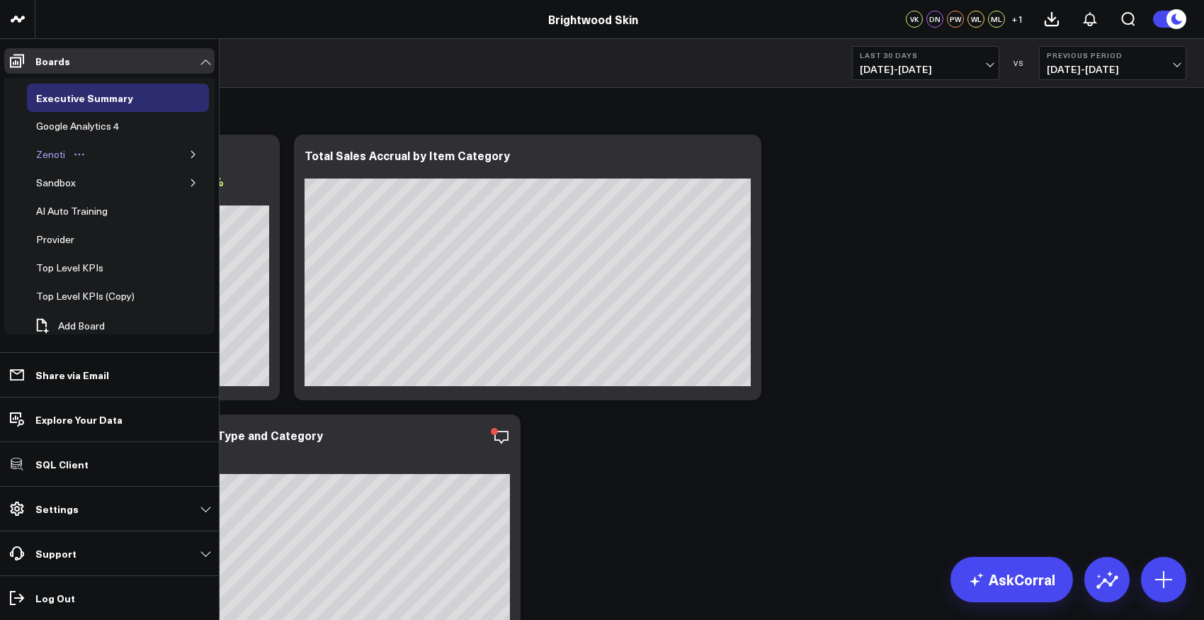
click at [56, 158] on div "Zenoti" at bounding box center [51, 154] width 36 height 17
click at [180, 162] on div "Zenoti" at bounding box center [118, 154] width 182 height 28
click at [191, 154] on icon "button" at bounding box center [193, 154] width 4 height 7
click at [96, 182] on div "Business Overview" at bounding box center [89, 182] width 92 height 17
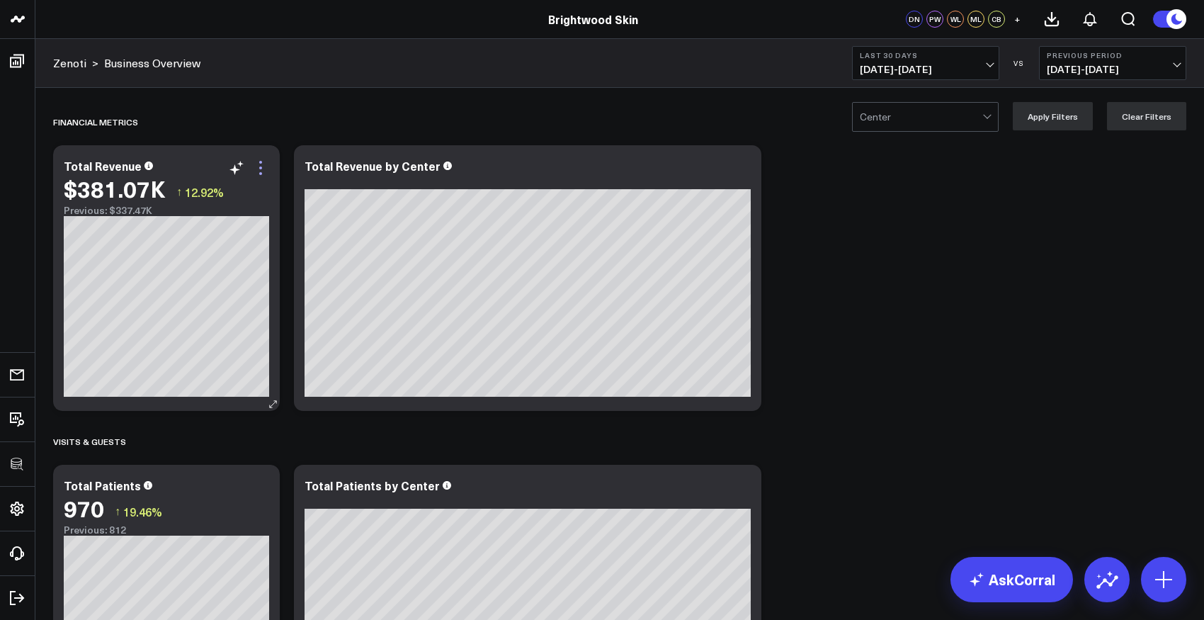
click at [264, 169] on icon at bounding box center [260, 167] width 17 height 17
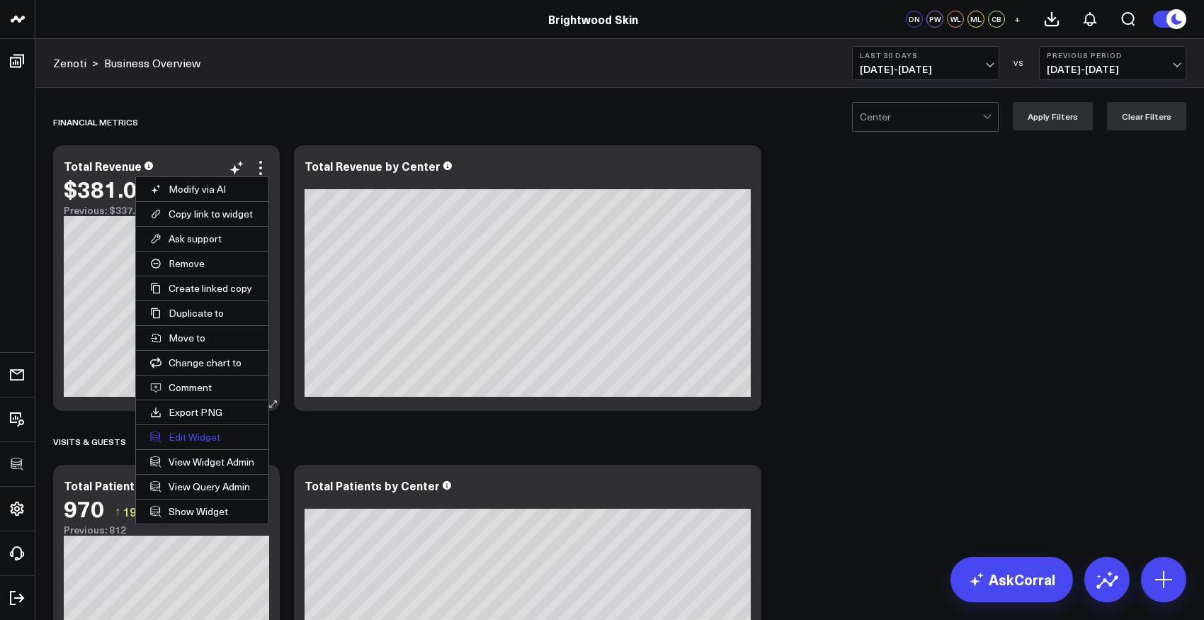
click at [175, 435] on button "Edit Widget" at bounding box center [202, 437] width 132 height 24
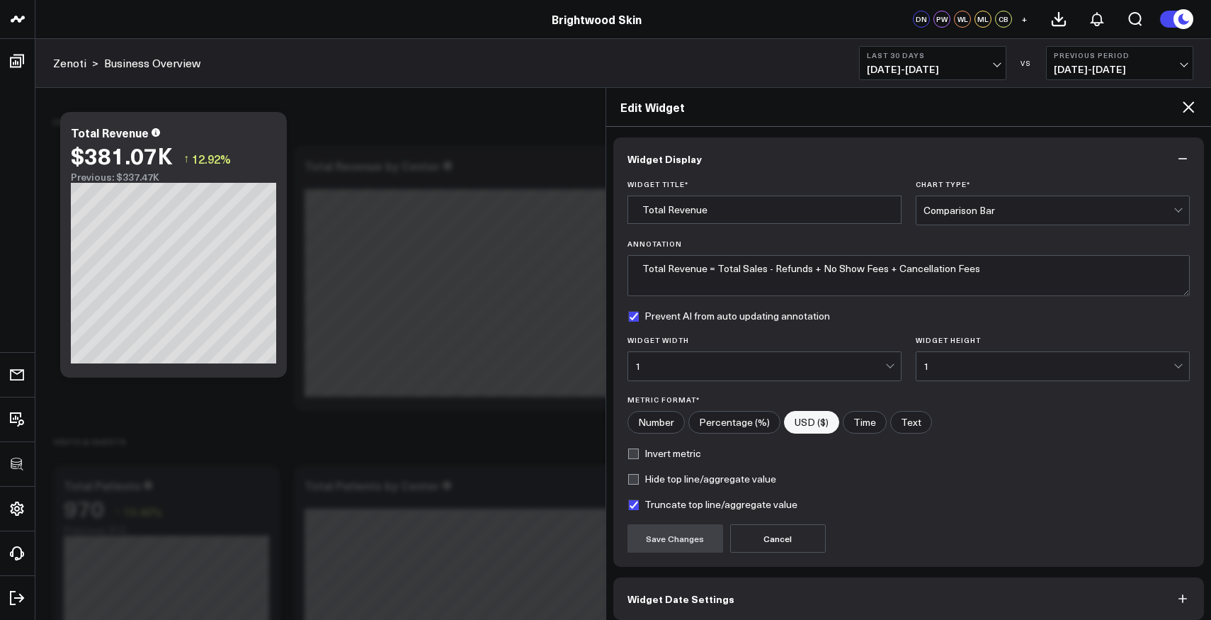
scroll to position [64, 0]
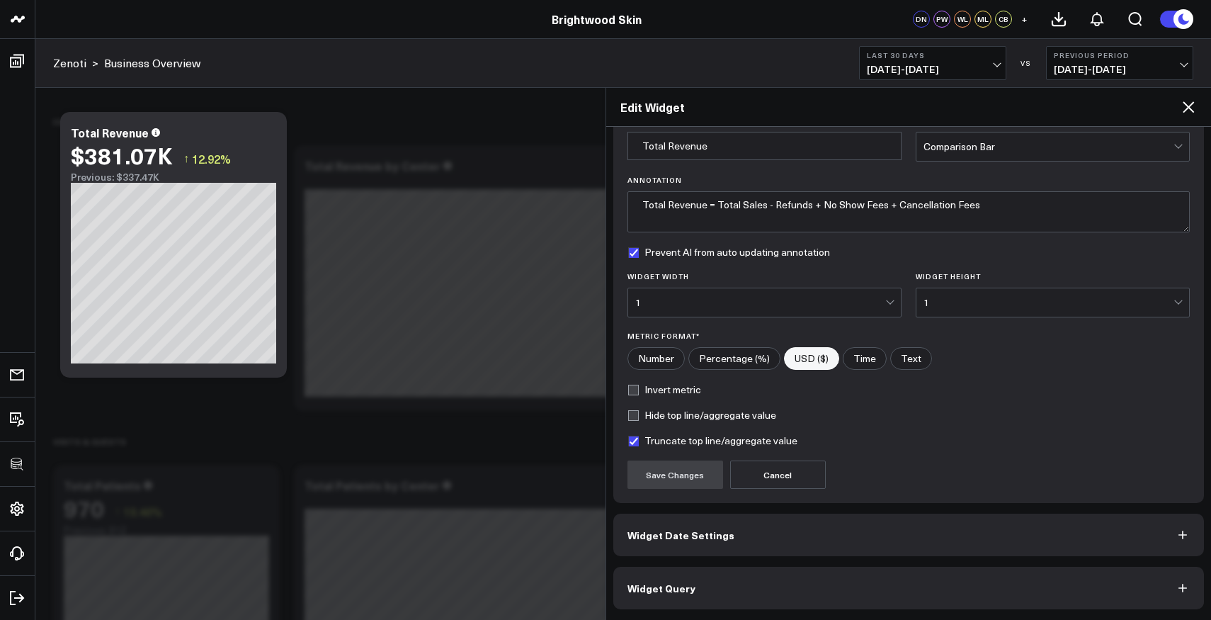
click at [1198, 103] on div "Edit Widget" at bounding box center [908, 107] width 605 height 39
click at [1193, 103] on icon at bounding box center [1188, 106] width 17 height 17
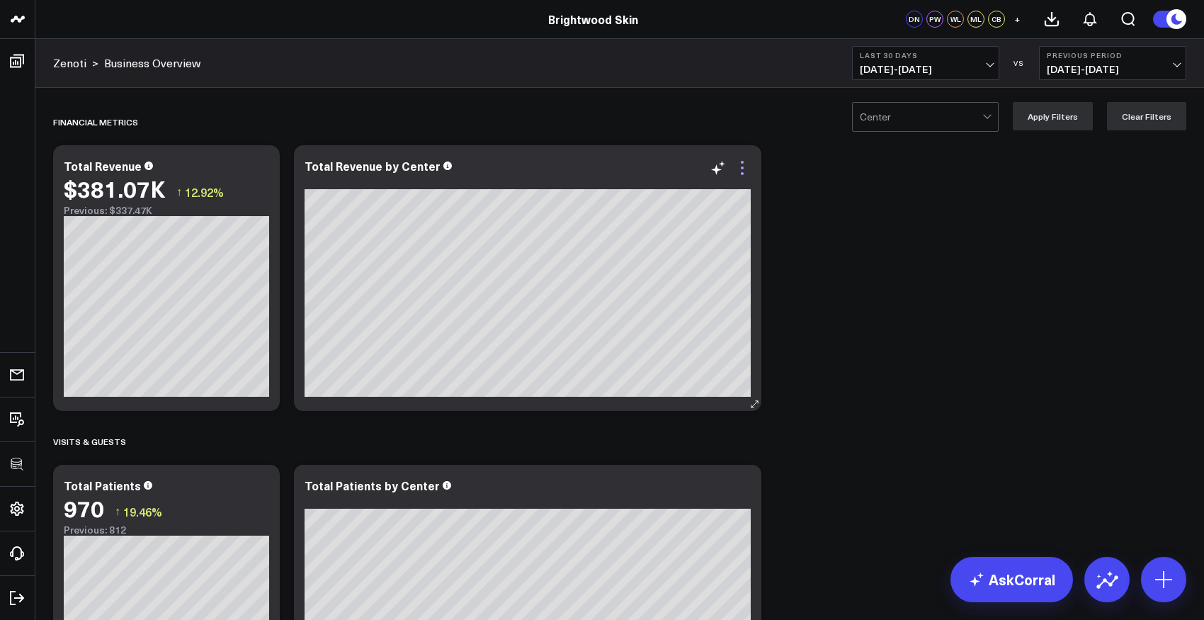
click at [741, 166] on icon at bounding box center [742, 167] width 17 height 17
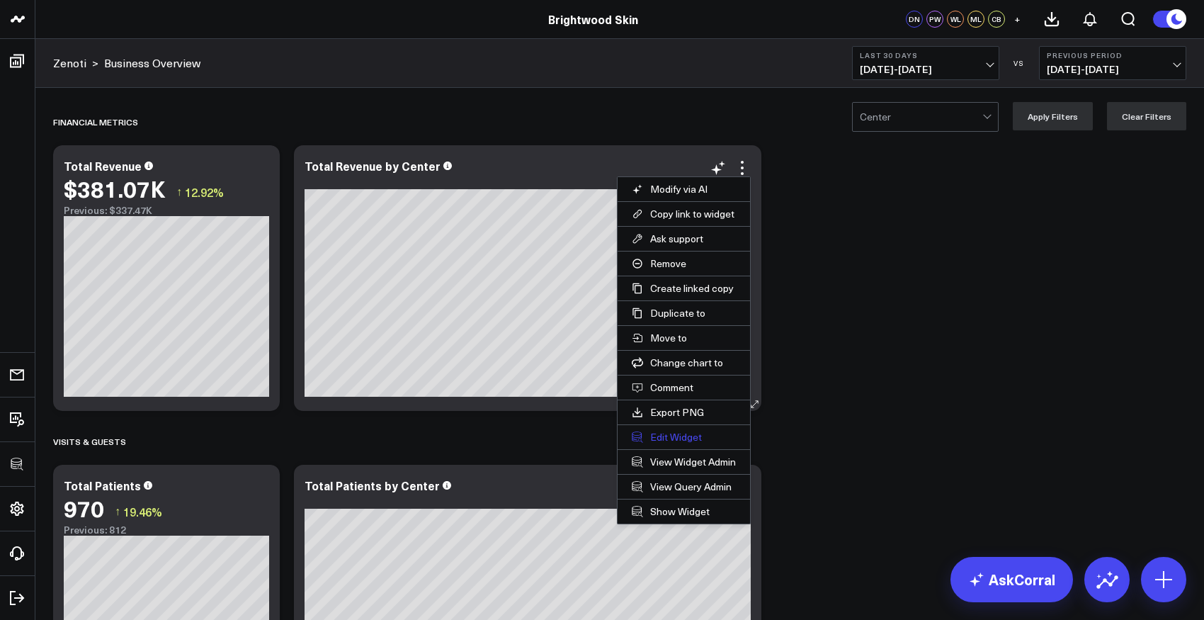
click at [677, 434] on button "Edit Widget" at bounding box center [683, 437] width 132 height 24
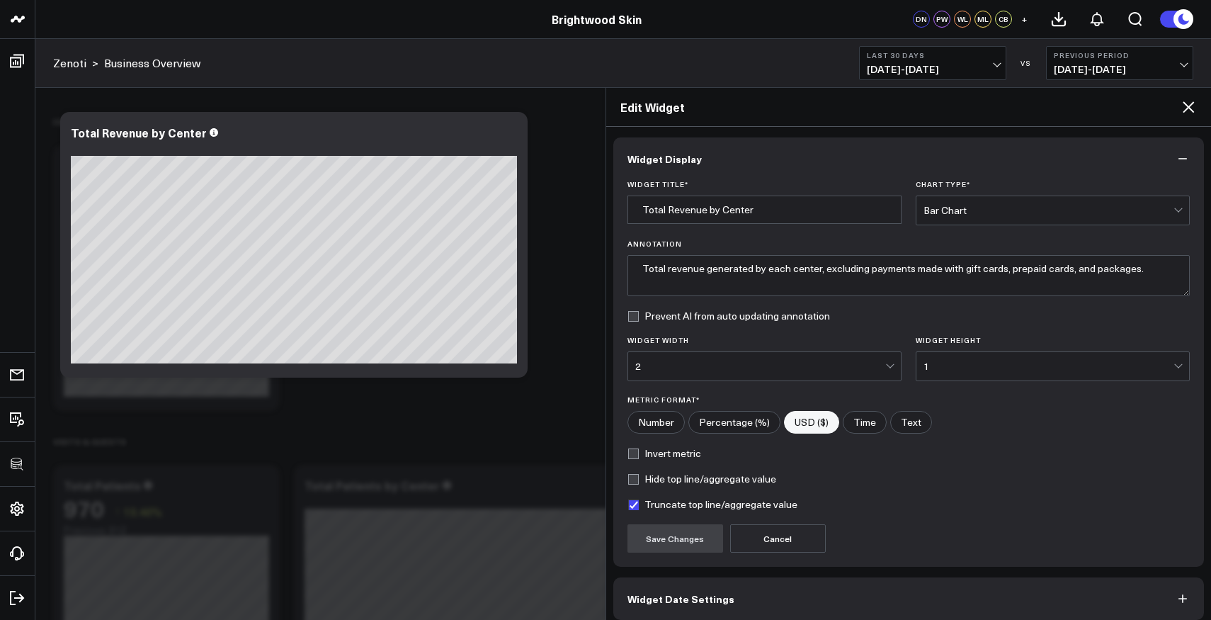
scroll to position [64, 0]
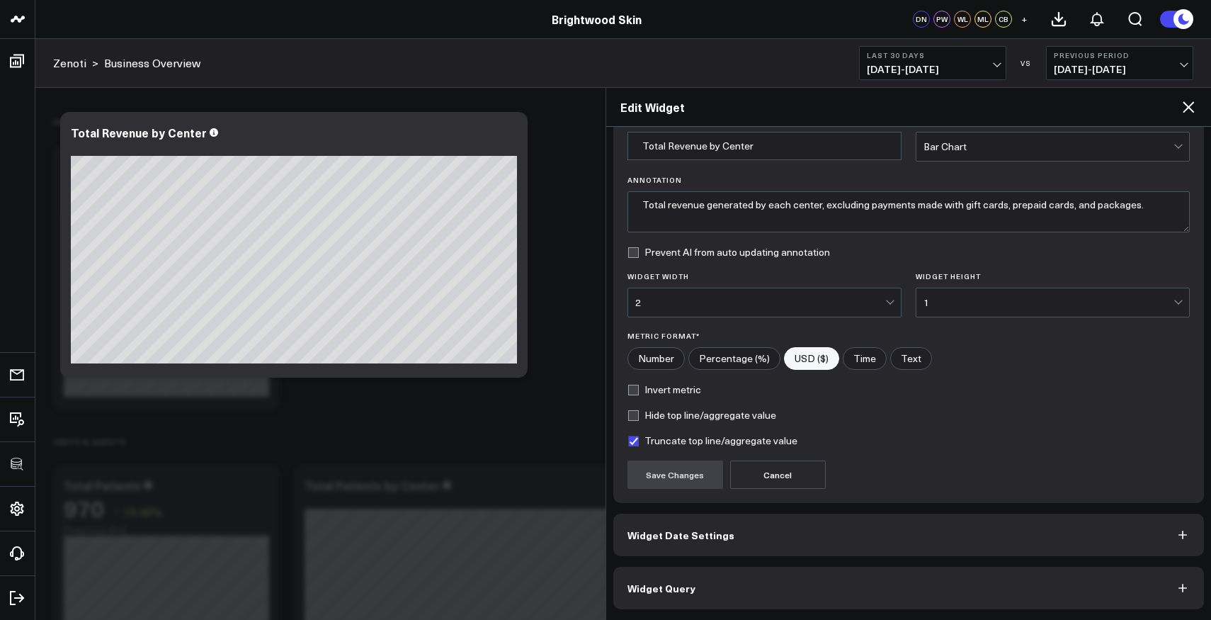
click at [685, 582] on span "Widget Query" at bounding box center [661, 587] width 68 height 11
